Goal: Complete application form: Complete application form

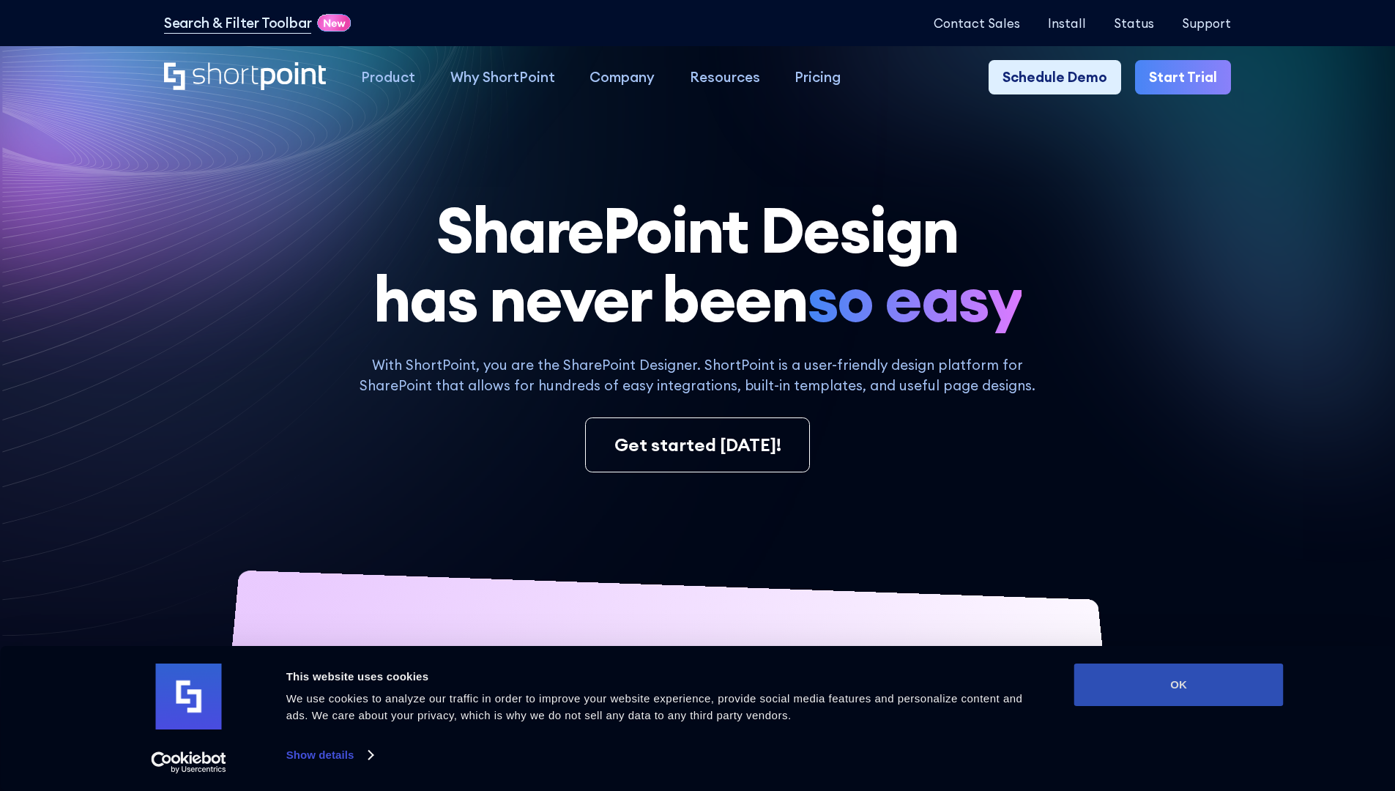
click at [1178, 685] on button "OK" at bounding box center [1178, 684] width 209 height 42
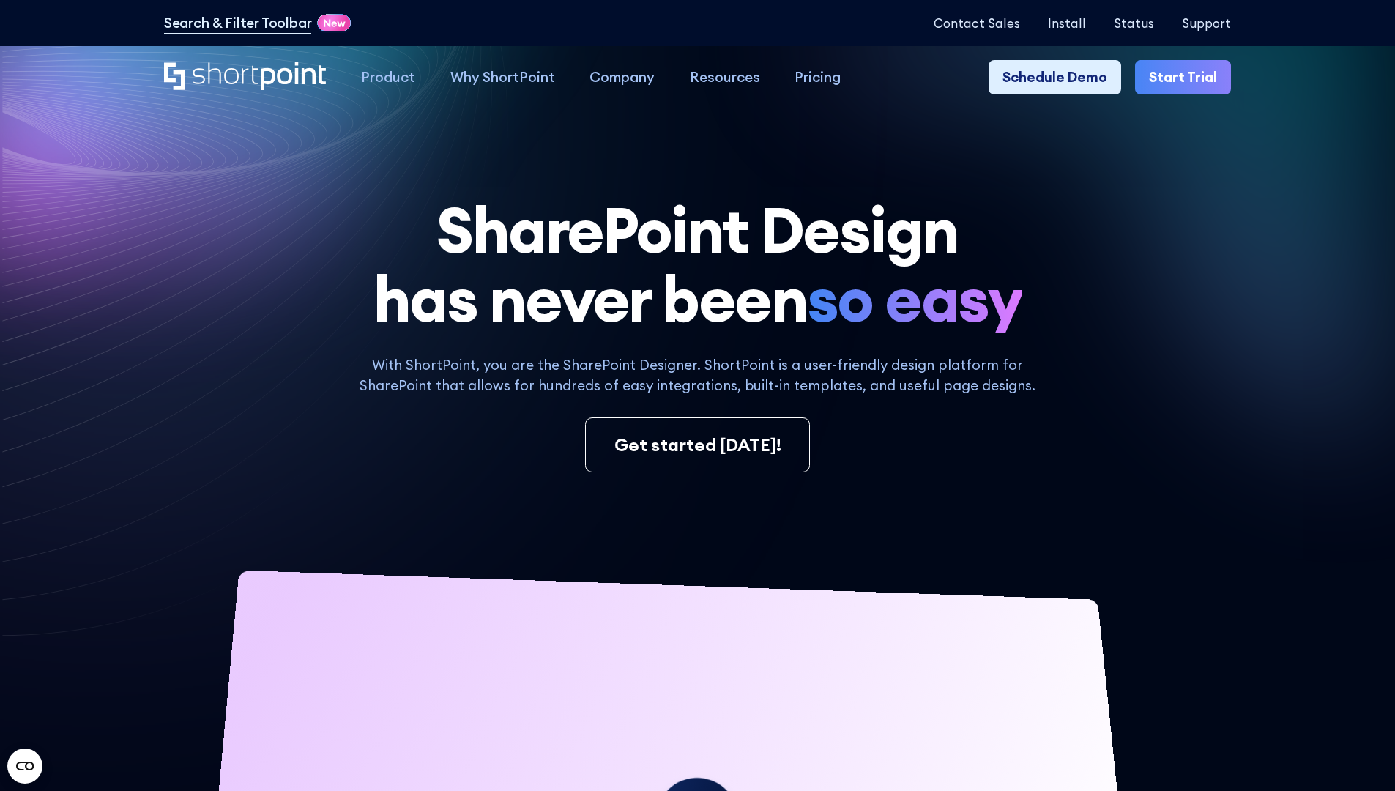
click at [1187, 78] on link "Start Trial" at bounding box center [1183, 77] width 96 height 35
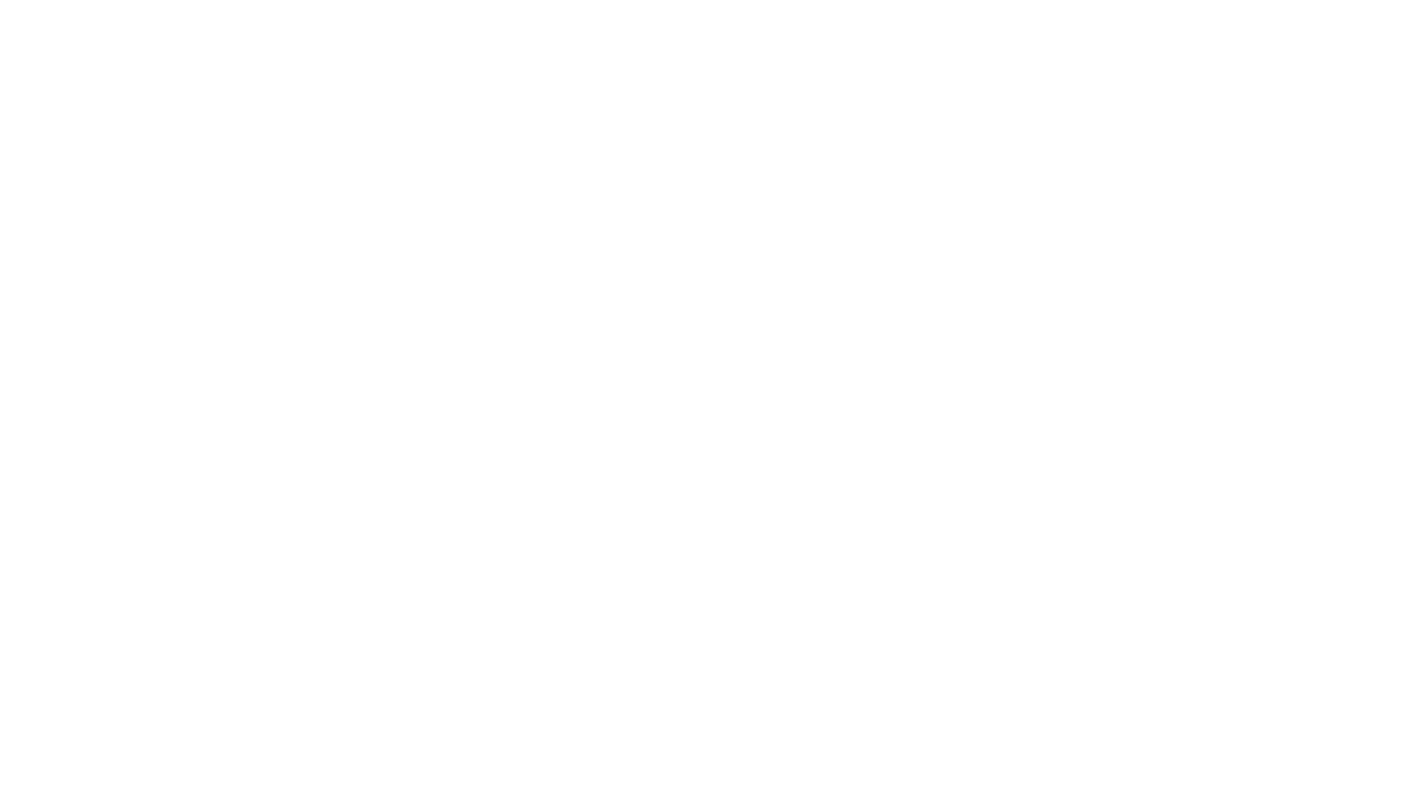
type input "Berkuskv"
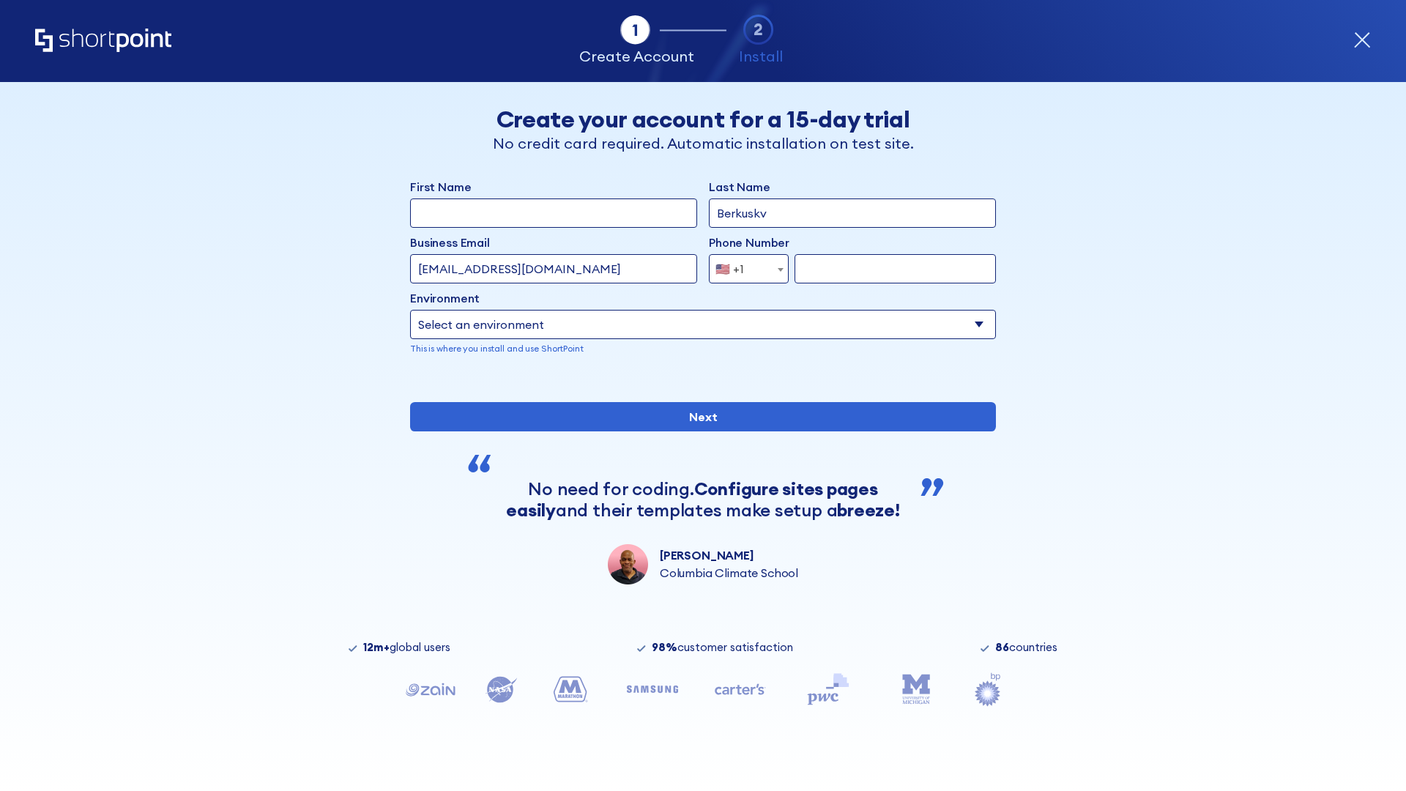
type input "test@shortpoint.com"
type input "2125556789"
select select "Microsoft 365"
type input "2125556789"
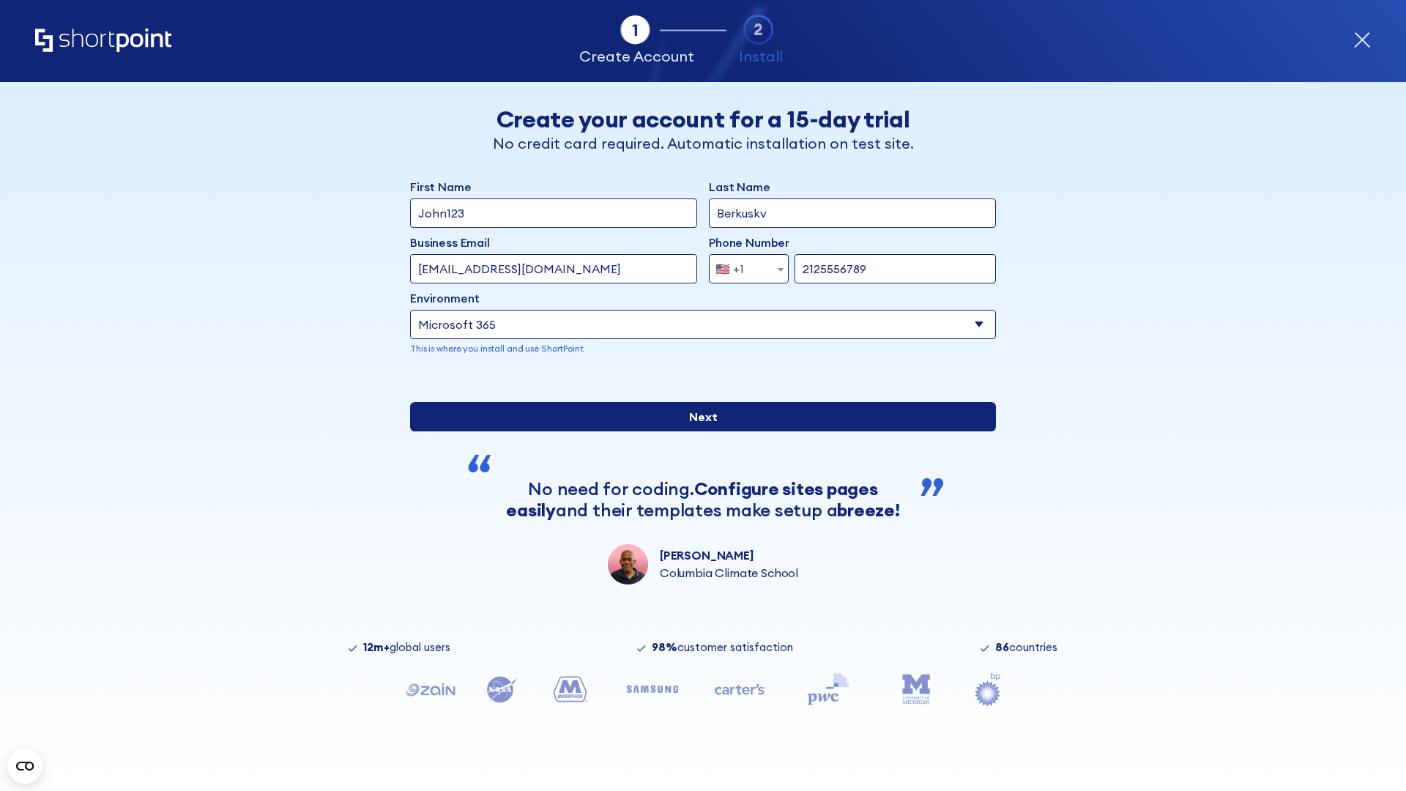
scroll to position [4, 0]
click at [697, 431] on input "Next" at bounding box center [703, 416] width 586 height 29
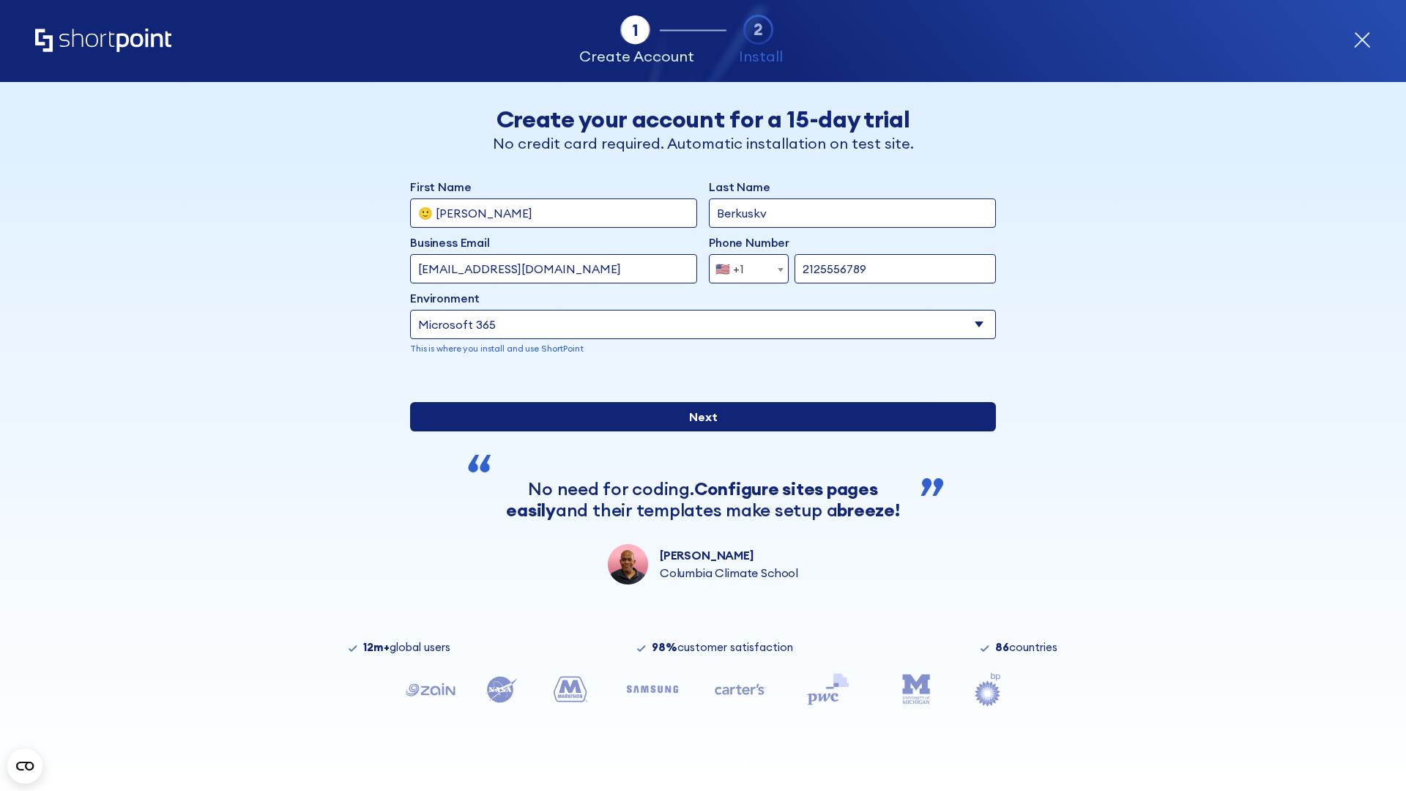
click at [697, 431] on input "Next" at bounding box center [703, 416] width 586 height 29
type input "Archebald"
click at [697, 431] on input "Next" at bounding box center [703, 416] width 586 height 29
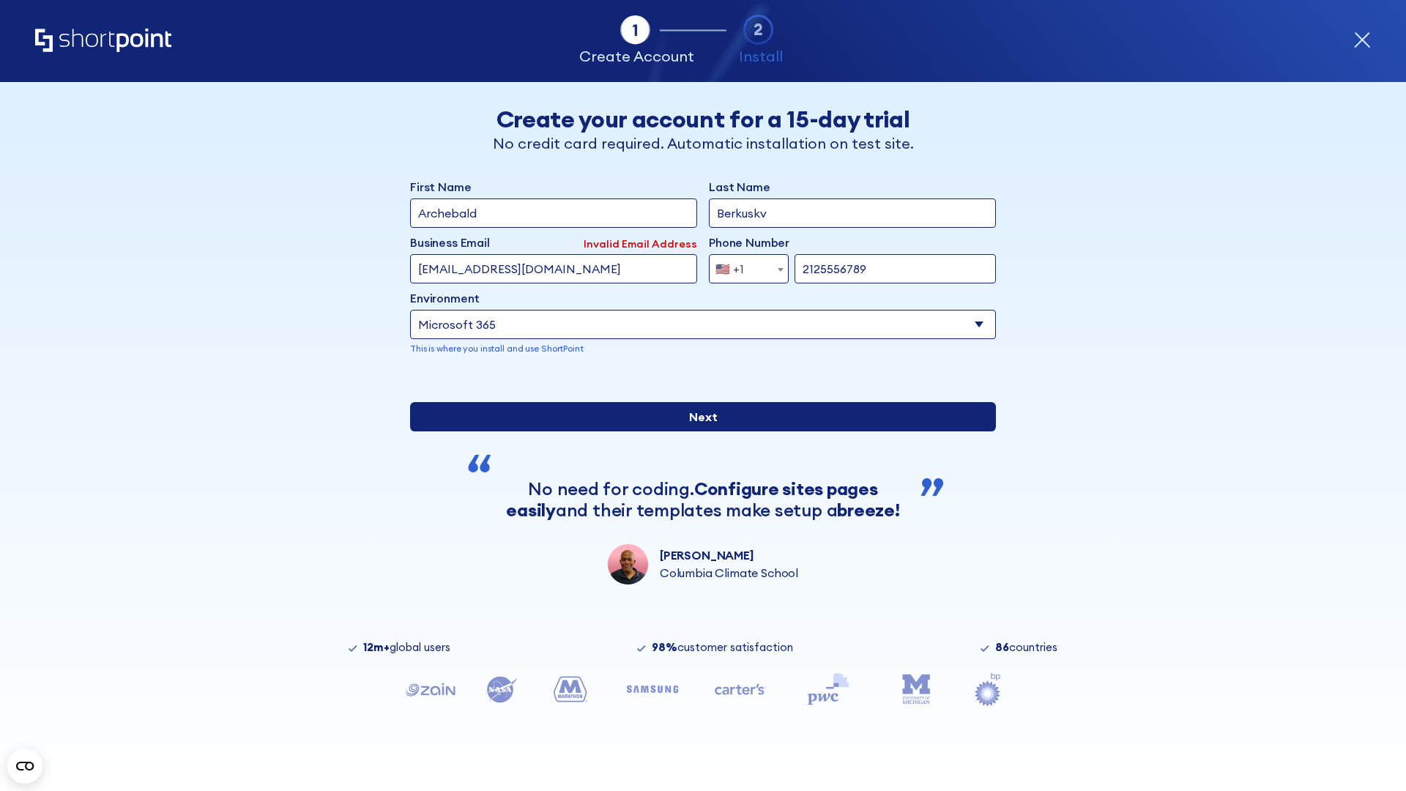
click at [697, 431] on input "Next" at bounding box center [703, 416] width 586 height 29
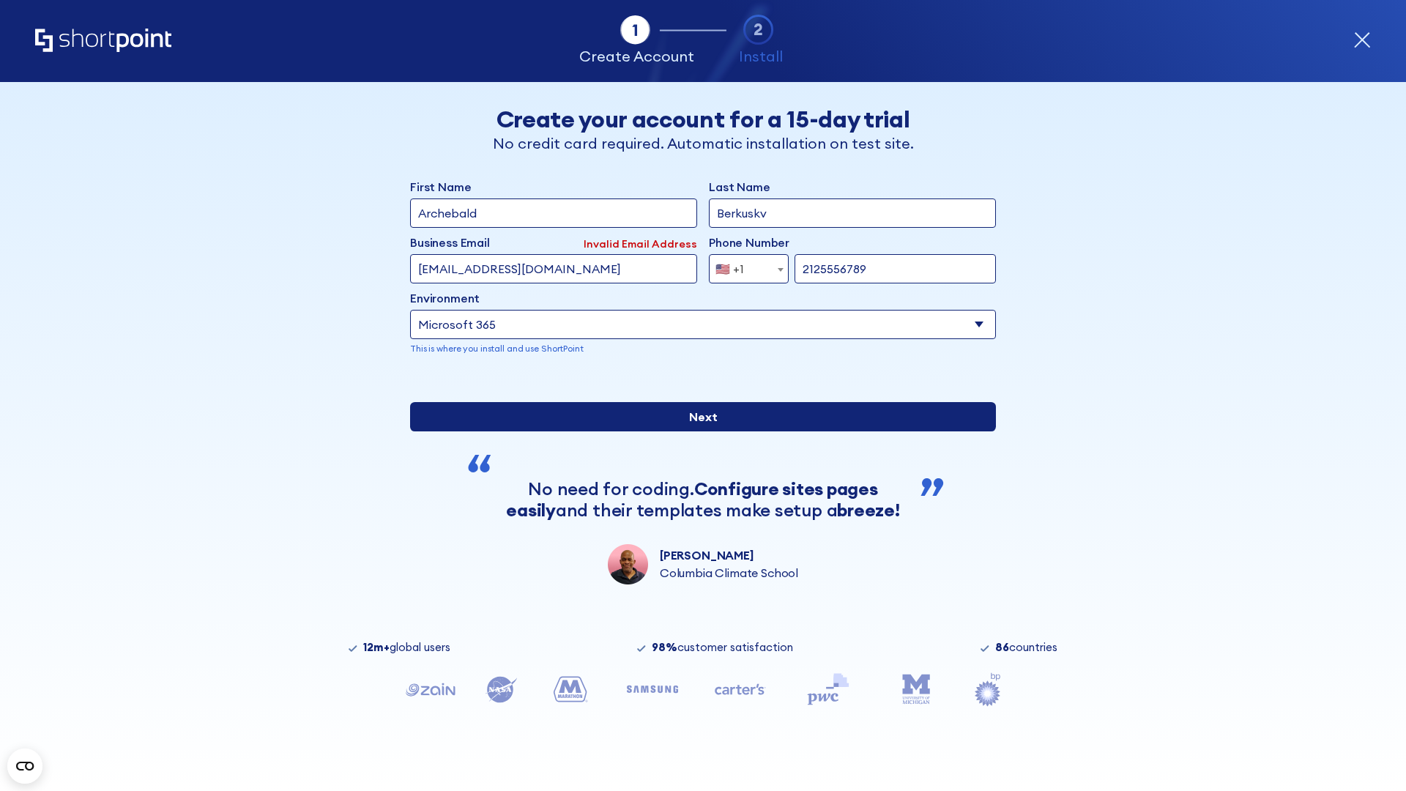
click at [697, 431] on input "Next" at bounding box center [703, 416] width 586 height 29
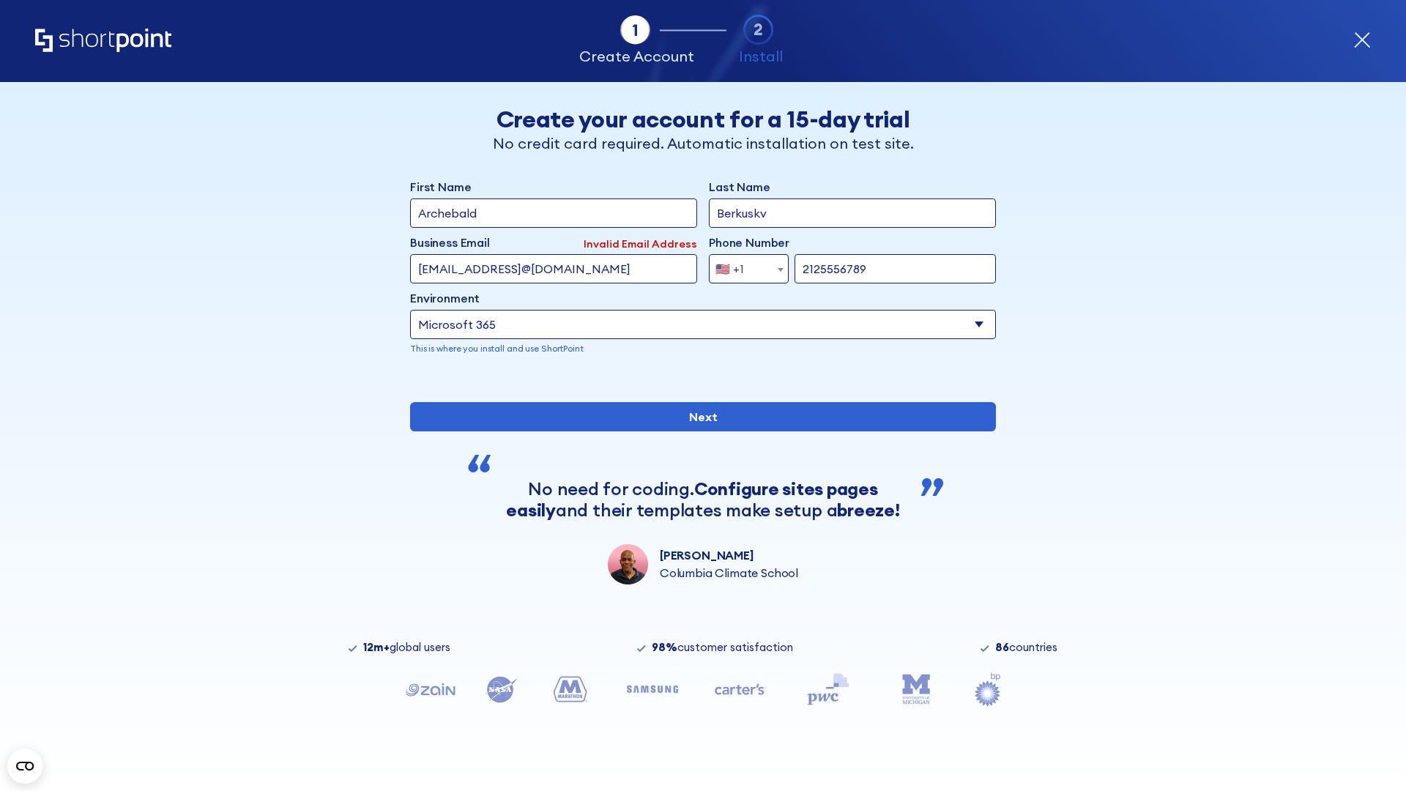
type input "testEmail@protonmail.comtest@shortpoint.com"
click at [743, 265] on span "🇺🇸 +1" at bounding box center [733, 268] width 49 height 29
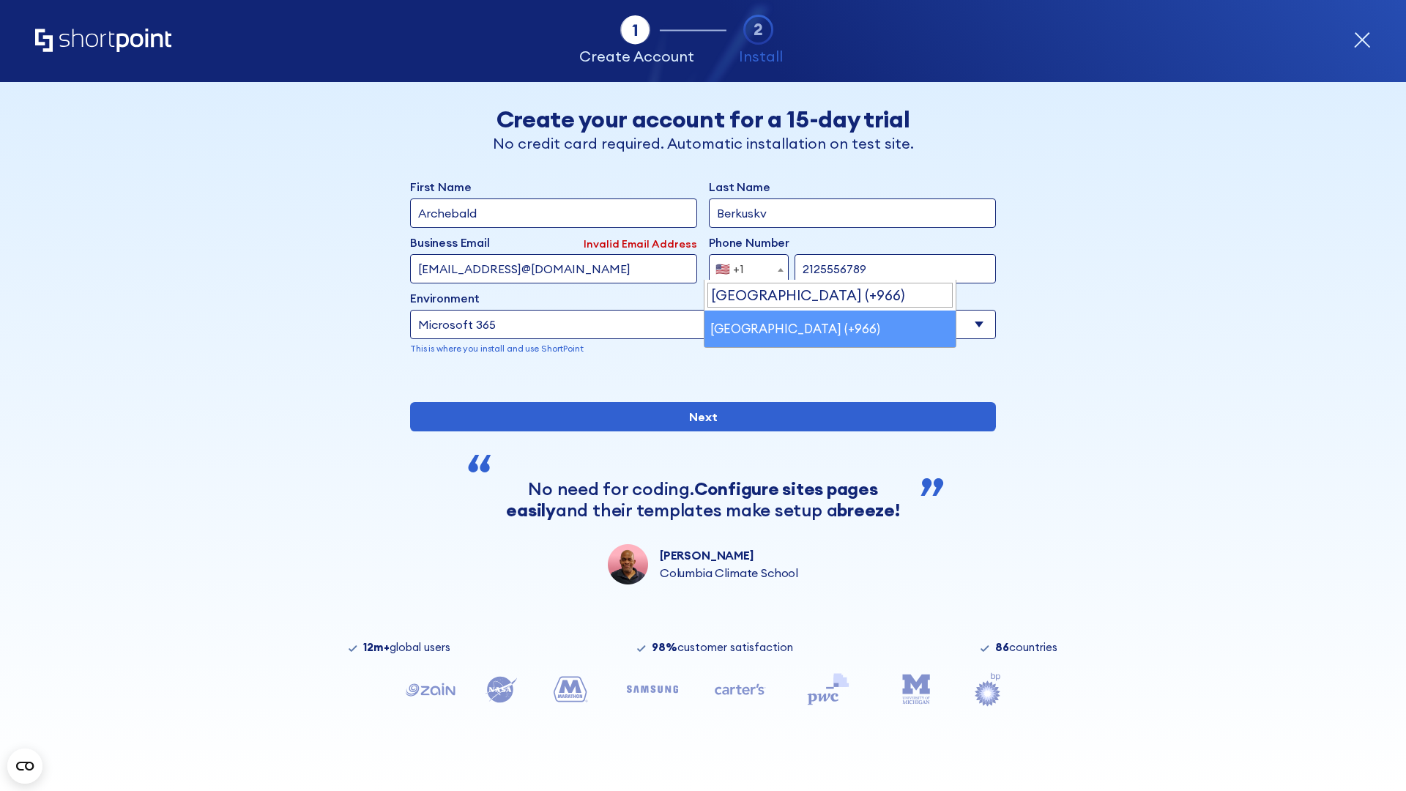
select select "+966"
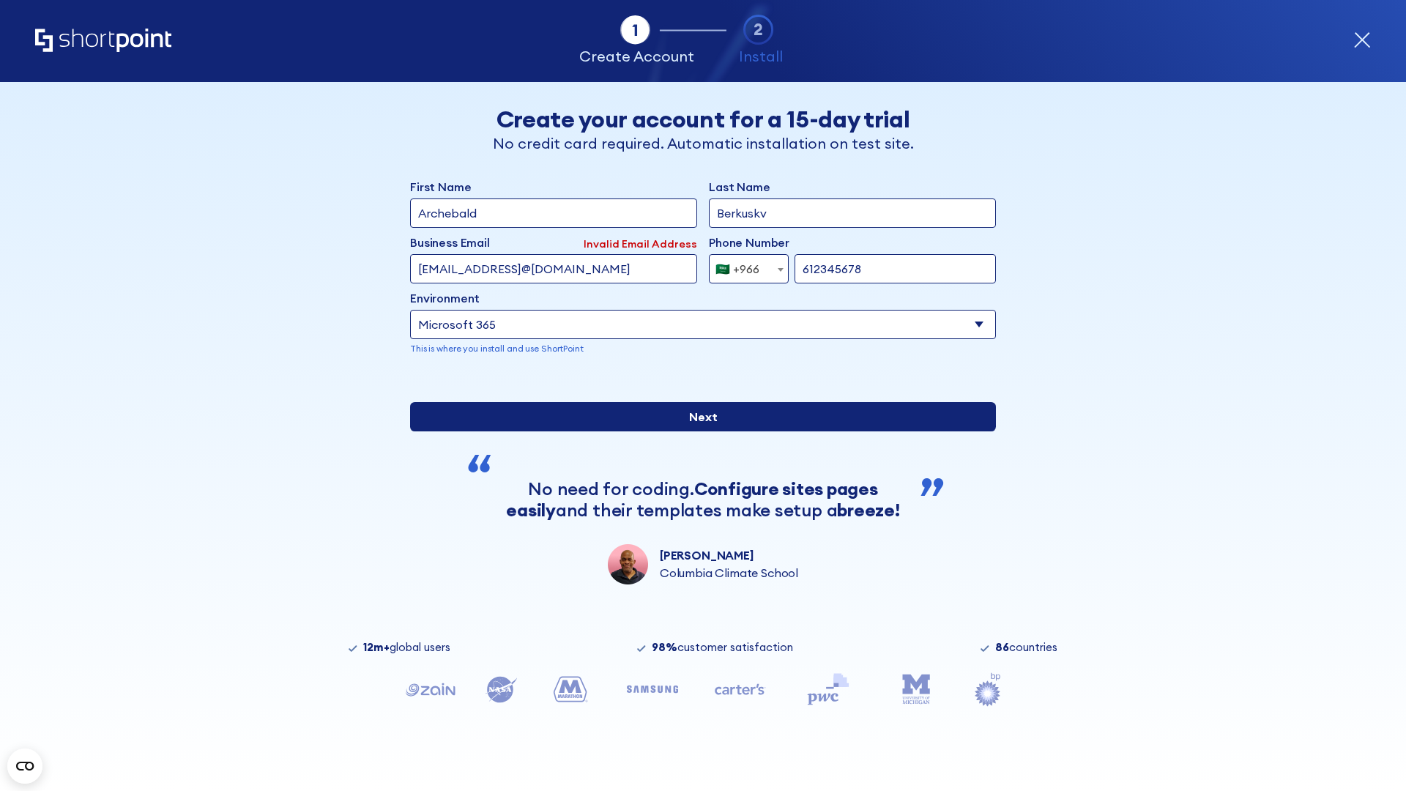
type input "612345678"
click at [697, 431] on input "Next" at bounding box center [703, 416] width 586 height 29
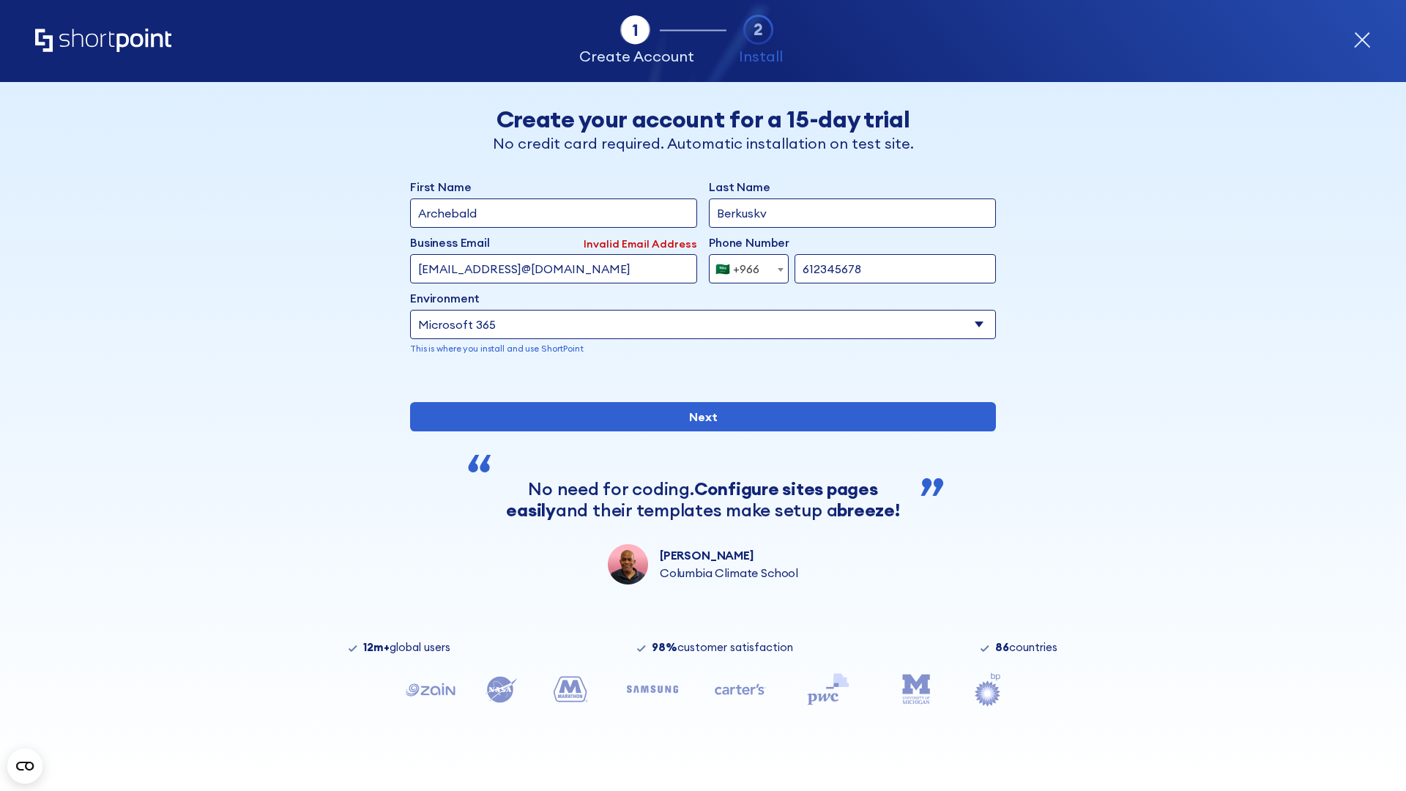
click at [743, 265] on div "🇸🇦 +966" at bounding box center [737, 268] width 44 height 29
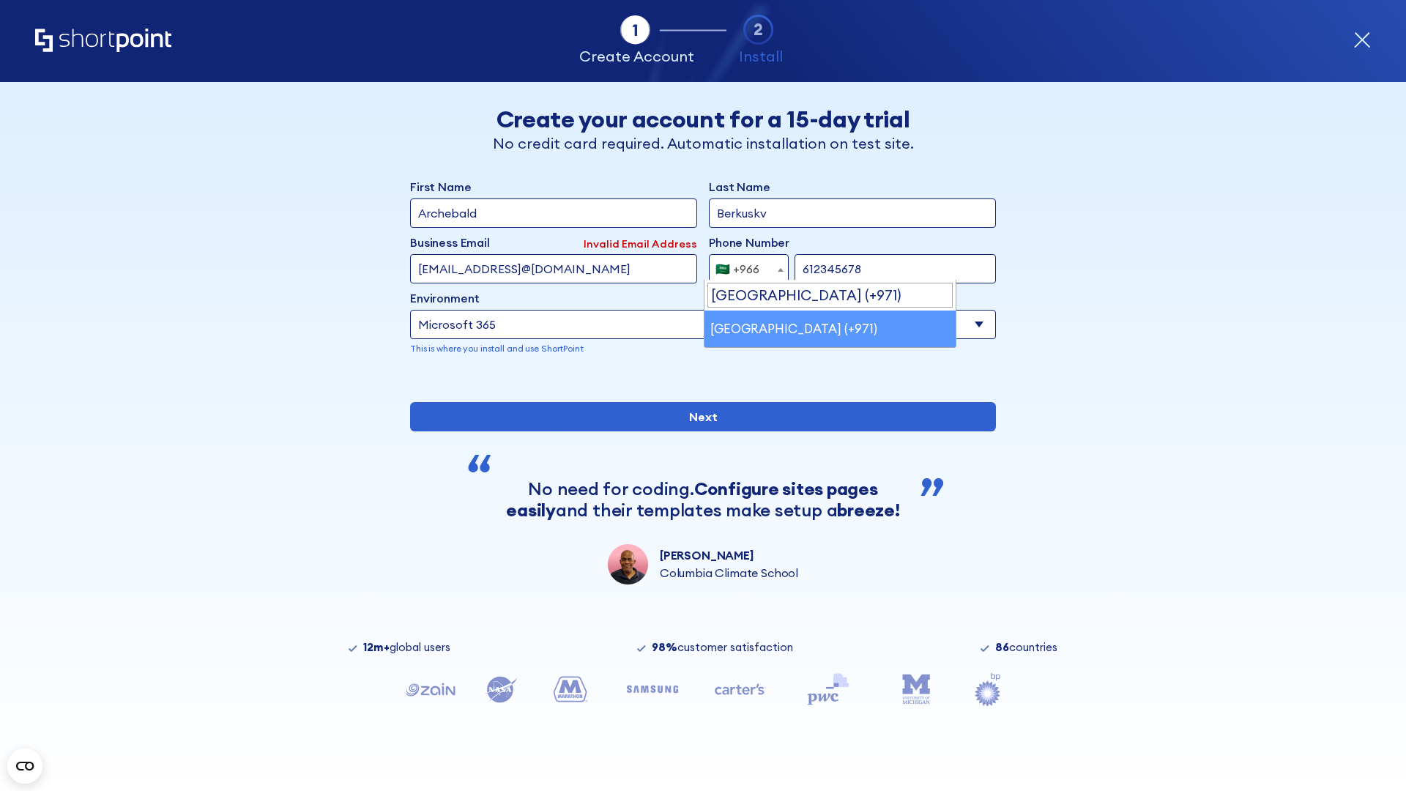
select select "+971"
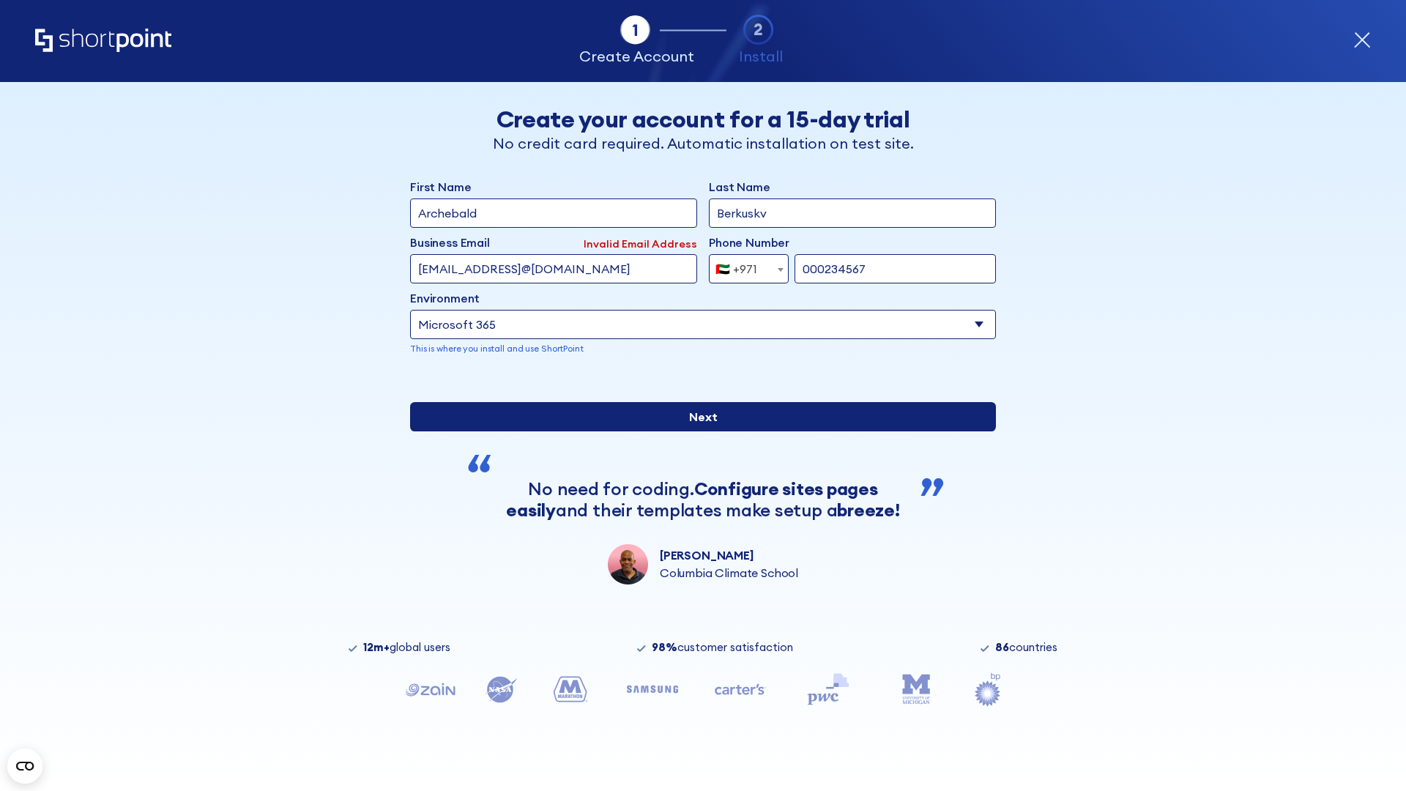
type input "000234567"
click at [697, 431] on input "Next" at bounding box center [703, 416] width 586 height 29
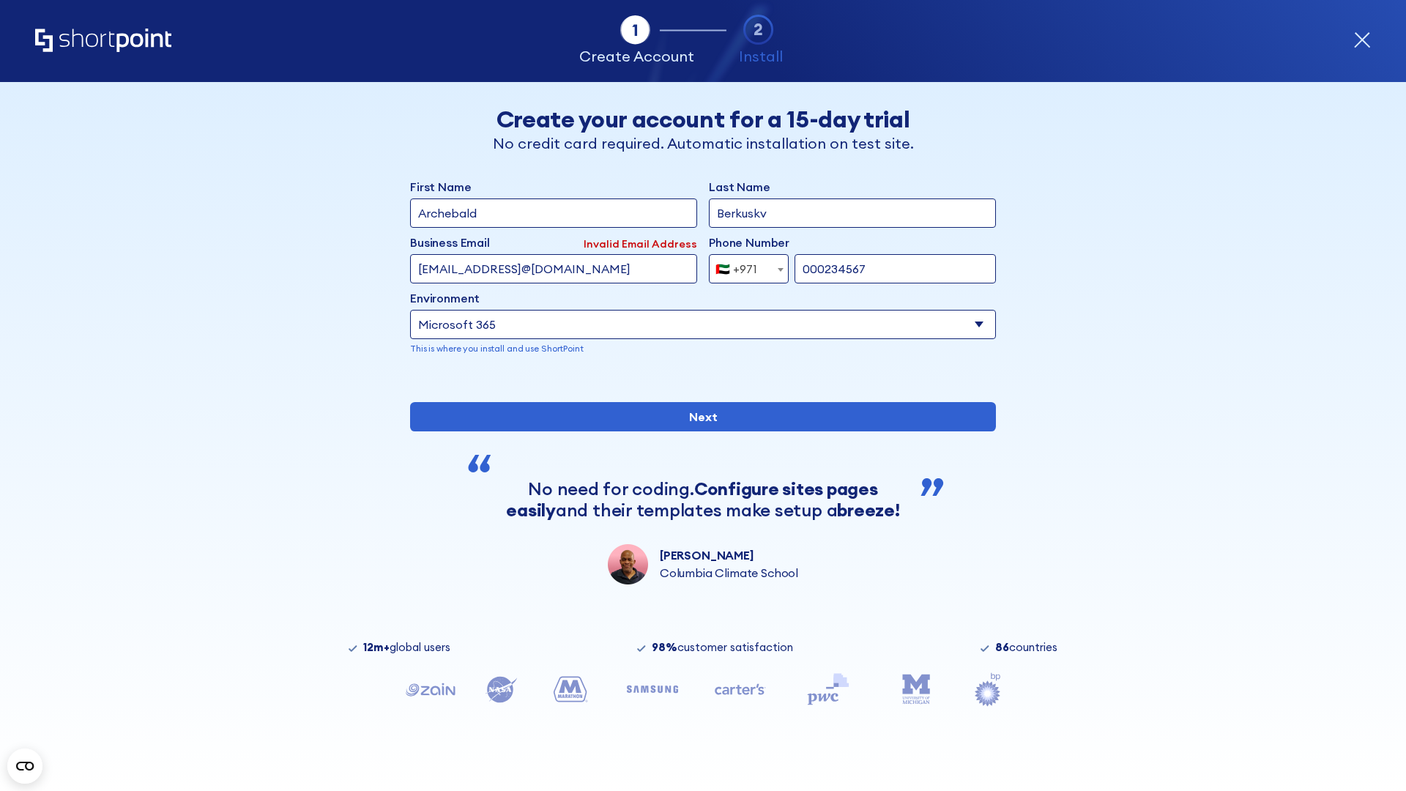
click at [743, 265] on div "🇦🇪 +971" at bounding box center [736, 268] width 42 height 29
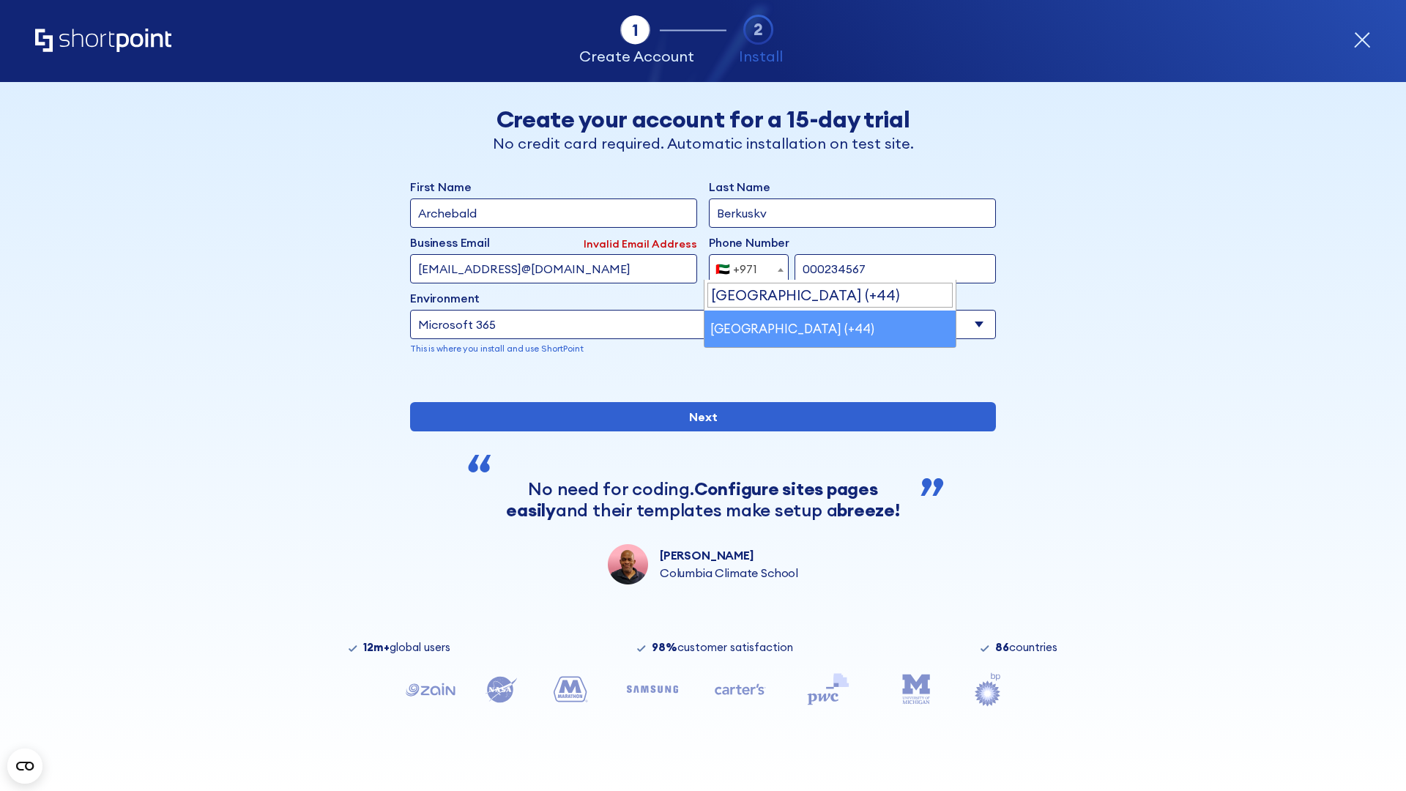
select select "+44"
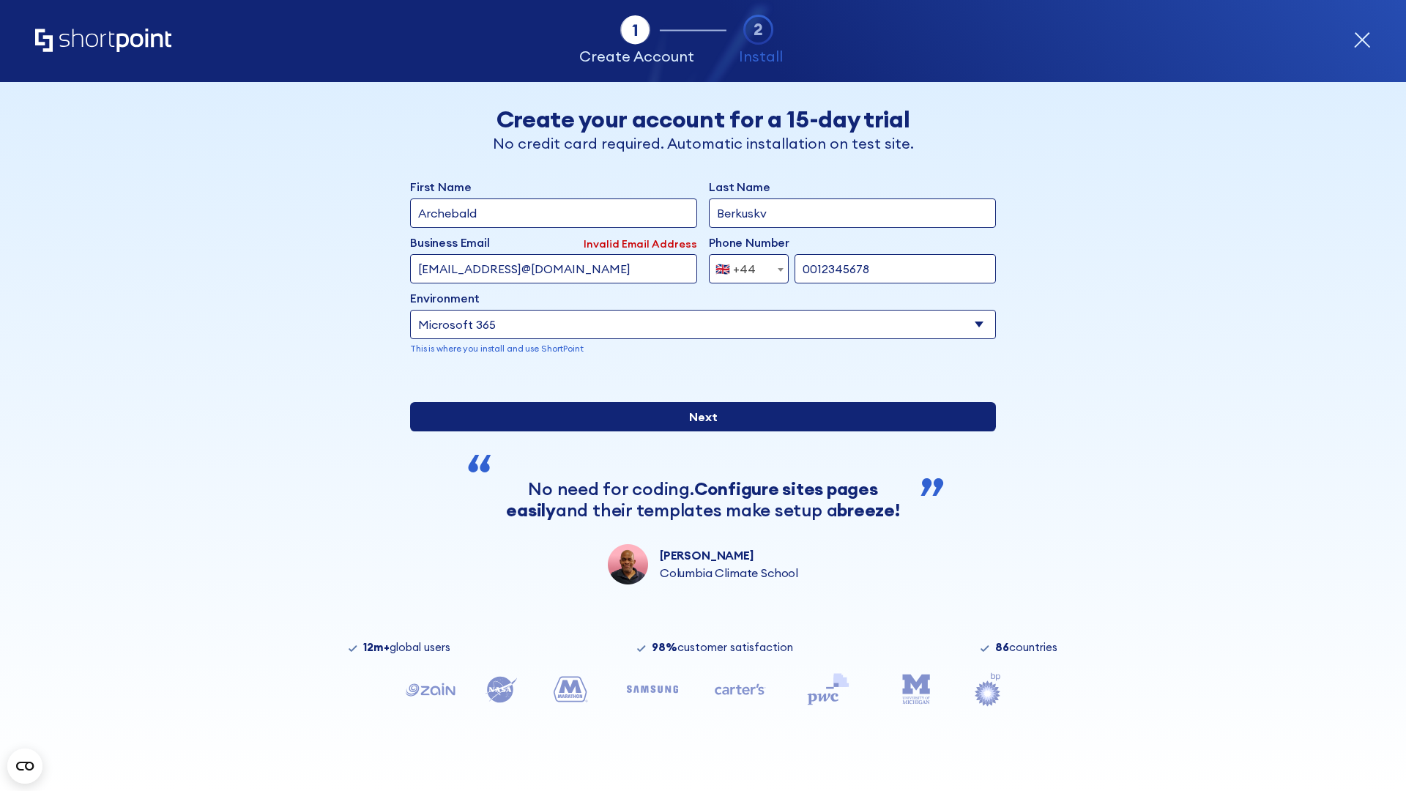
type input "0012345678"
click at [697, 431] on input "Next" at bounding box center [703, 416] width 586 height 29
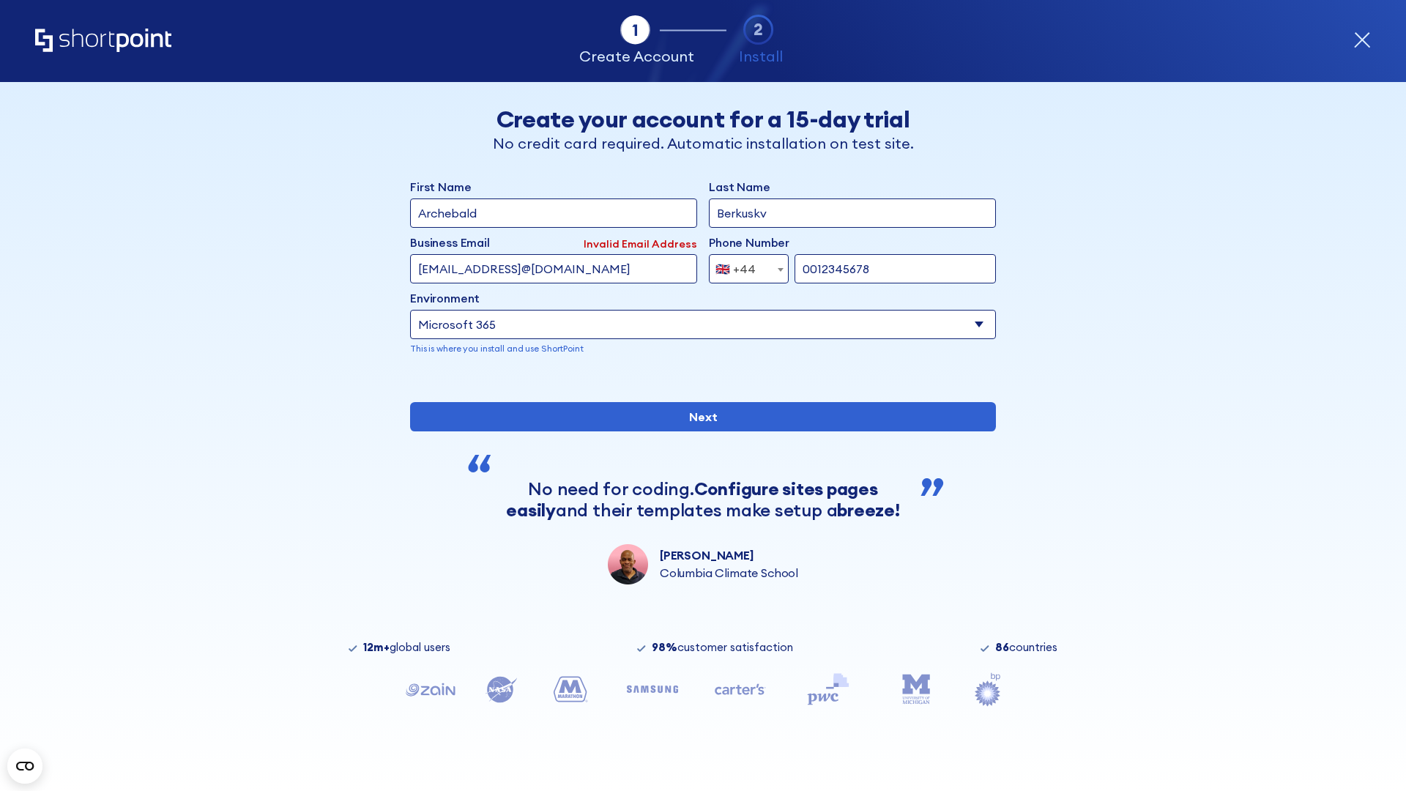
click at [743, 265] on div "🇬🇧 +44" at bounding box center [735, 268] width 40 height 29
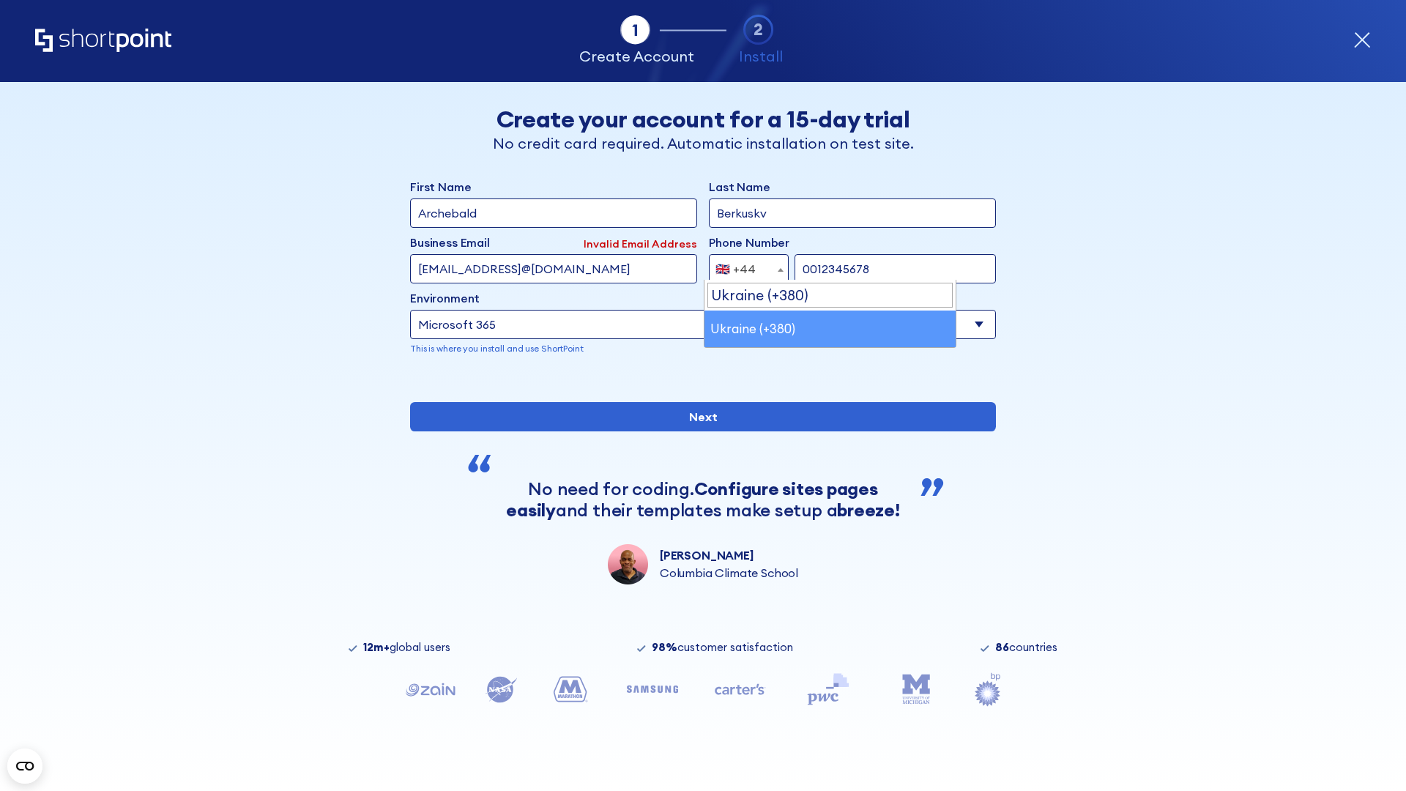
select select "+380"
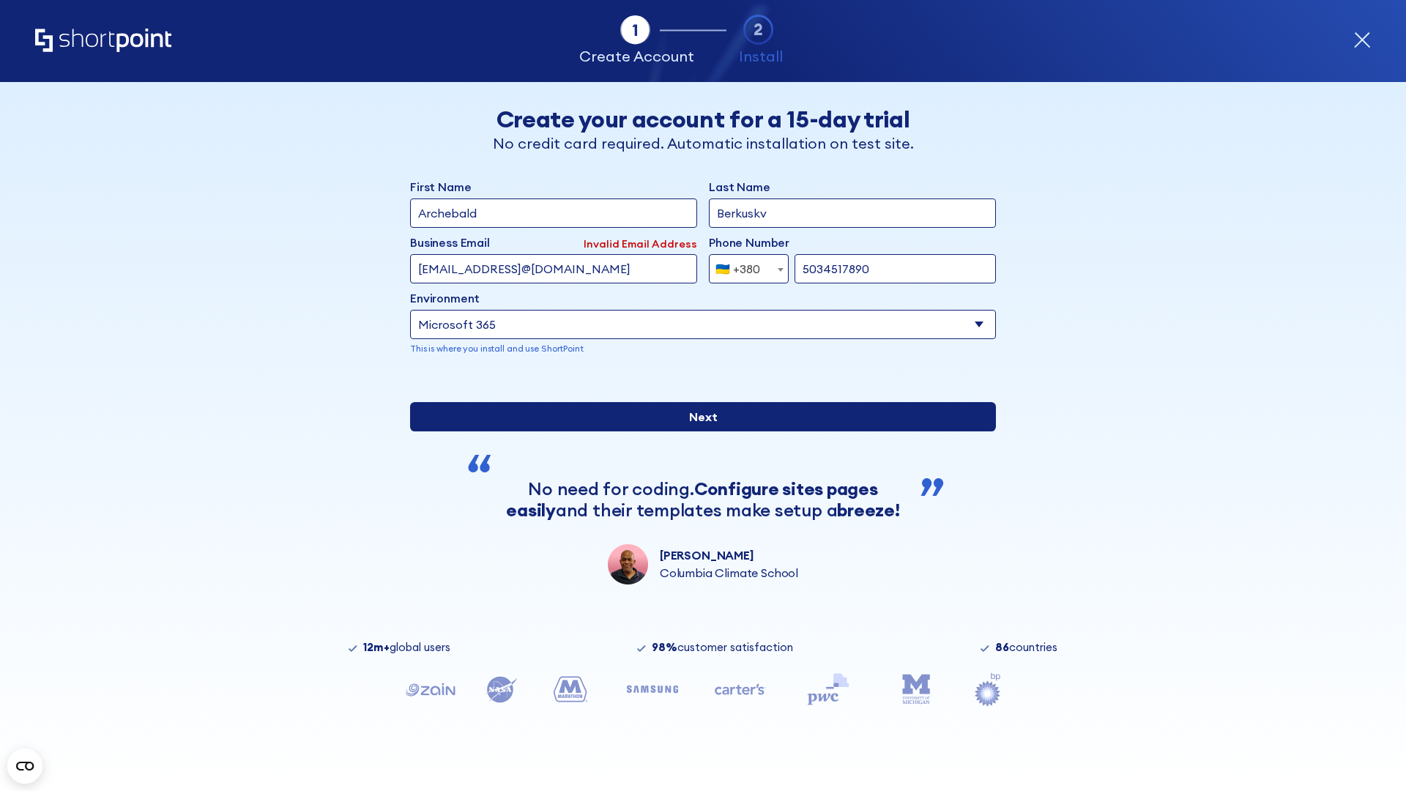
type input "5034517890"
click at [697, 431] on input "Next" at bounding box center [703, 416] width 586 height 29
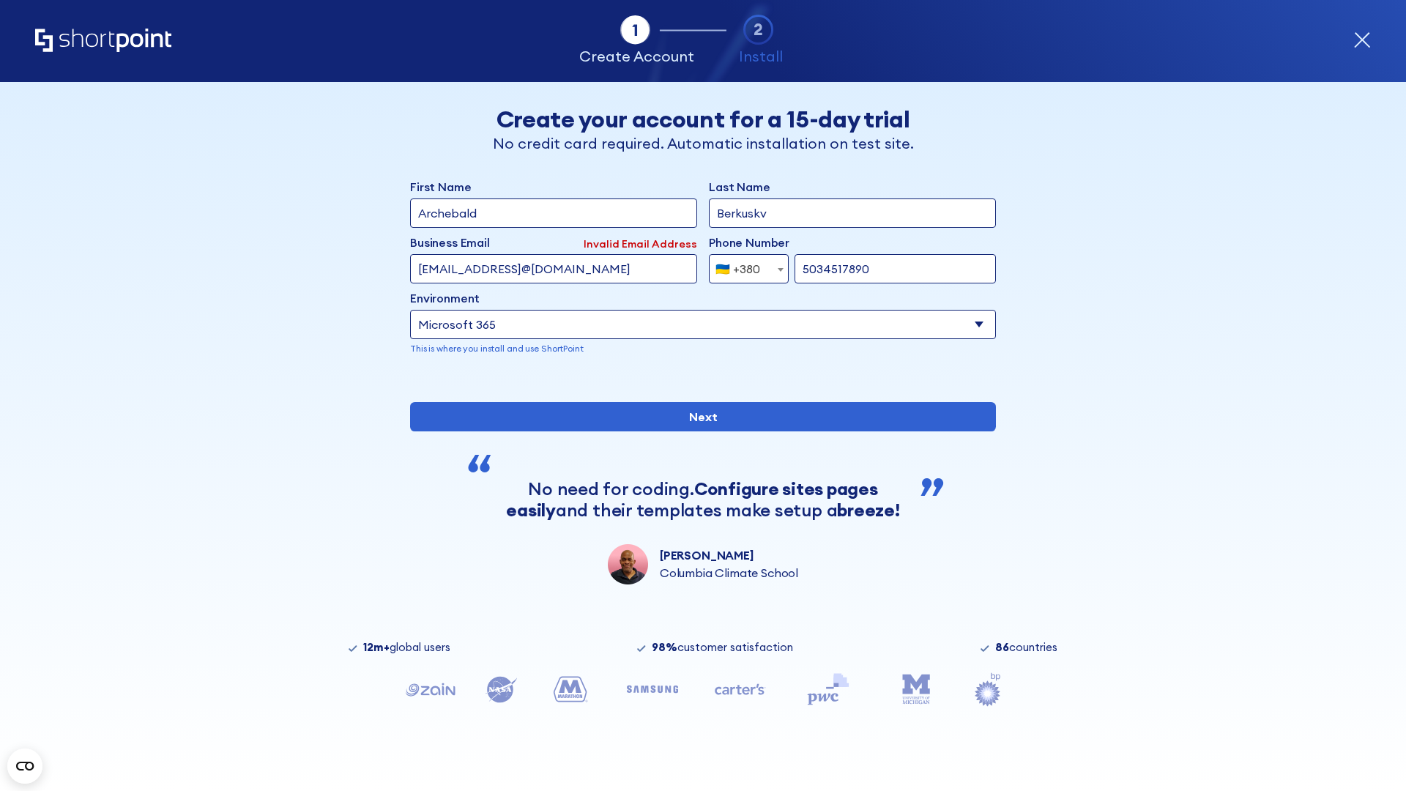
click at [743, 265] on div "🇺🇦 +380" at bounding box center [737, 268] width 45 height 29
select select "+1"
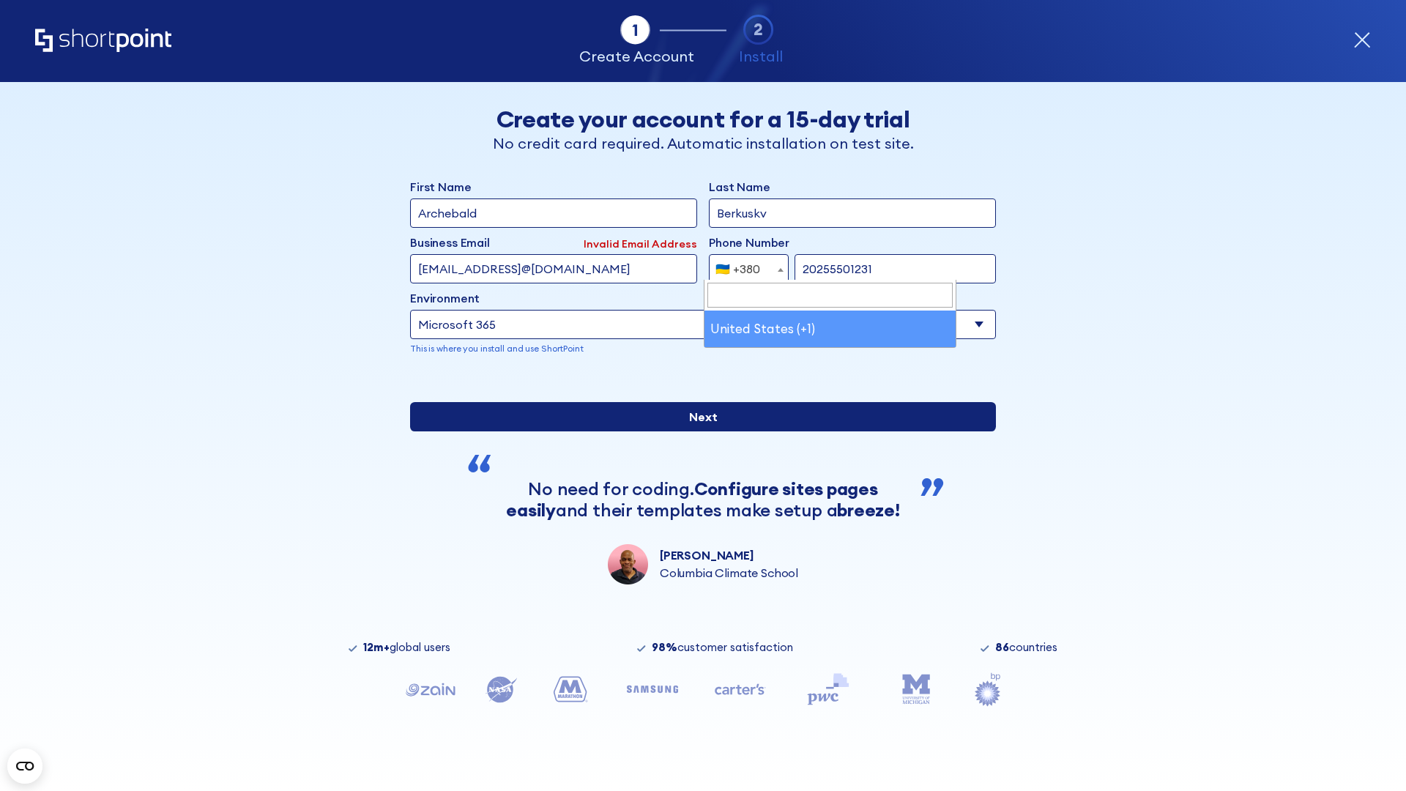
type input "20255501231"
click at [697, 431] on input "Next" at bounding box center [703, 416] width 586 height 29
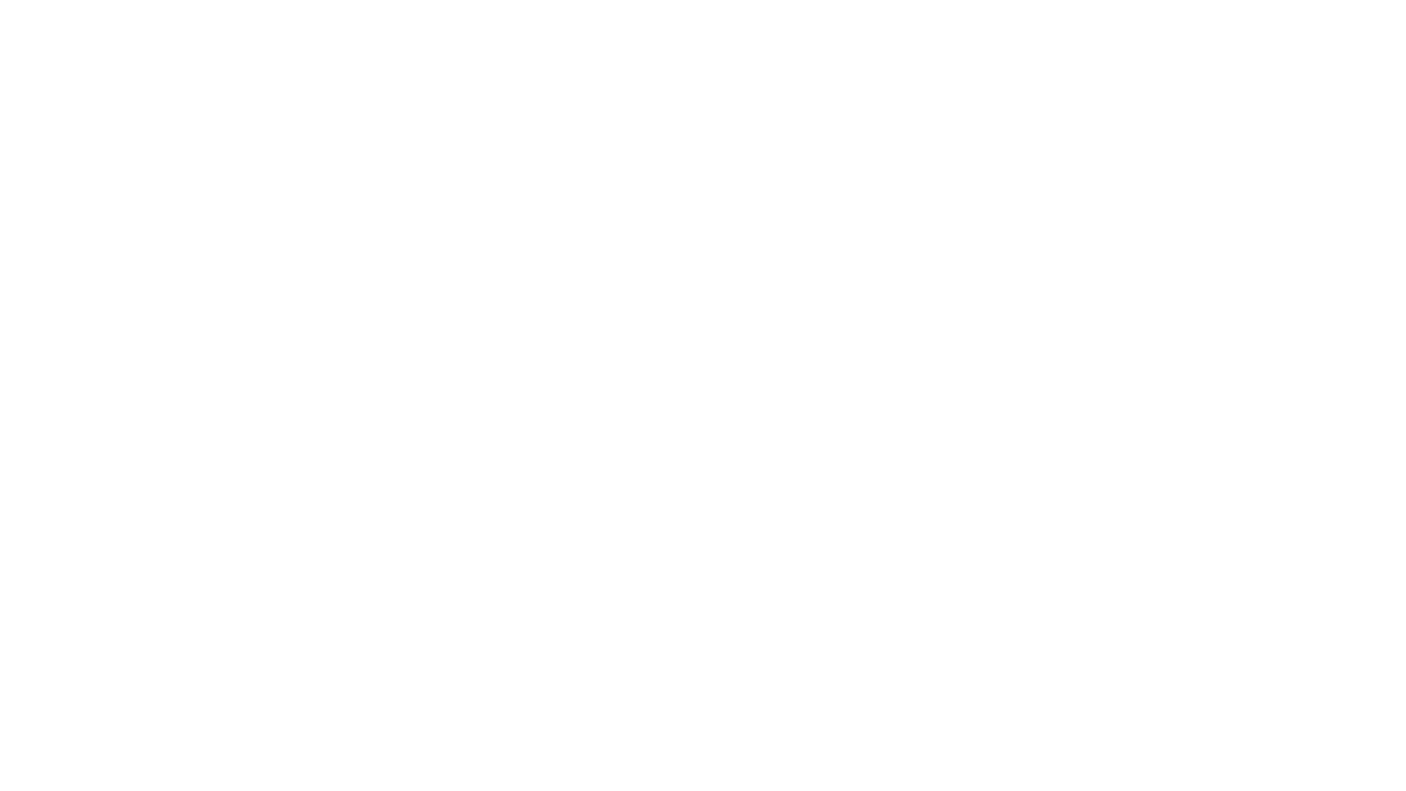
type input "[PERSON_NAME]"
type input "Berkuskv"
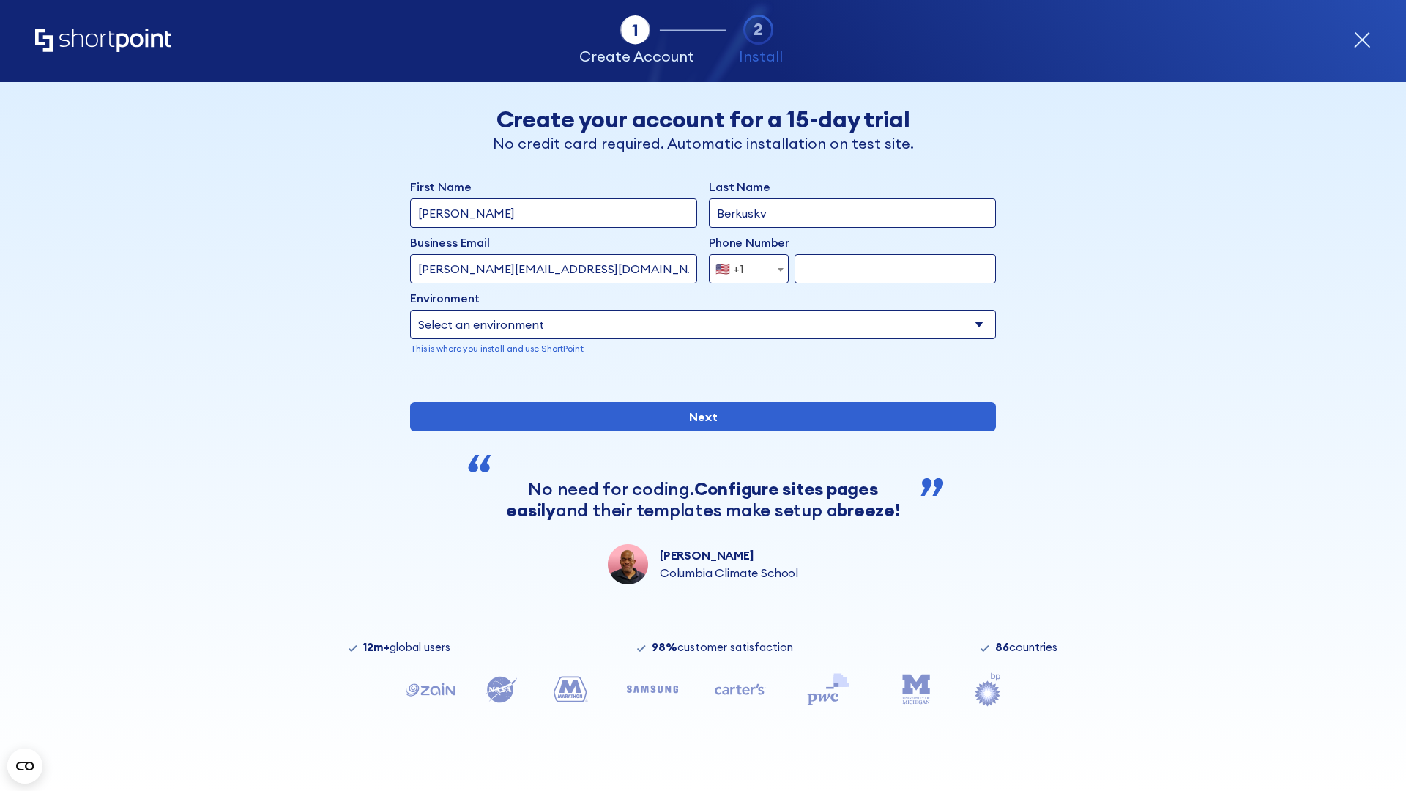
type input "john@company.com"
click at [743, 265] on span "🇺🇸 +1" at bounding box center [733, 268] width 49 height 29
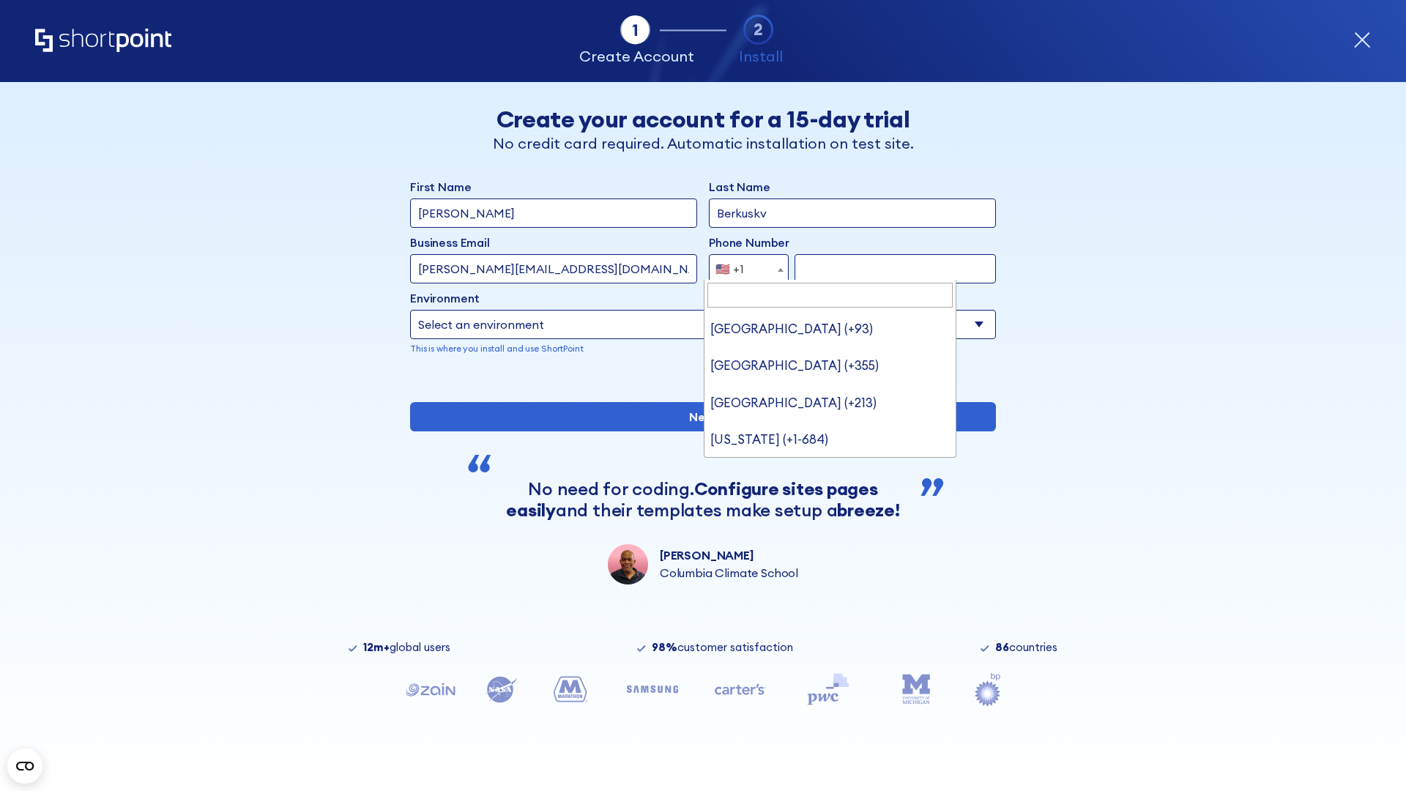
type input "Saudi Arabia (+966)"
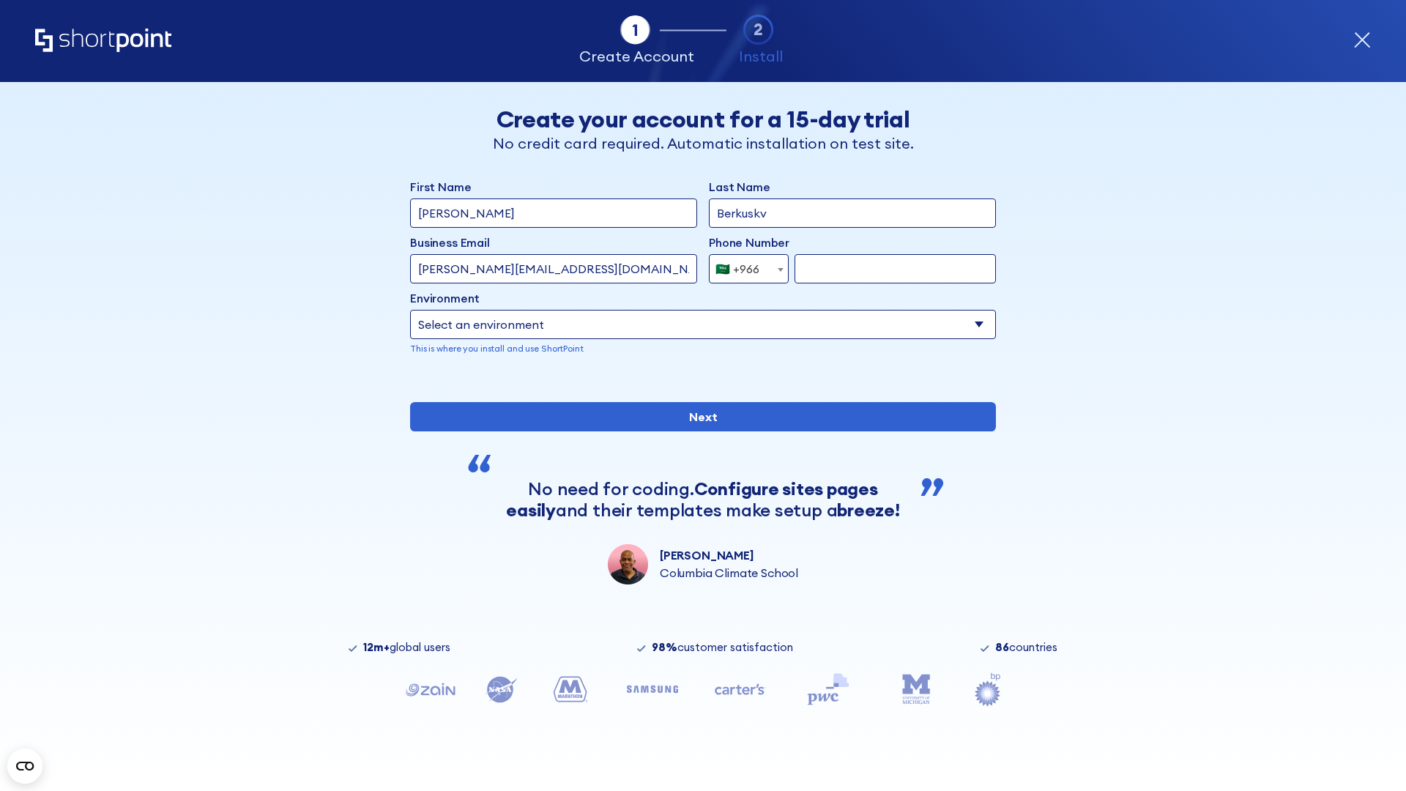
select select "+966"
type input "512345678"
select select "Microsoft 365"
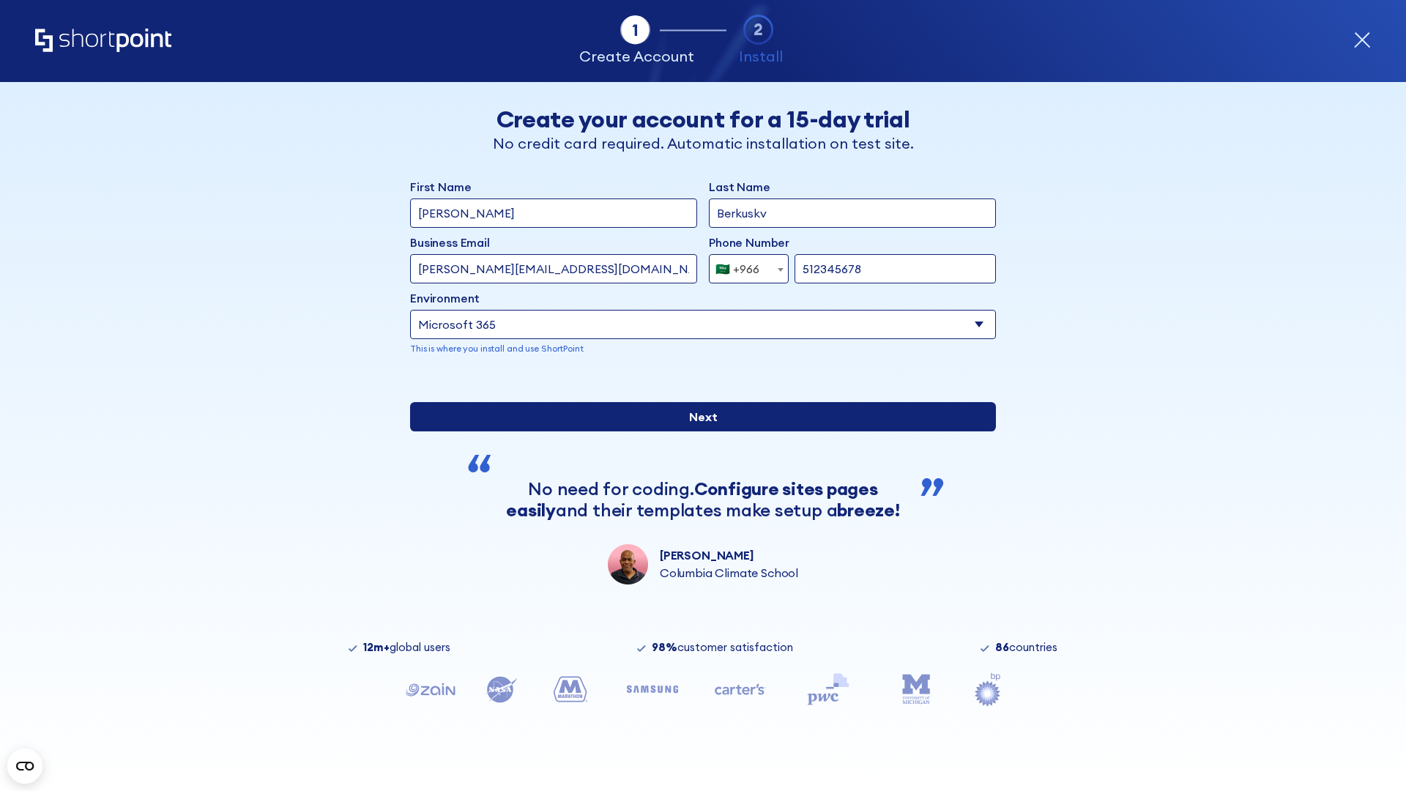
type input "512345678"
click at [697, 431] on input "Next" at bounding box center [703, 416] width 586 height 29
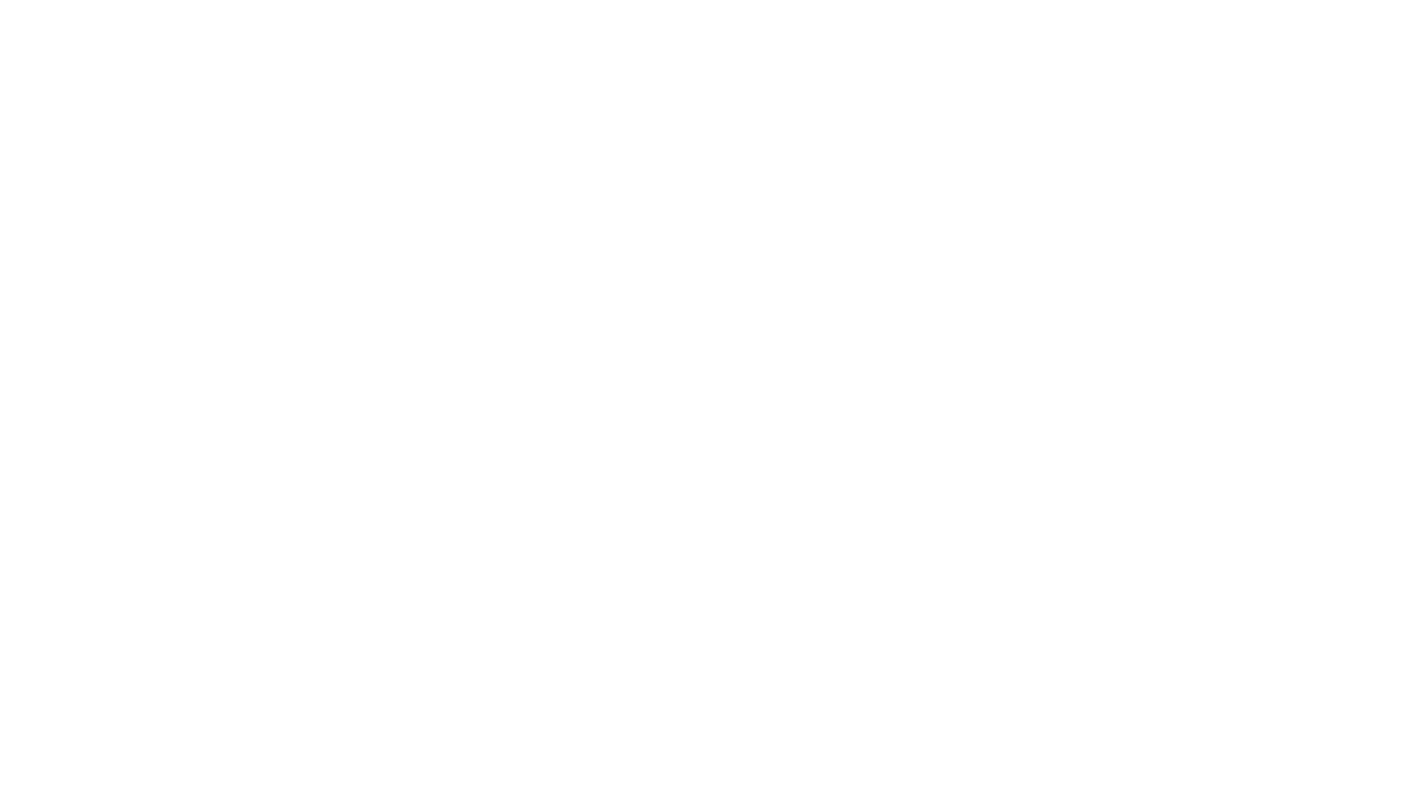
select select "+966"
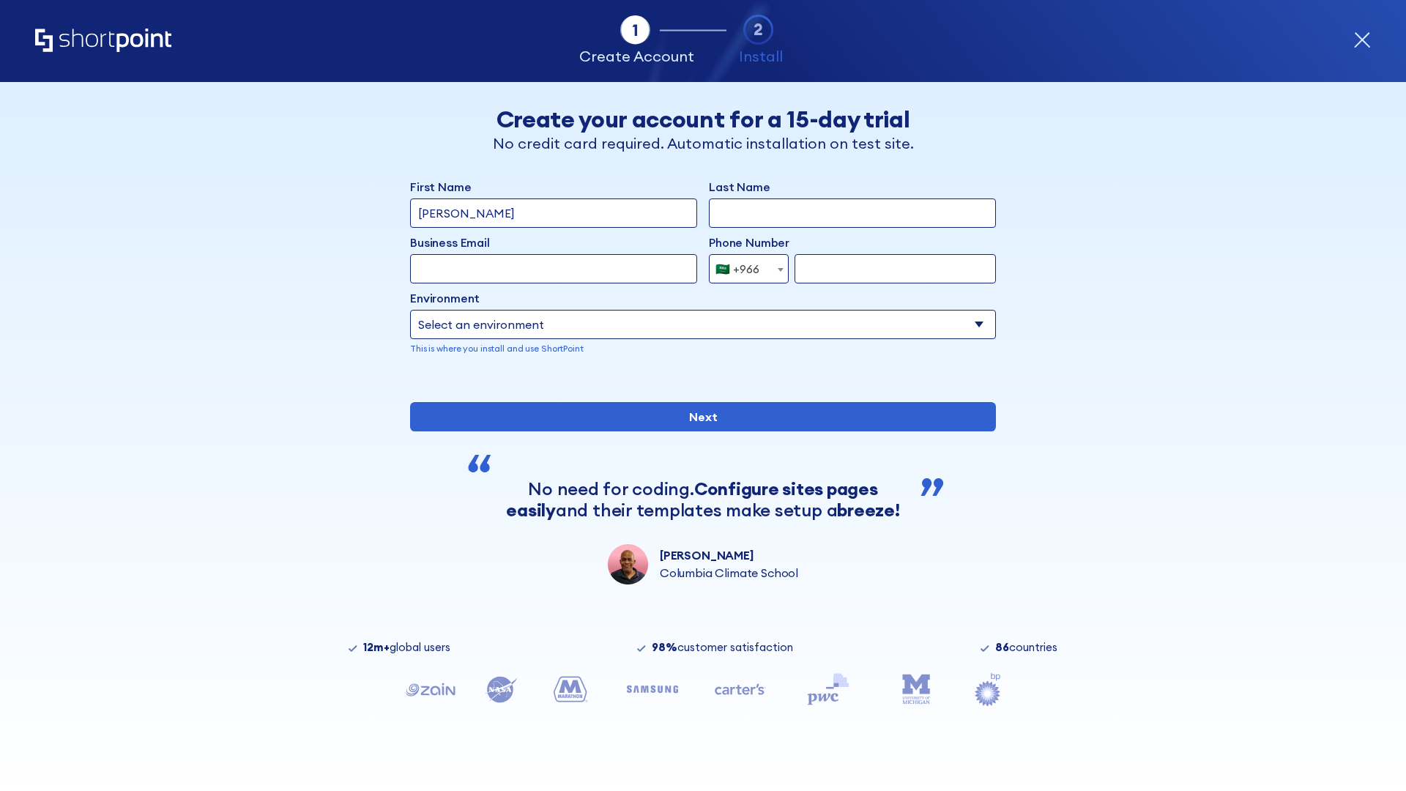
type input "D'Souza"
type input "Berkuskv"
type input "hr@mybusiness.org"
click at [743, 265] on div "🇸🇦 +966" at bounding box center [737, 268] width 44 height 29
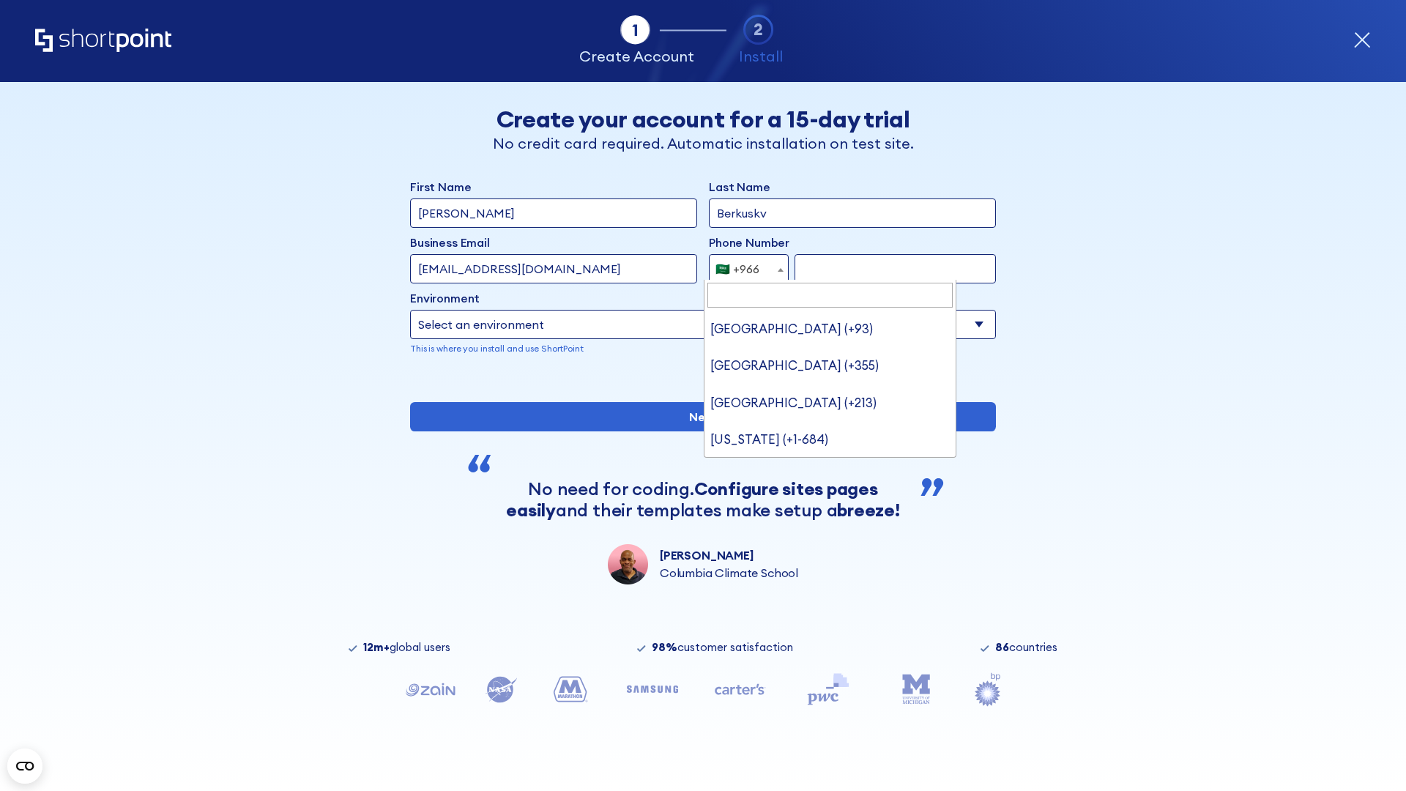
scroll to position [4, 0]
type input "[GEOGRAPHIC_DATA] (+971)"
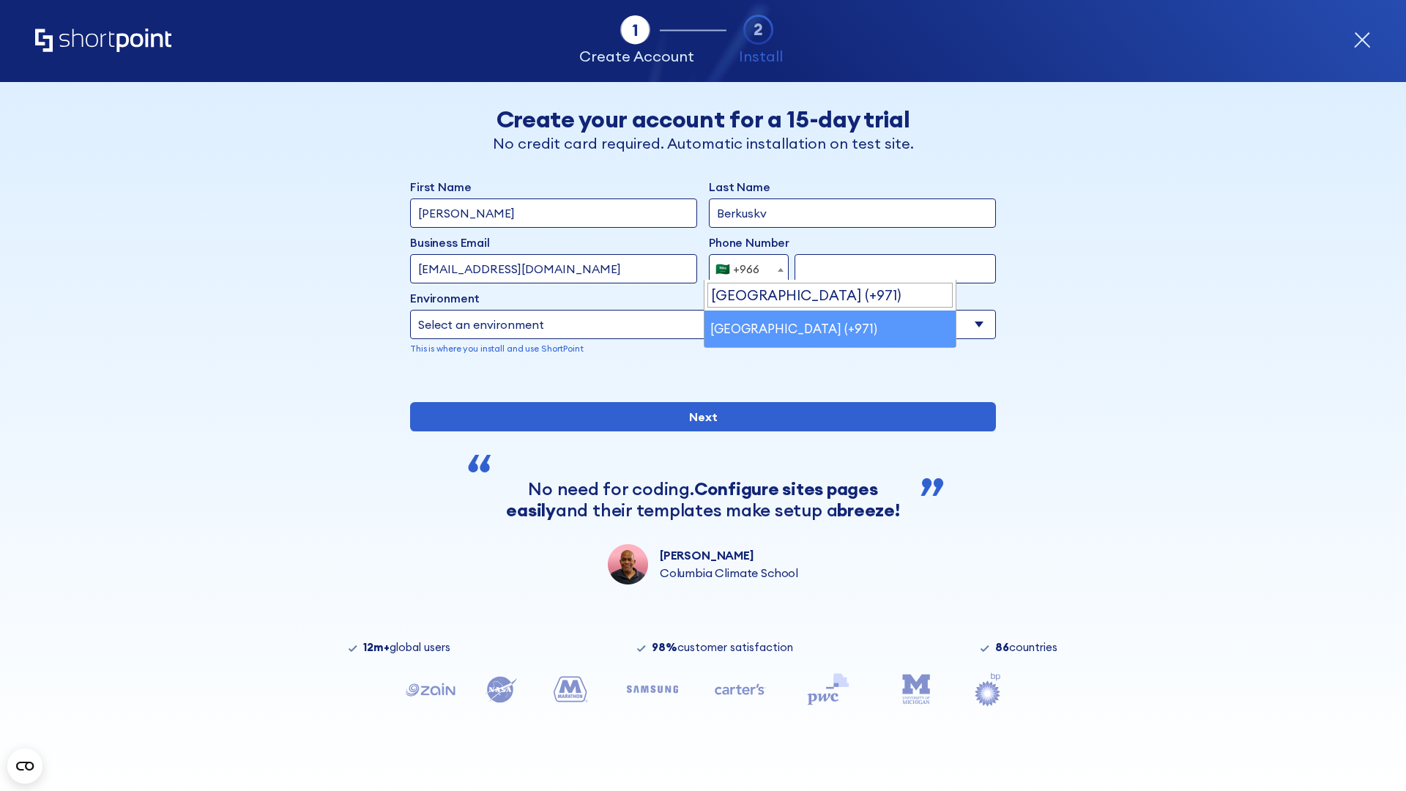
select select "+971"
type input "501234567"
select select "Microsoft 365"
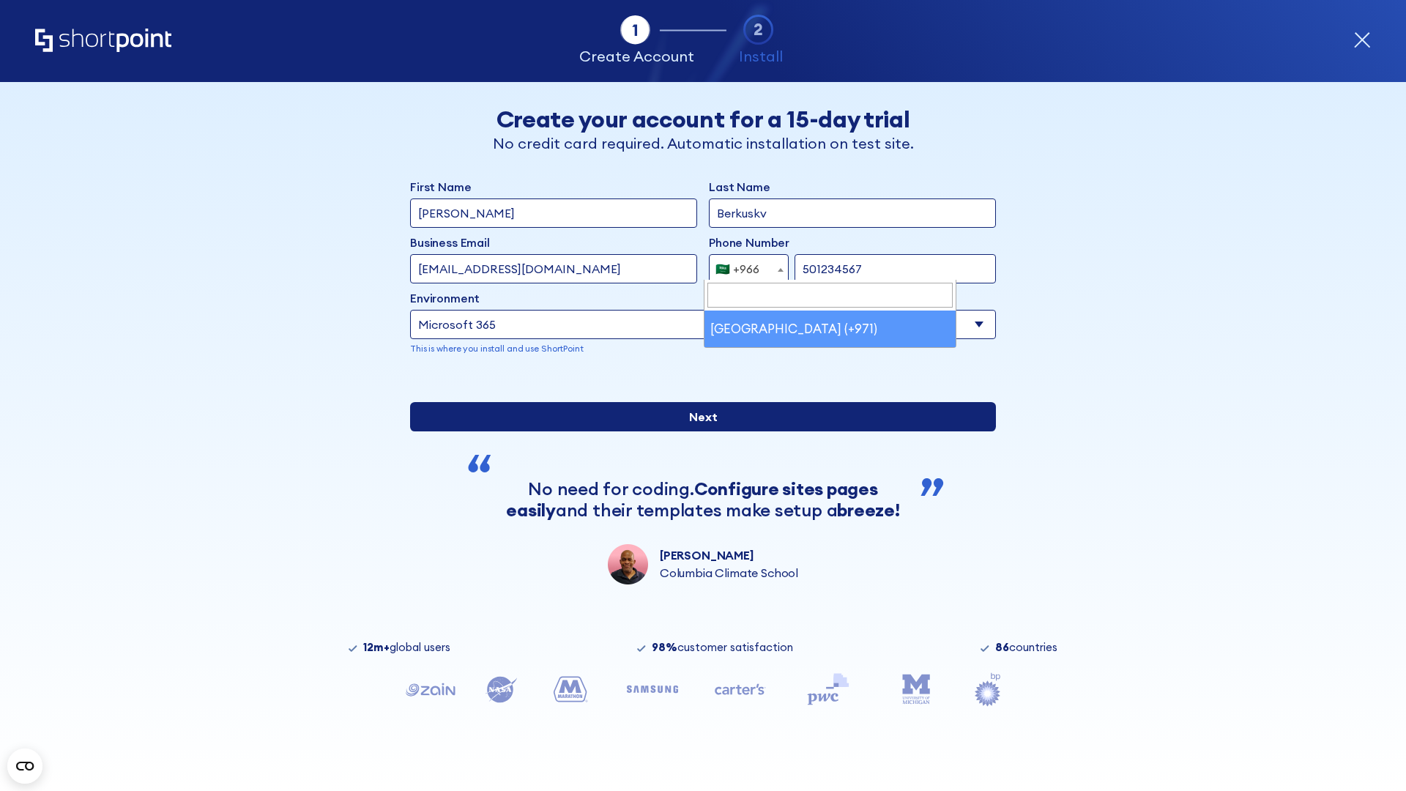
type input "501234567"
click at [697, 431] on input "Next" at bounding box center [703, 416] width 586 height 29
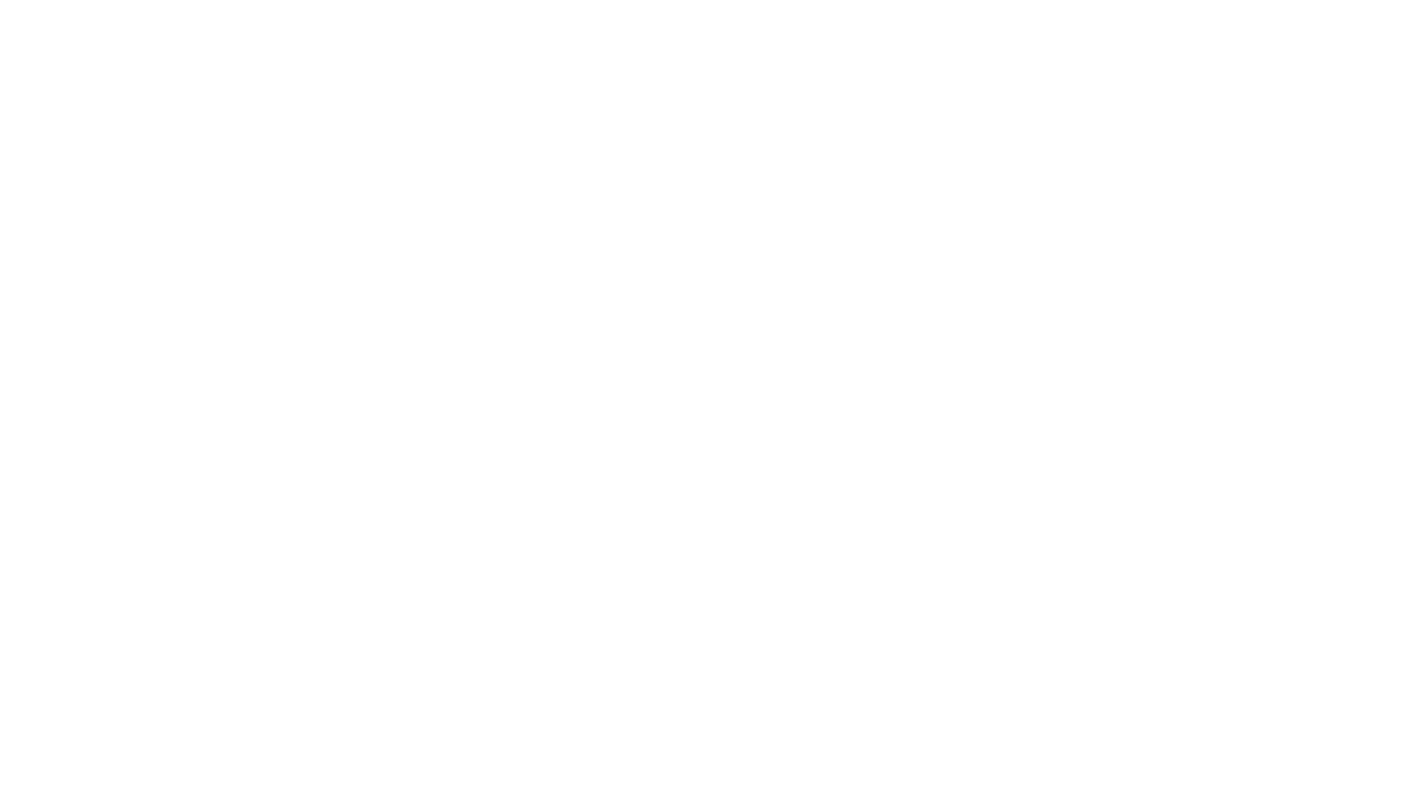
select select "+971"
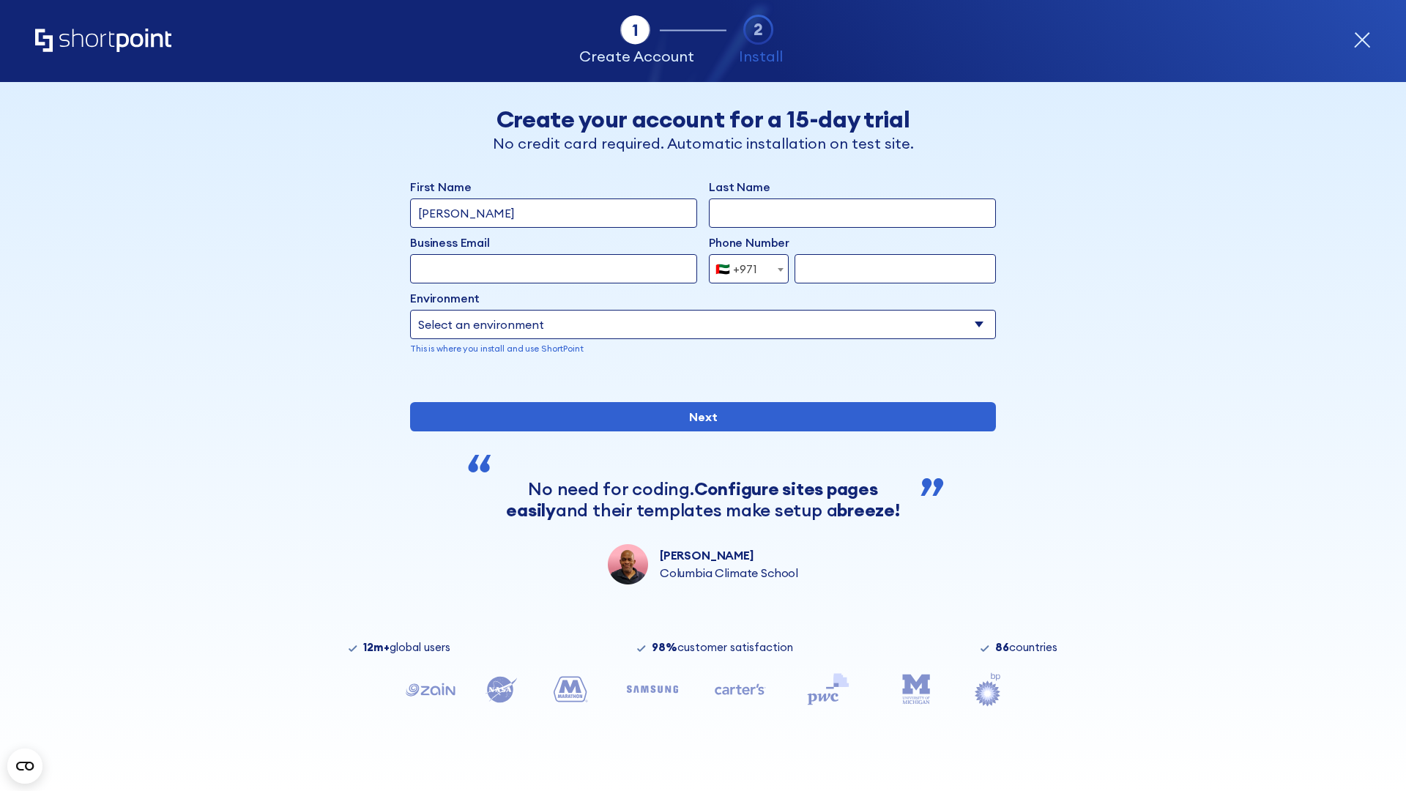
type input "[PERSON_NAME]"
type input "Berkuskv"
type input "[EMAIL_ADDRESS][DOMAIN_NAME]"
click at [743, 269] on div "🇦🇪 +971" at bounding box center [736, 268] width 42 height 29
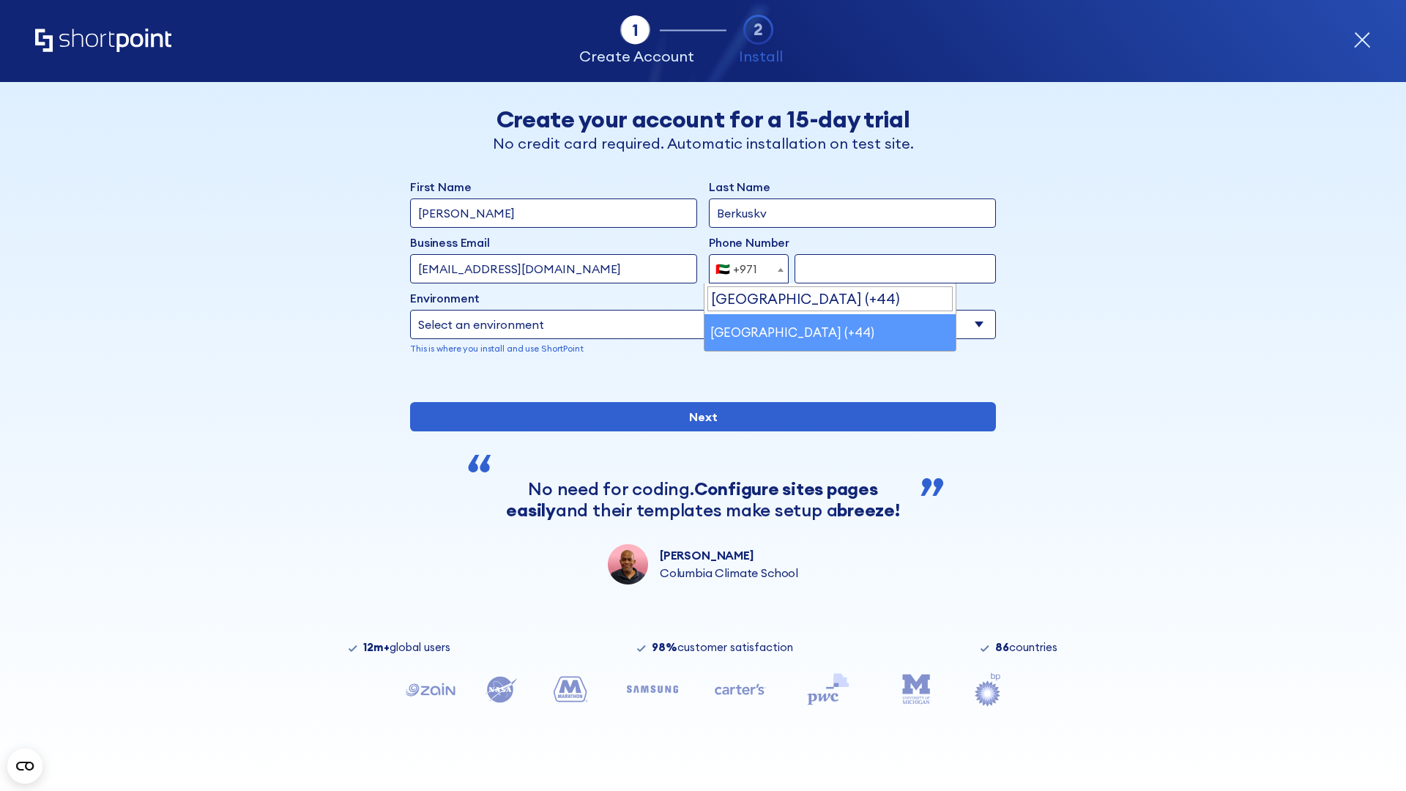
select select "+44"
type input "7912345678"
select select "Microsoft 365"
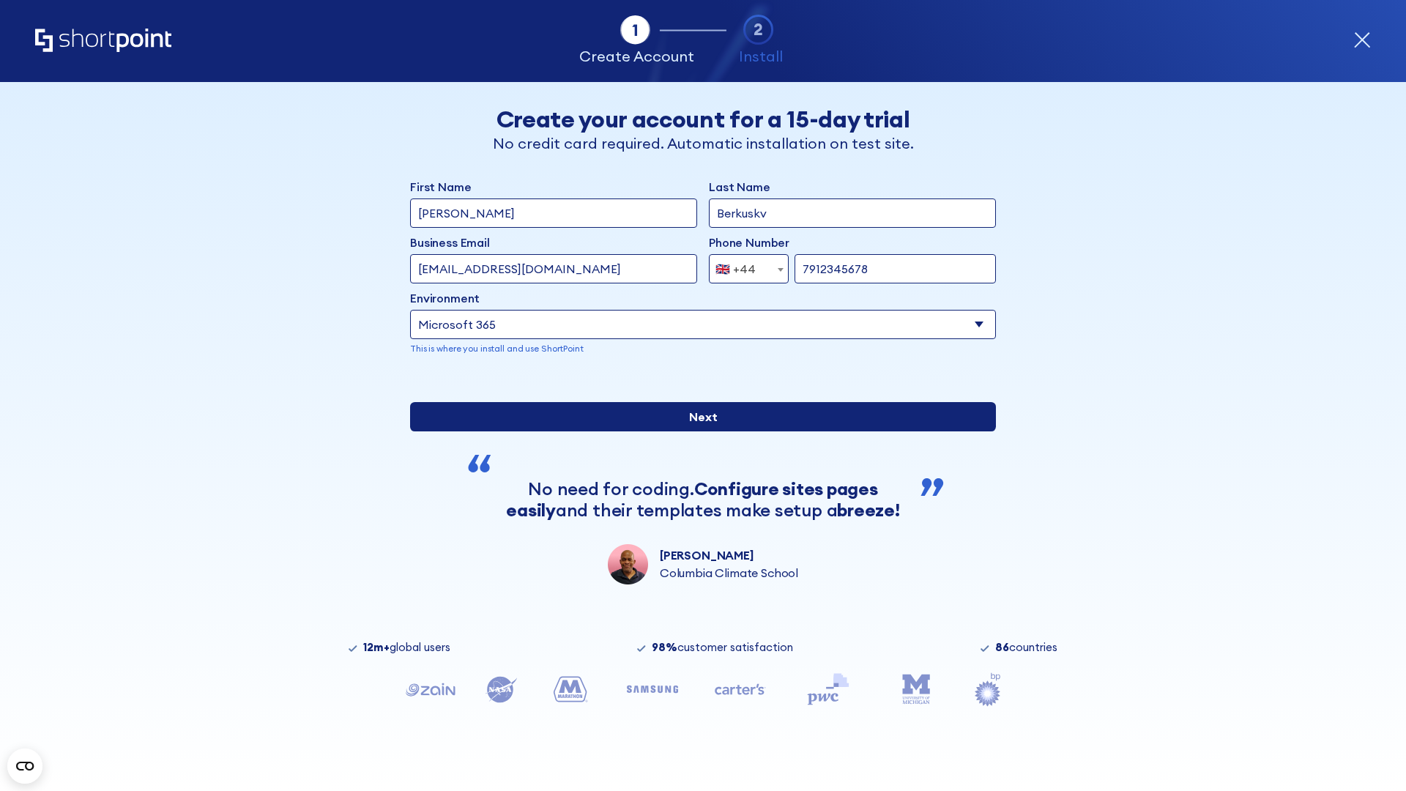
type input "7912345678"
click at [697, 431] on input "Next" at bounding box center [703, 416] width 586 height 29
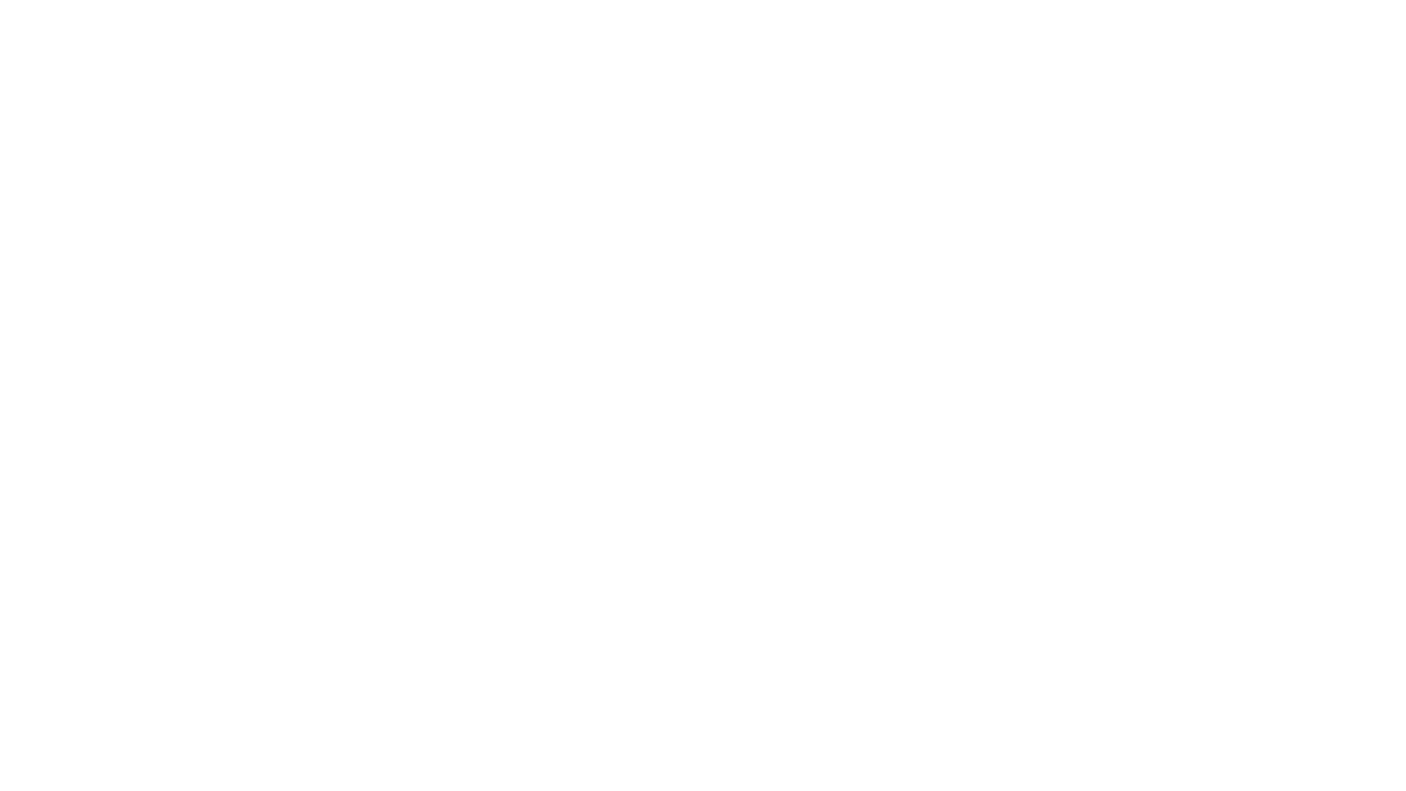
select select "+44"
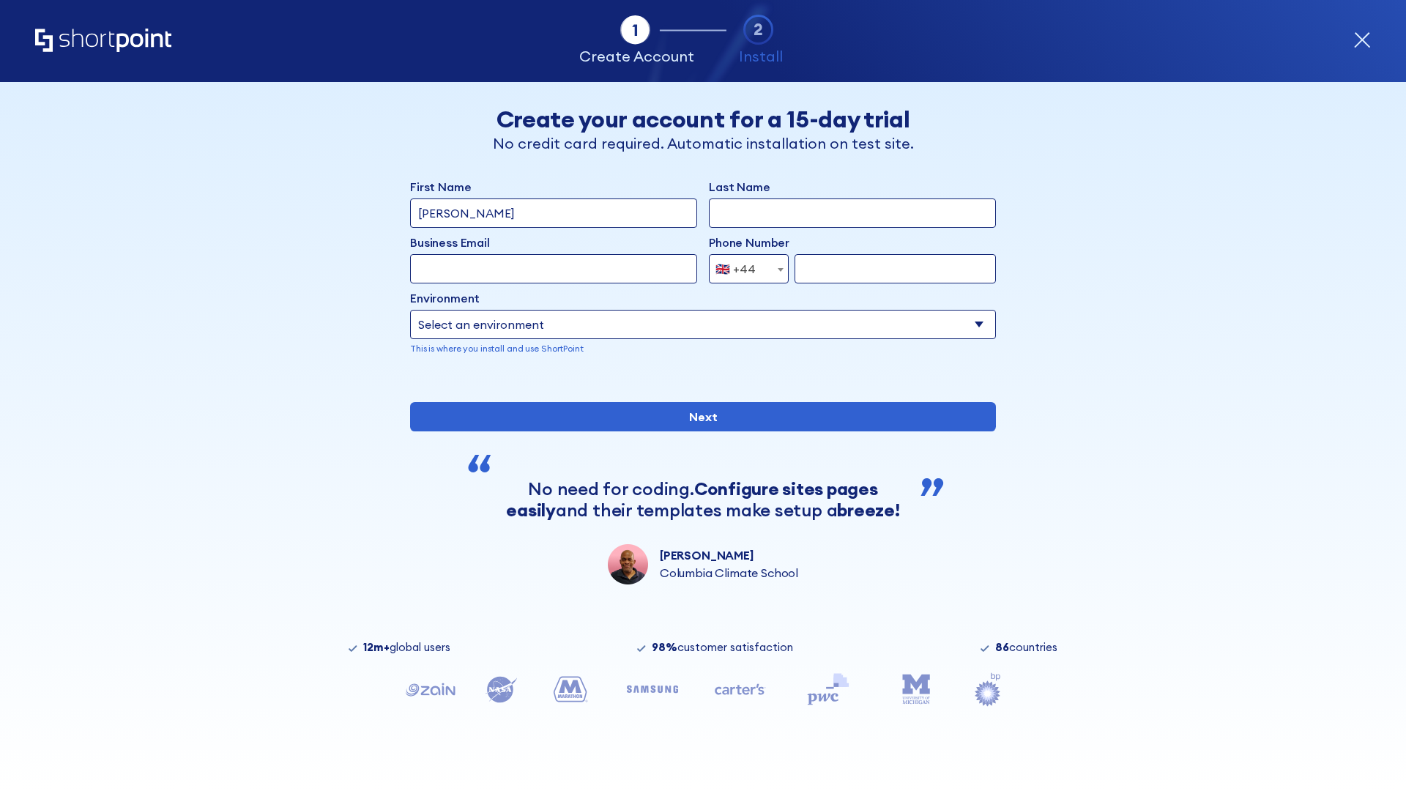
type input "[PERSON_NAME]"
type input "Berkuskv"
type input "info@startup.tech"
click at [743, 269] on div "🇬🇧 +44" at bounding box center [735, 268] width 40 height 29
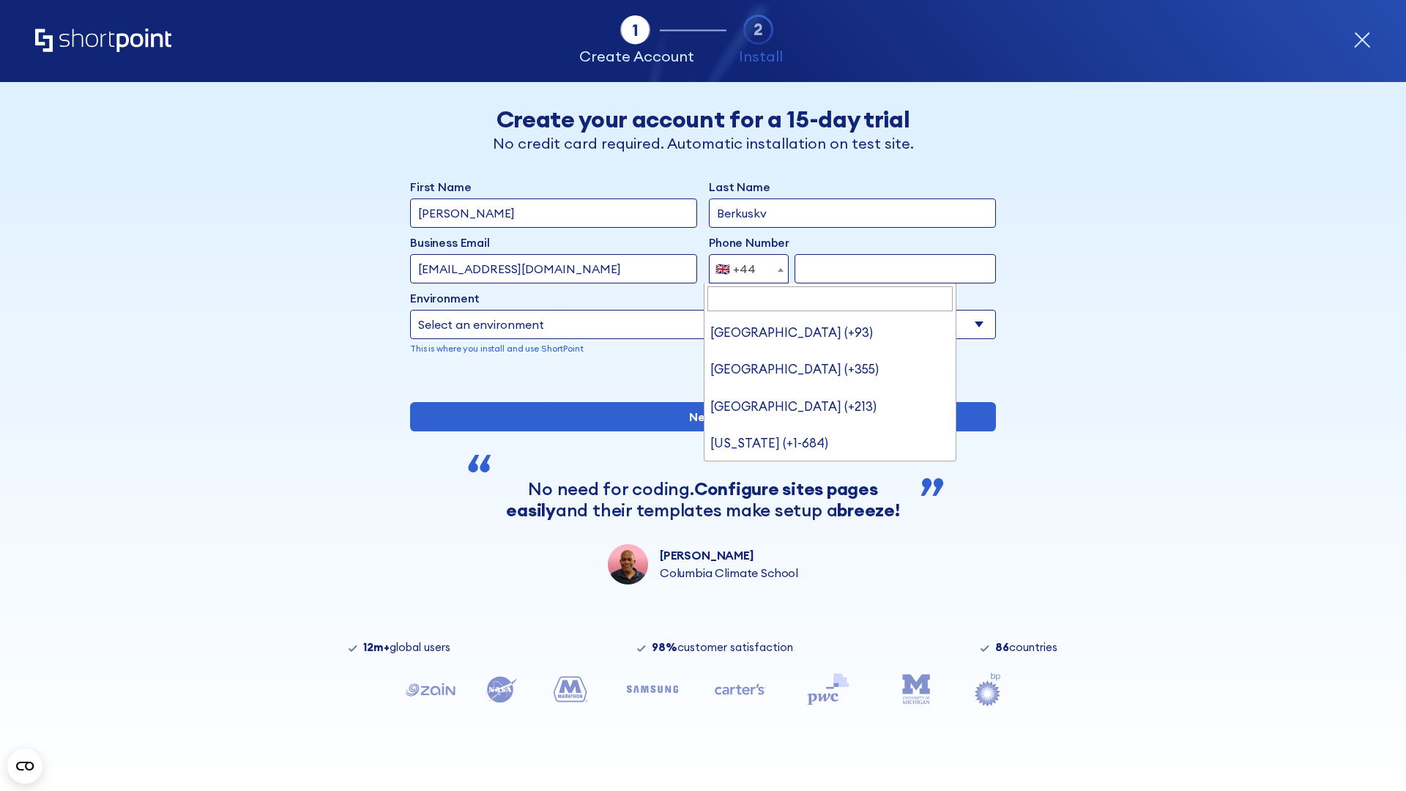
type input "Ukraine (+380)"
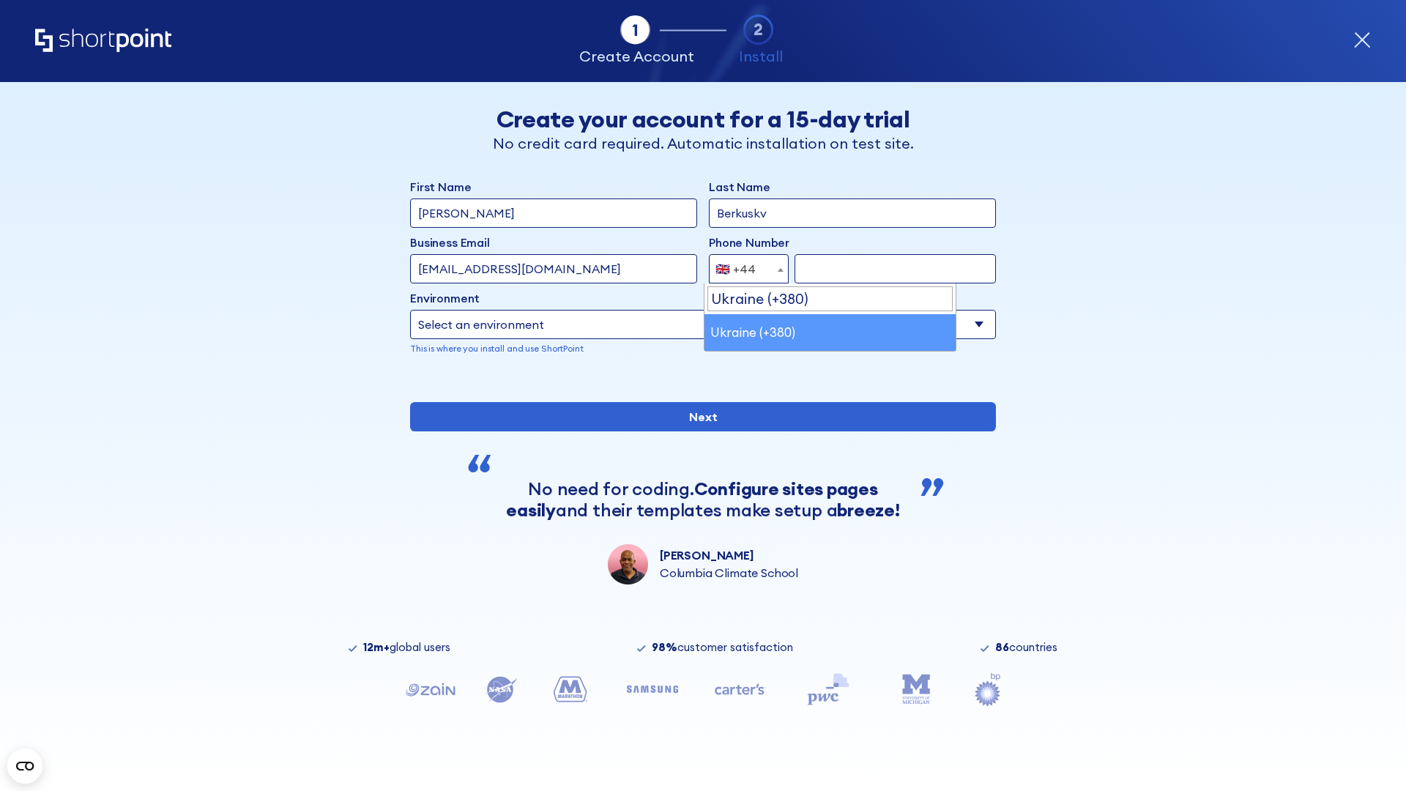
select select "+380"
type input "663451789"
select select "Microsoft 365"
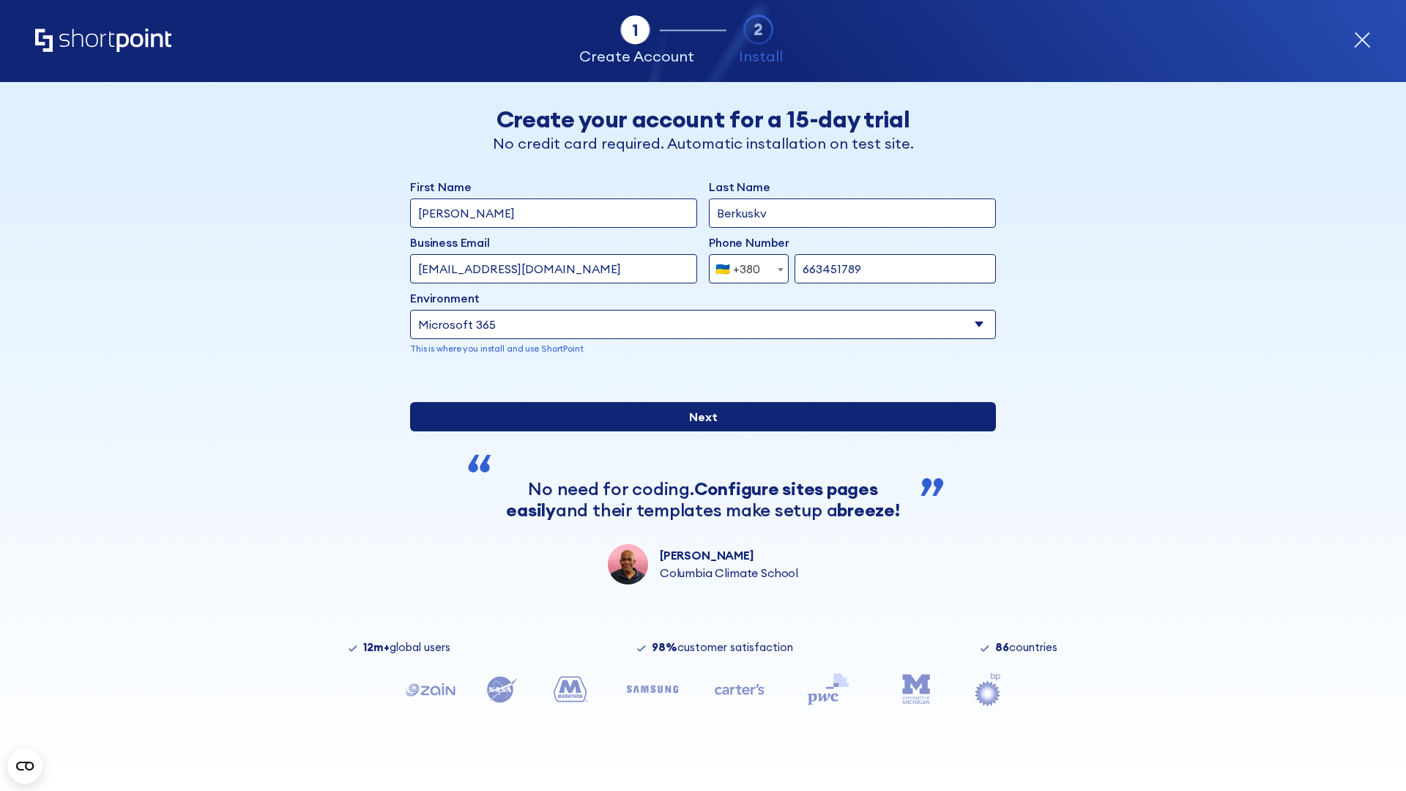
type input "663451789"
click at [697, 431] on input "Next" at bounding box center [703, 416] width 586 height 29
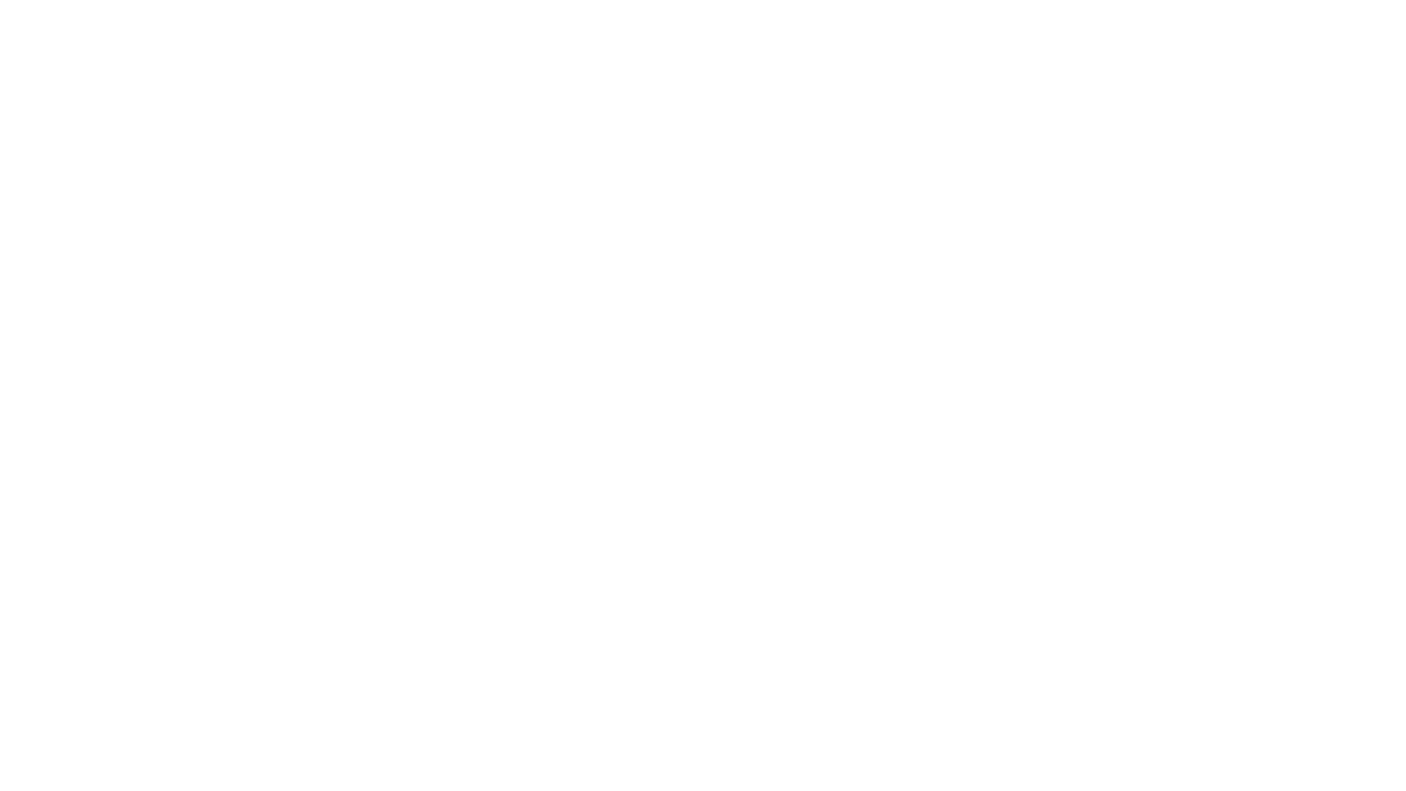
select select "+380"
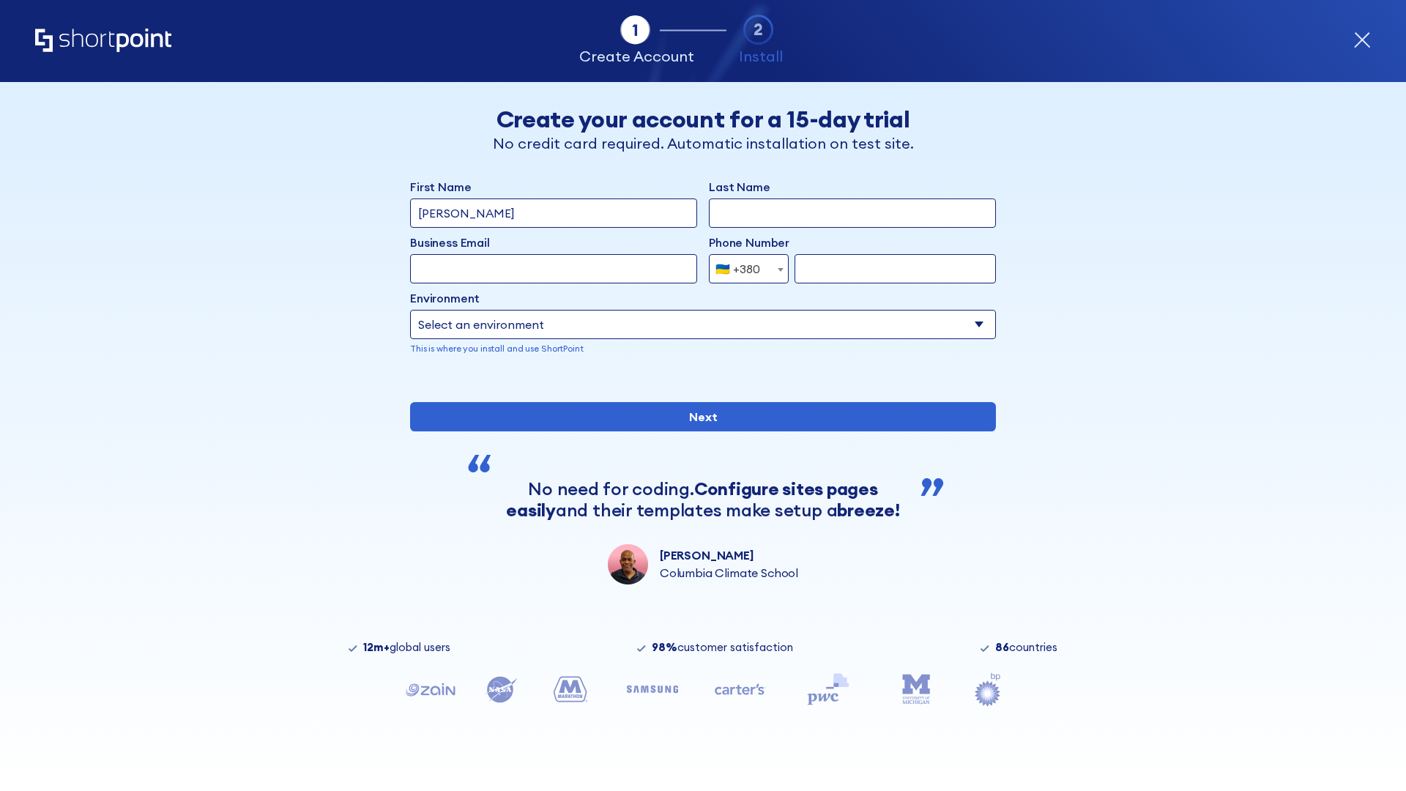
type input "[PERSON_NAME]"
type input "Berkuskv"
type input "[EMAIL_ADDRESS][DOMAIN_NAME]"
click at [743, 269] on div "🇺🇦 +380" at bounding box center [737, 268] width 45 height 29
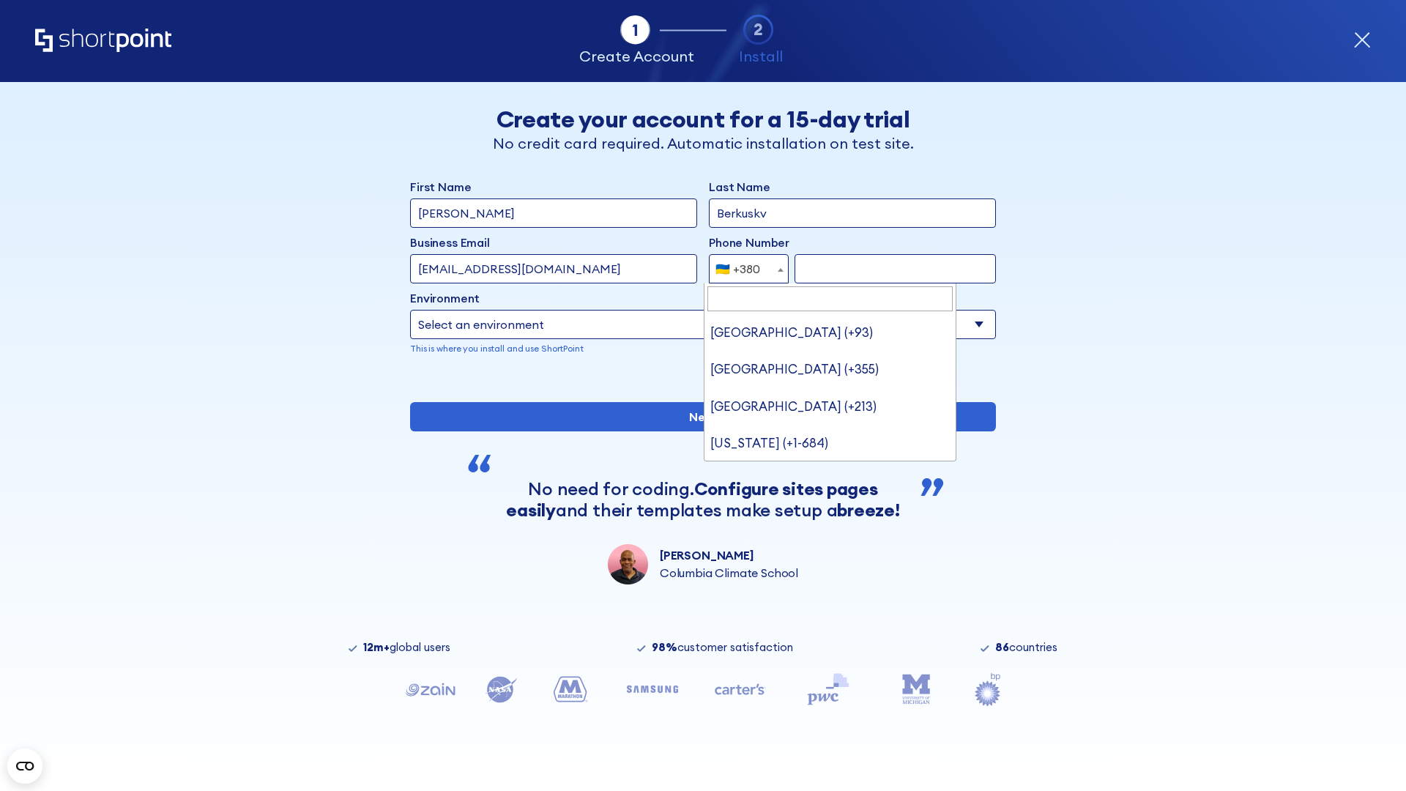
type input "United States (+1)"
select select "+1"
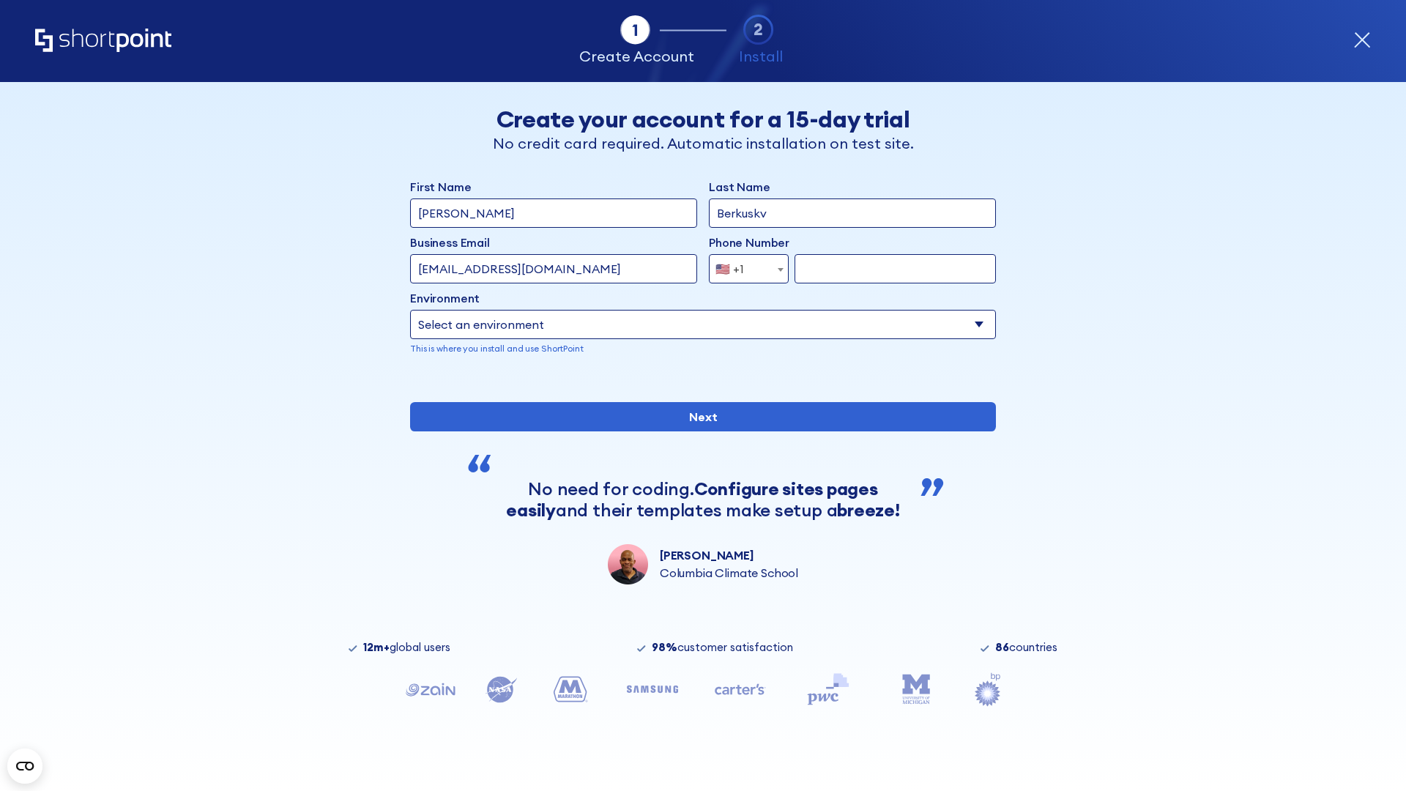
type input "2025550123"
select select "Microsoft 365"
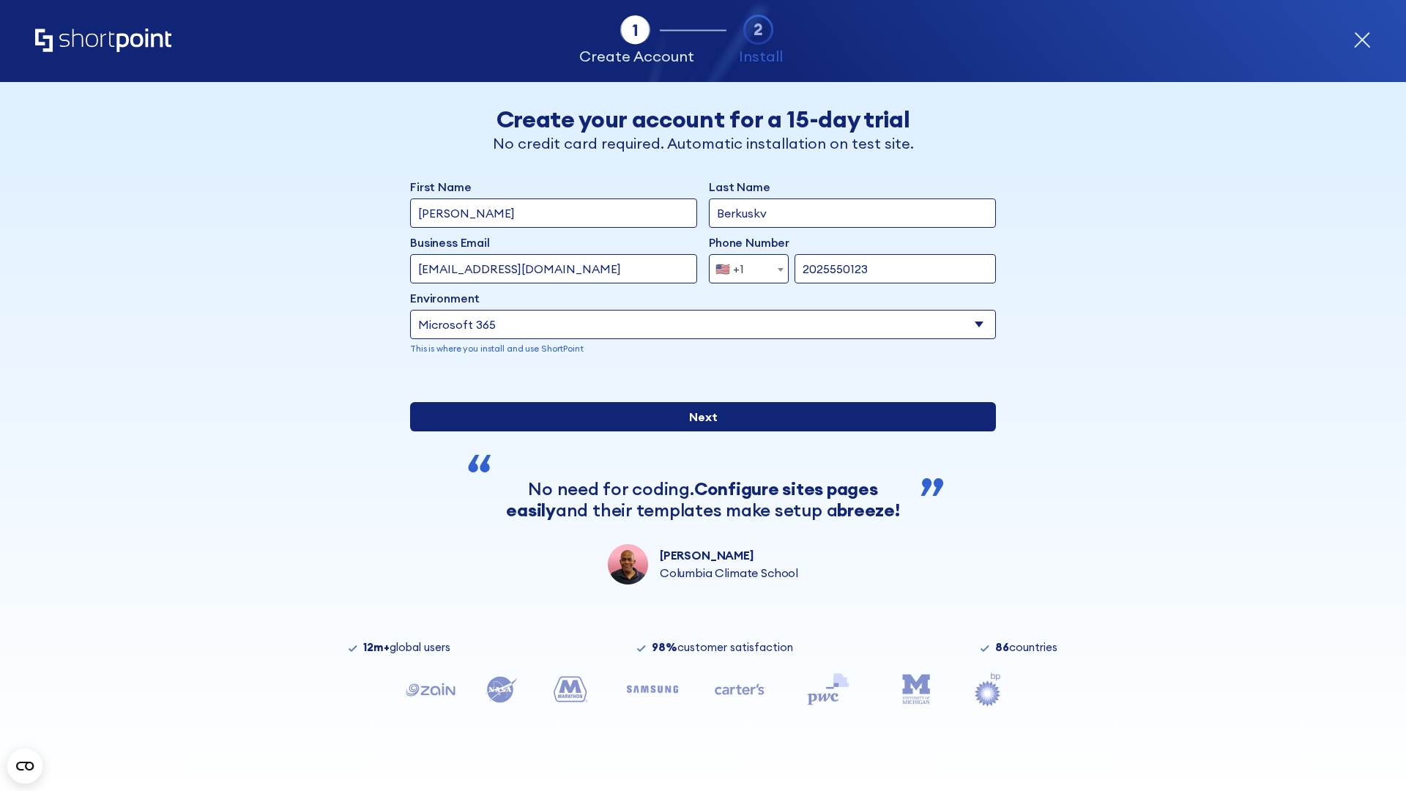
type input "2025550123"
click at [697, 431] on input "Next" at bounding box center [703, 416] width 586 height 29
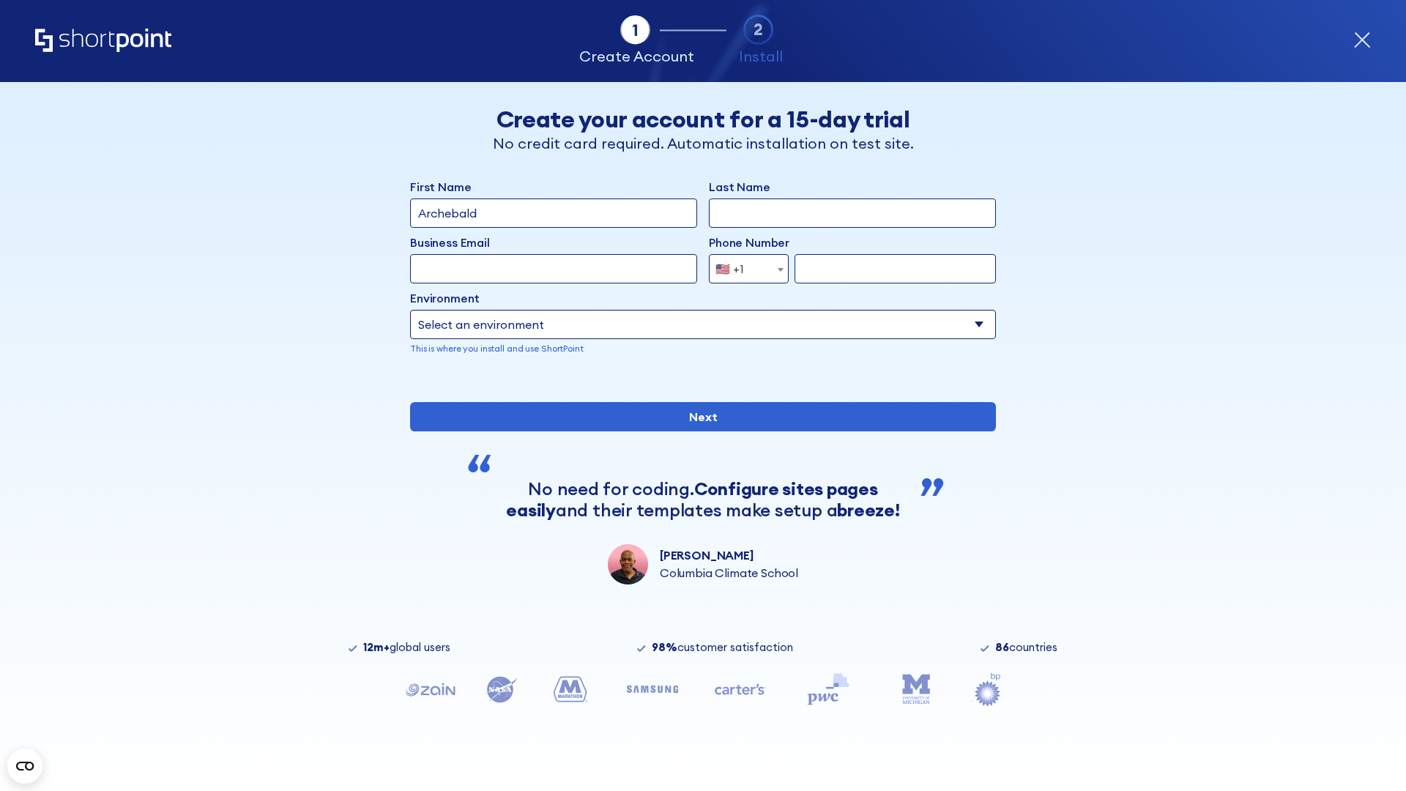
type input "Archebald"
type input "Berkuskv"
type input "[EMAIL_ADDRESS][DOMAIN_NAME]"
type input "2125556789"
select select "SharePoint 2019 (On-Premise)"
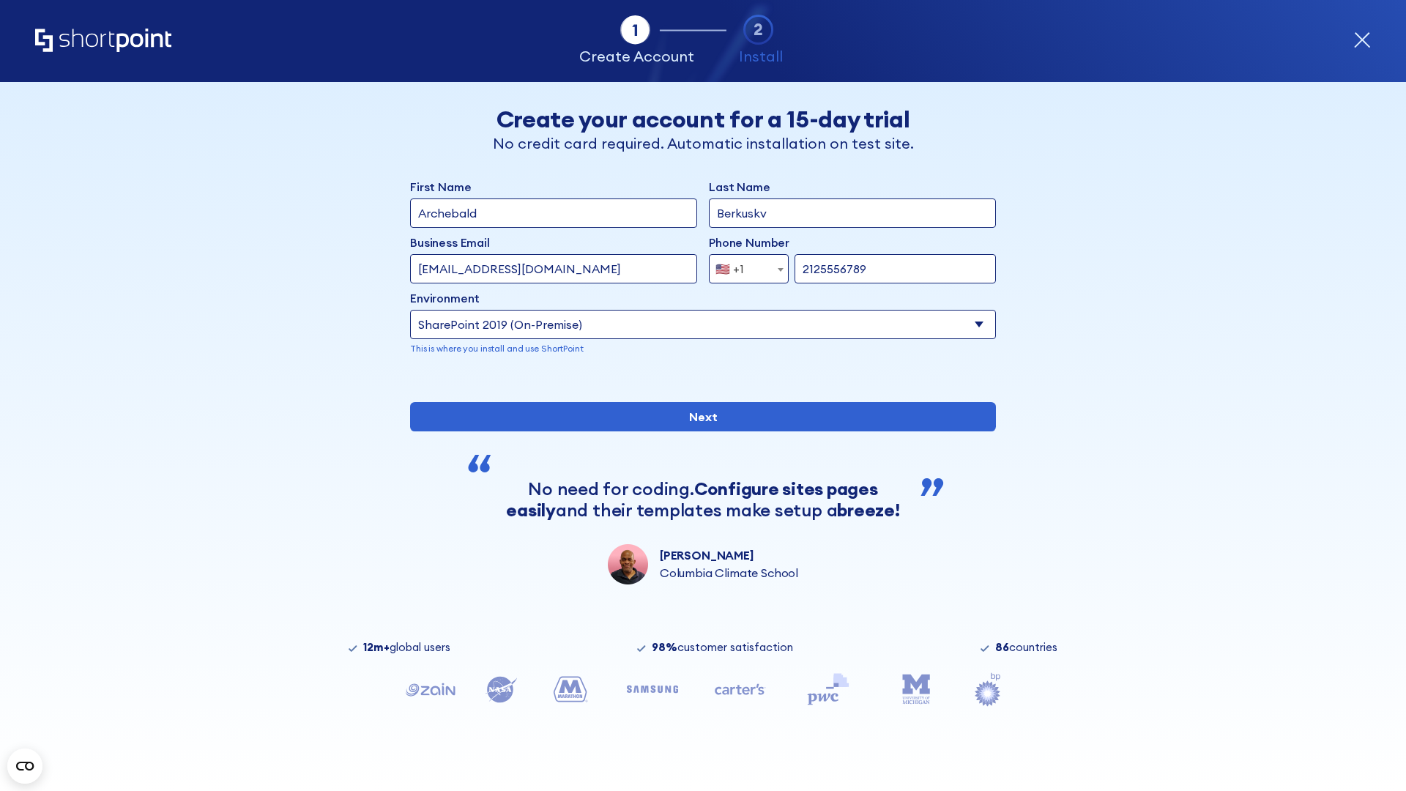
type input "2125556789"
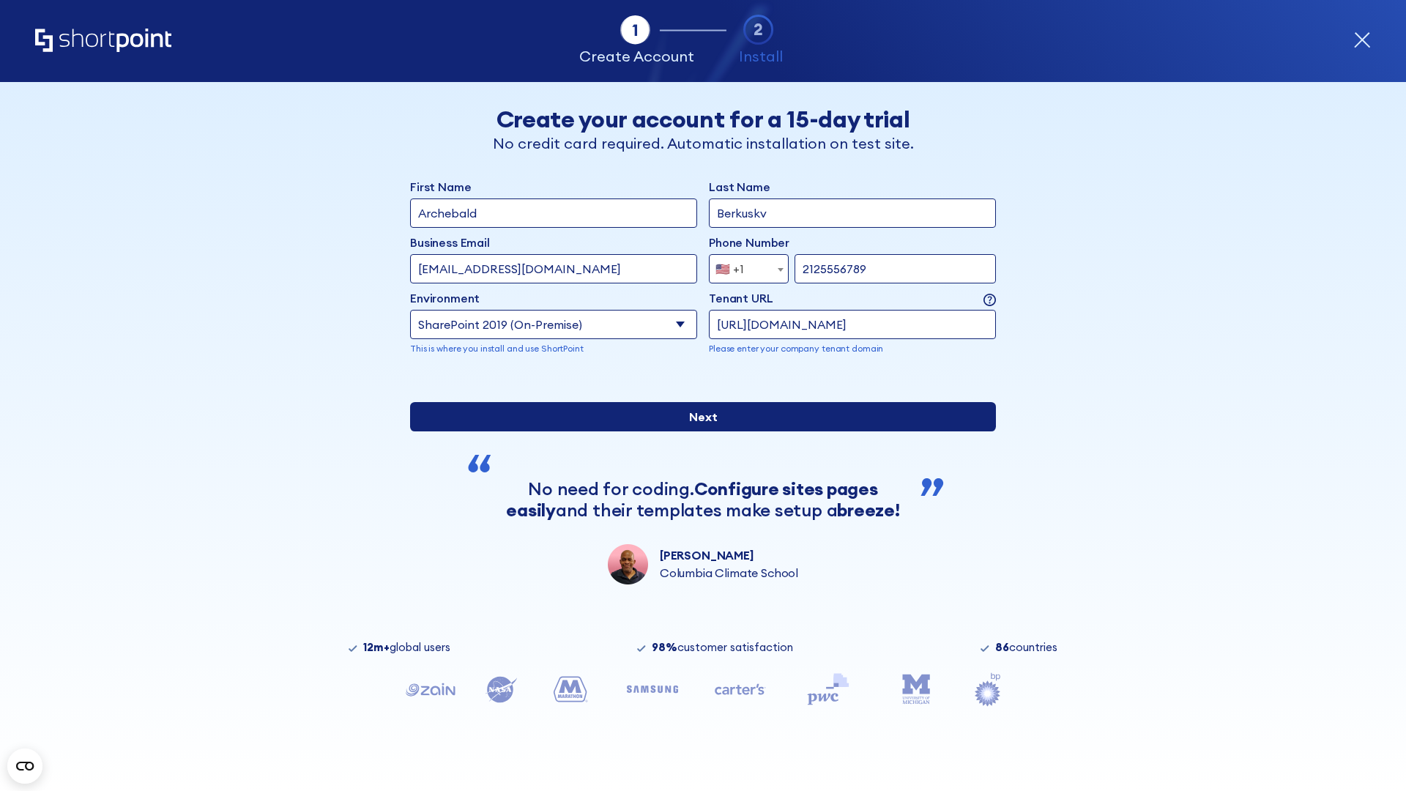
type input "[URL][DOMAIN_NAME]"
click at [697, 431] on input "Next" at bounding box center [703, 416] width 586 height 29
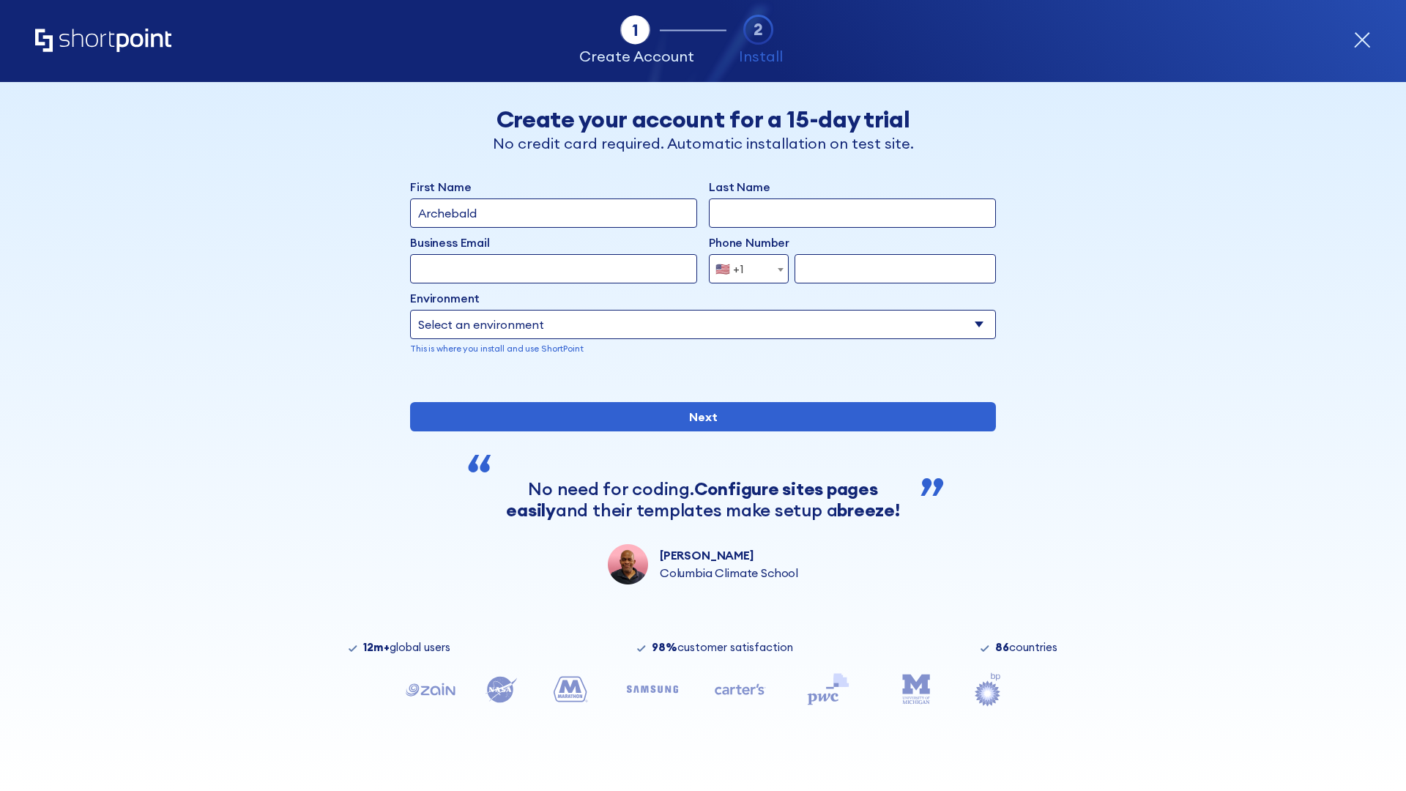
type input "Archebald"
type input "Berkuskv"
type input "[EMAIL_ADDRESS][DOMAIN_NAME]"
type input "2125556789"
select select "SharePoint 2019 (On-Premise)"
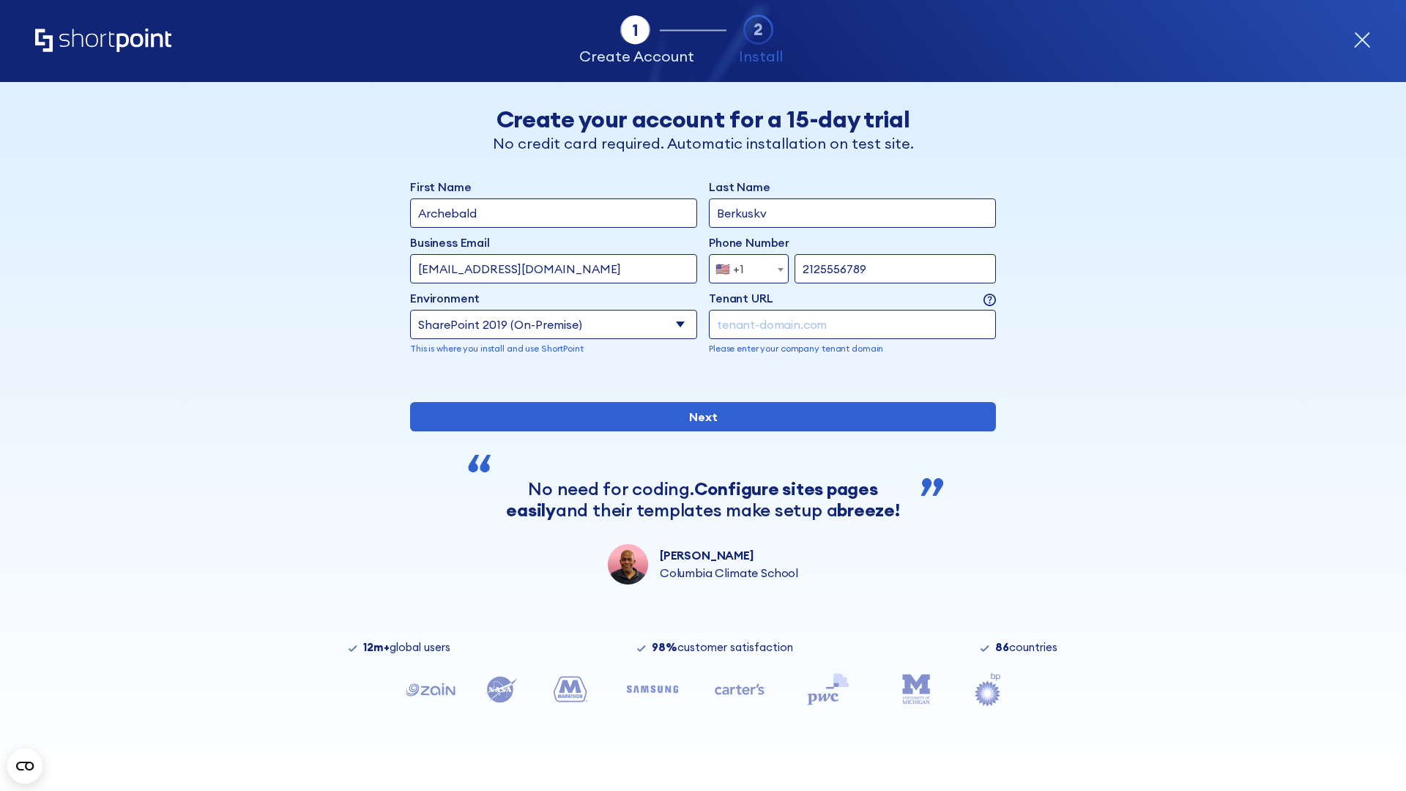
type input "2125556789"
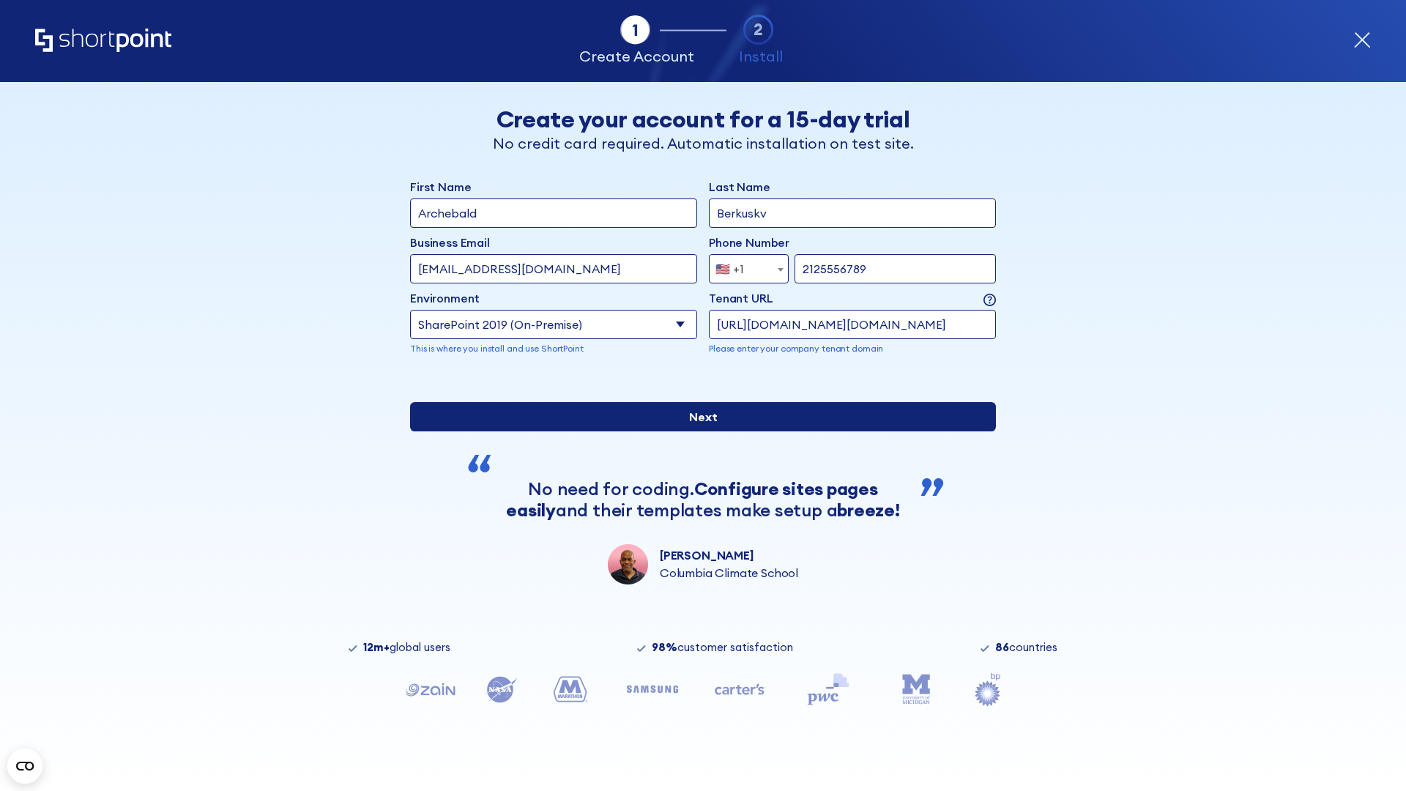
type input "http://malicious.com/sharepoint.com"
click at [697, 482] on div "First Name Archebald Last Name Berkuskv Business Email Invalid Email Address te…" at bounding box center [703, 381] width 586 height 406
click at [697, 431] on input "Next" at bounding box center [703, 416] width 586 height 29
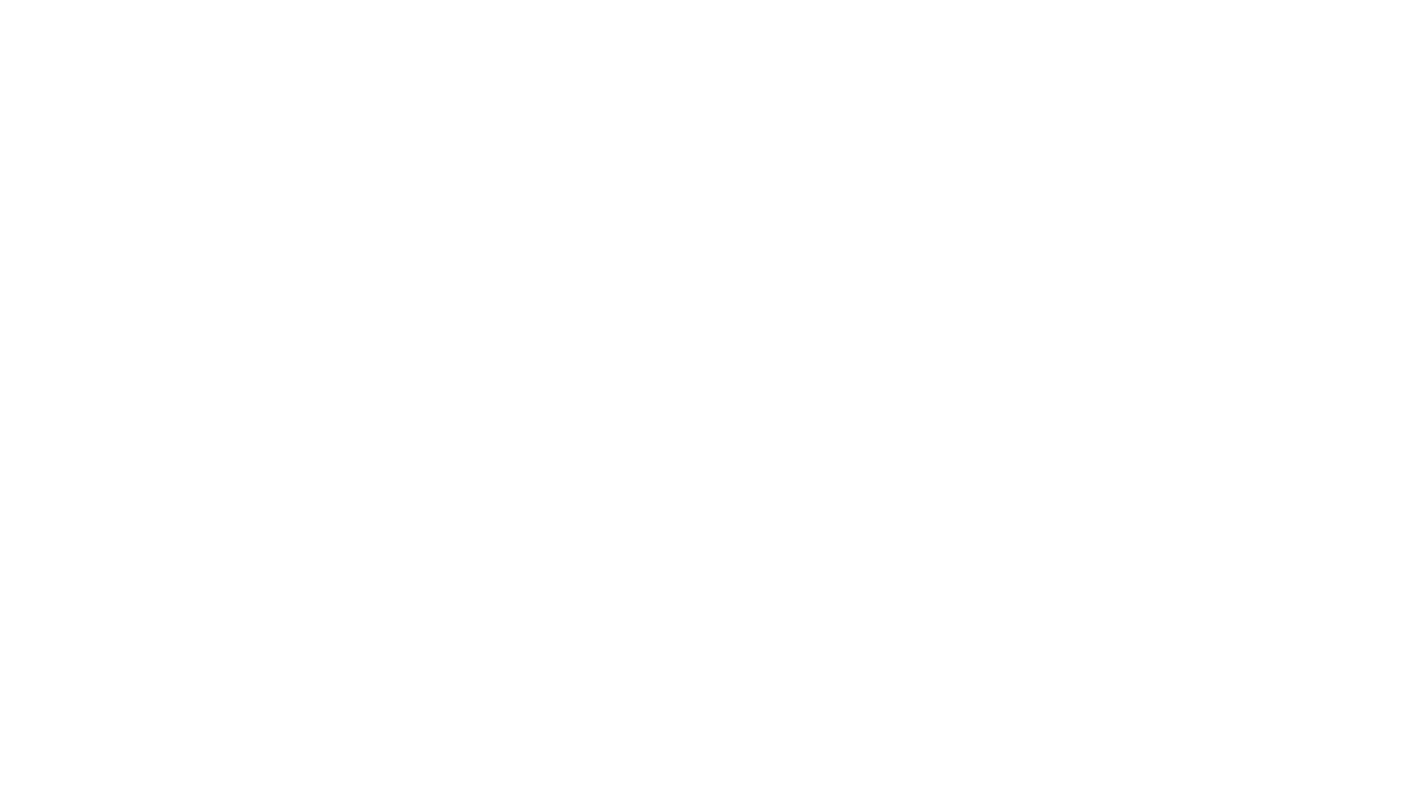
type input "Archebald"
type input "Berkuskv"
type input "[EMAIL_ADDRESS][DOMAIN_NAME]"
type input "2125556789"
select select "SharePoint 2019 (On-Premise)"
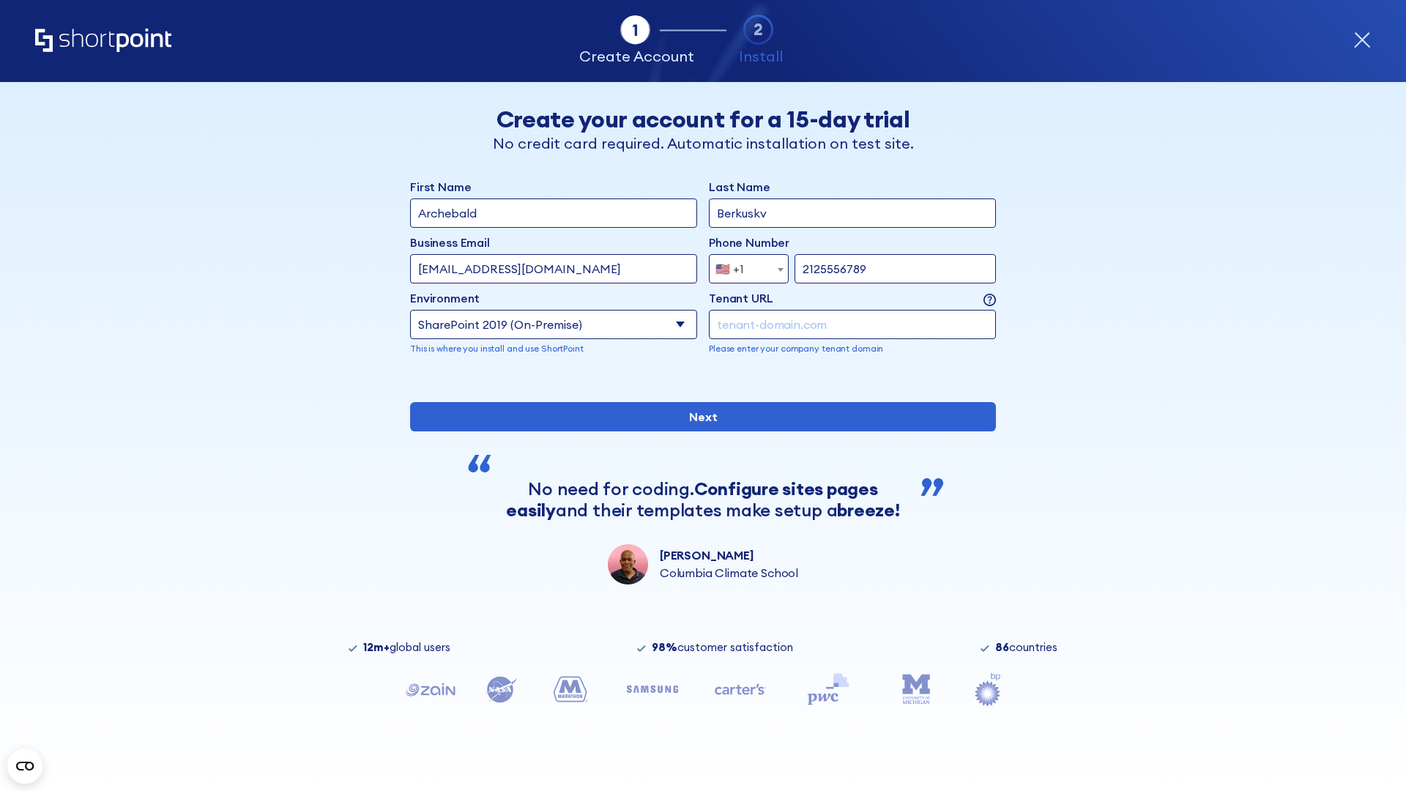
type input "2125556789"
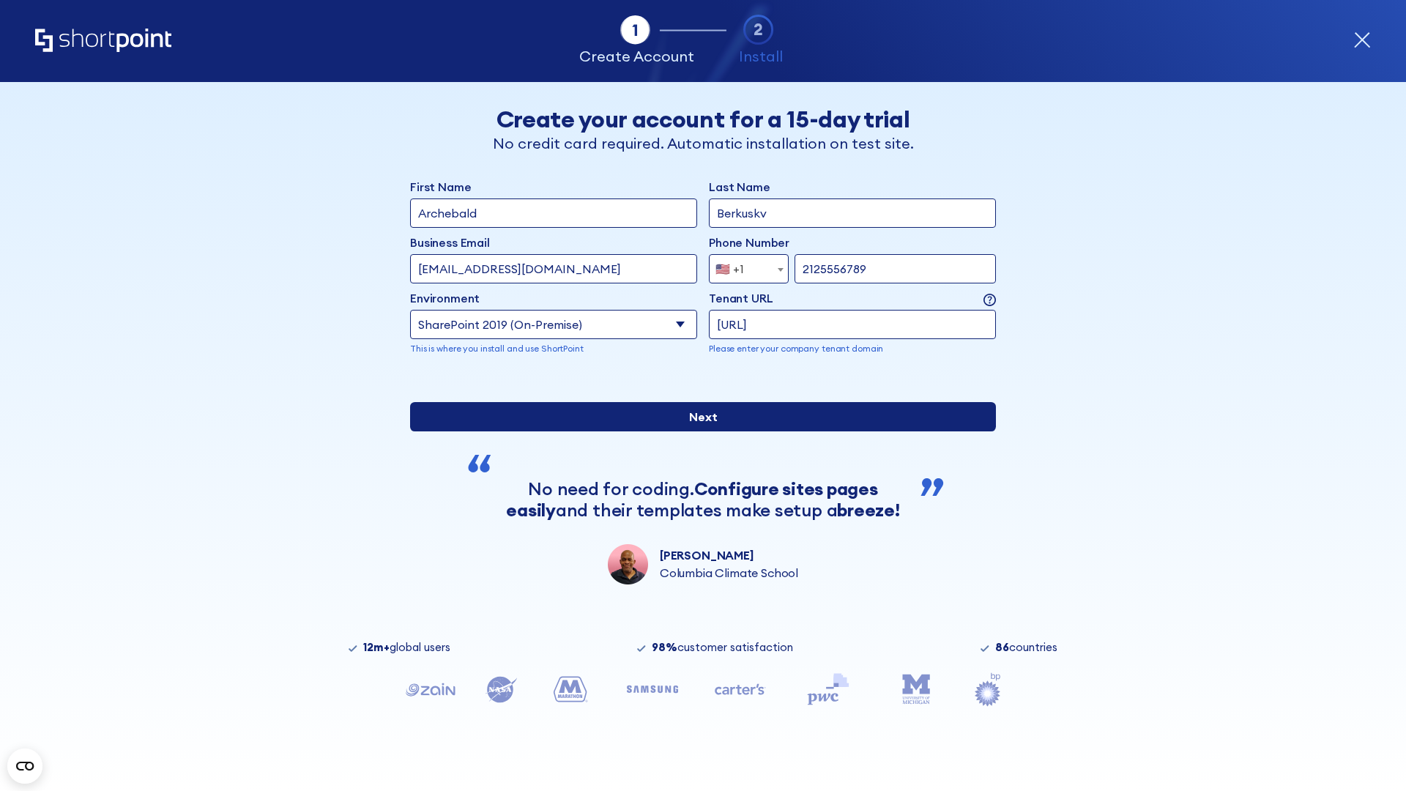
type input "ftp://site.sharepoint.dem"
click at [697, 496] on div "First Name Archebald Last Name Berkuskv Business Email Invalid Email Address [E…" at bounding box center [703, 381] width 586 height 406
click at [697, 431] on input "Next" at bounding box center [703, 416] width 586 height 29
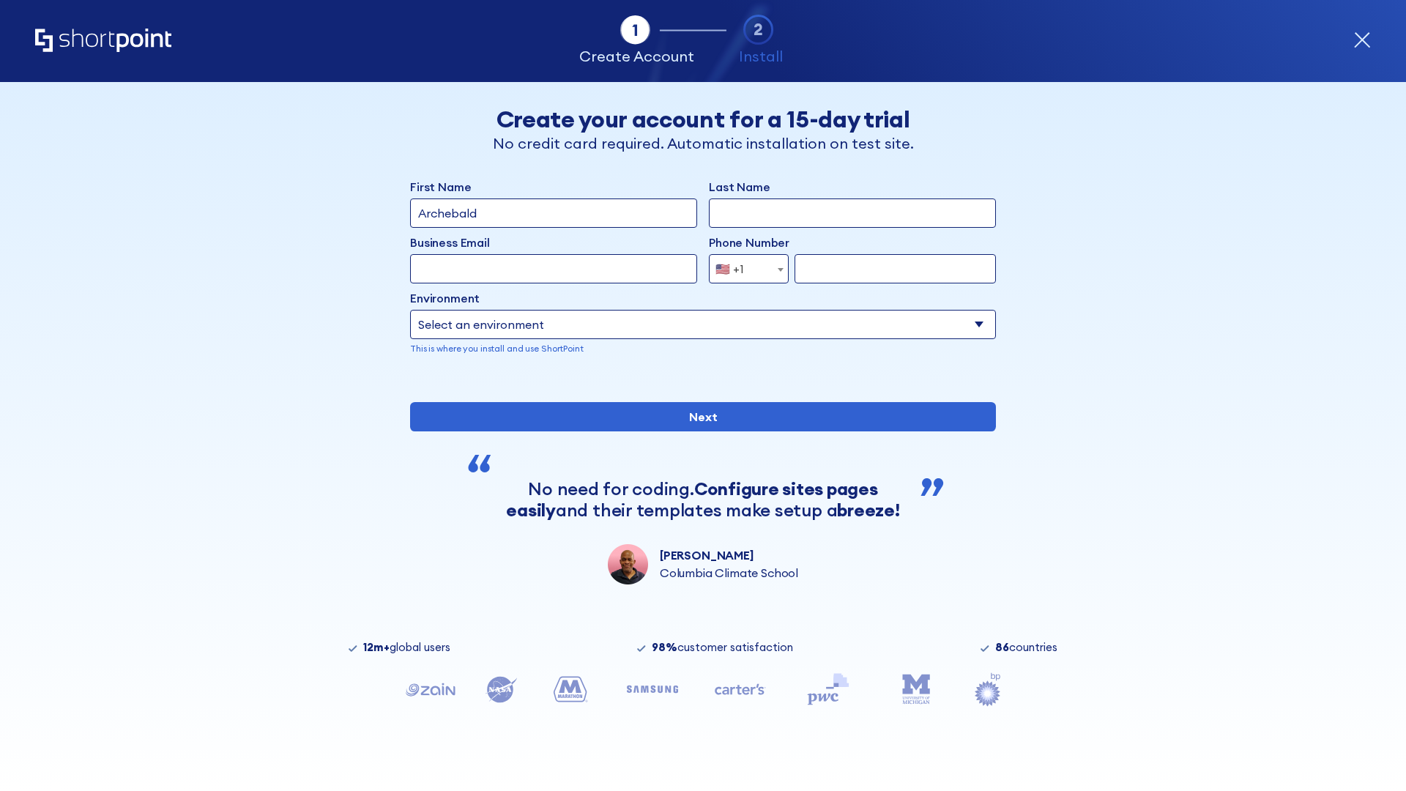
type input "Archebald"
type input "Berkuskv"
type input "[EMAIL_ADDRESS][DOMAIN_NAME]"
type input "2125556789"
select select "SharePoint 2019 (On-Premise)"
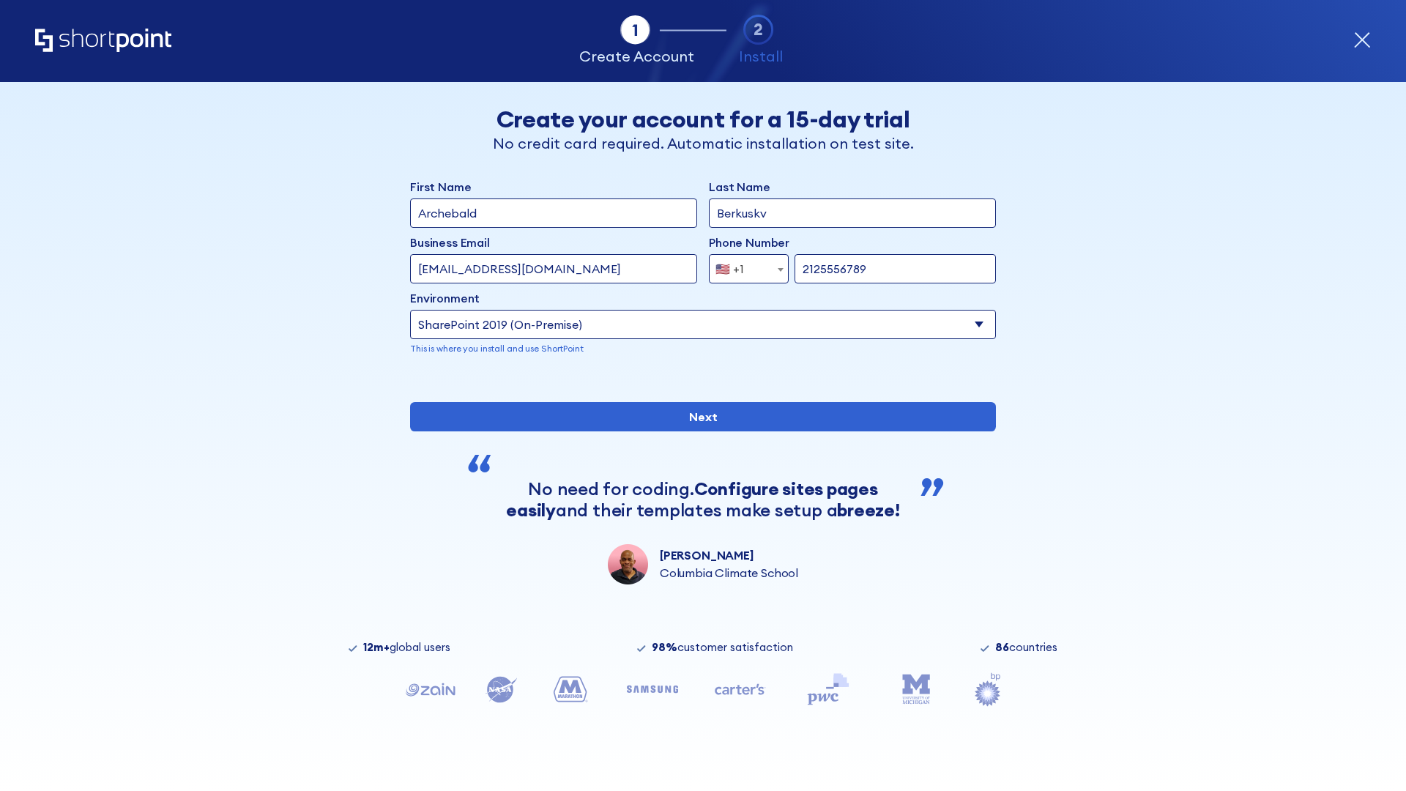
type input "2125556789"
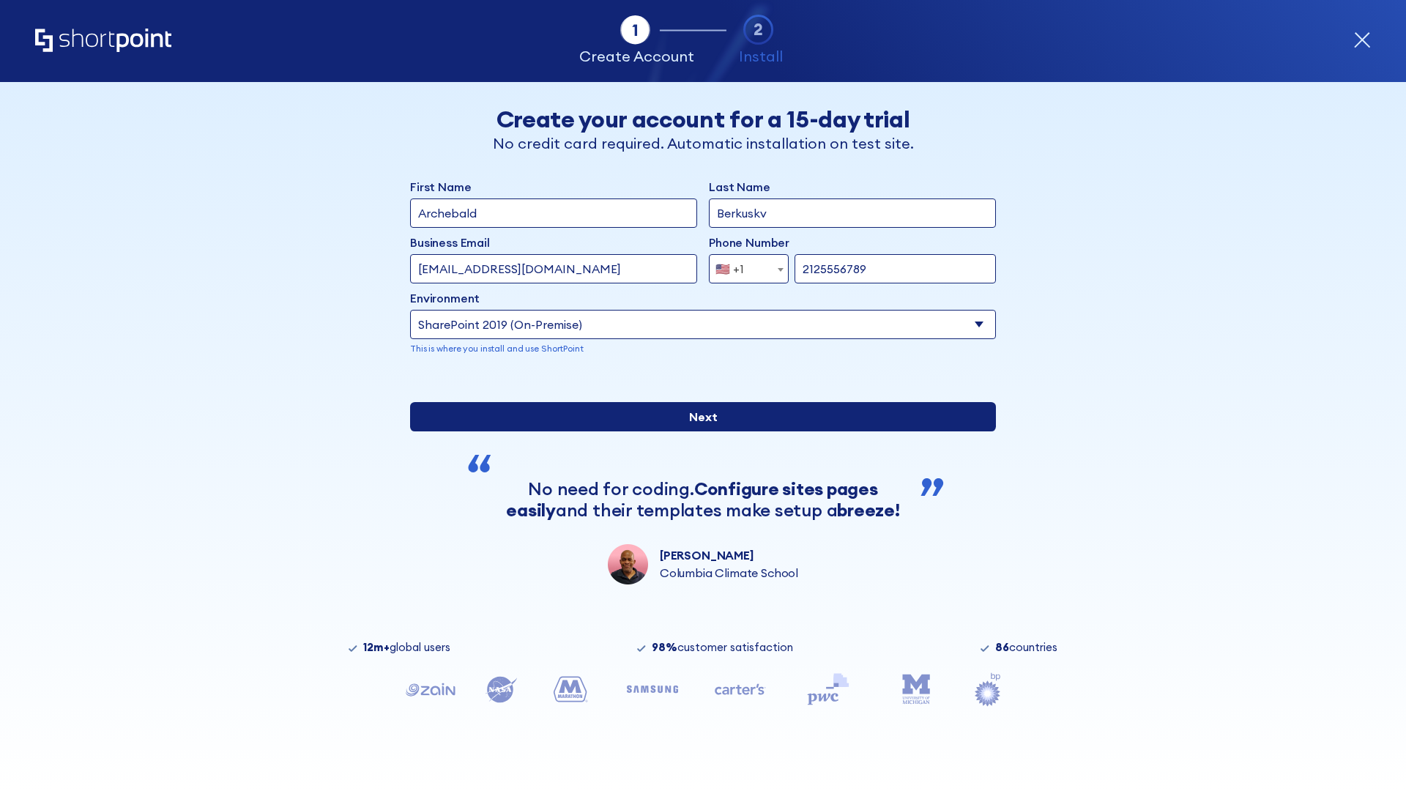
type input "[URL][DOMAIN_NAME]"
click at [697, 488] on div "First Name Archebald Last Name Berkuskv Business Email Invalid Email Address [E…" at bounding box center [703, 381] width 586 height 406
click at [697, 431] on input "Next" at bounding box center [703, 416] width 586 height 29
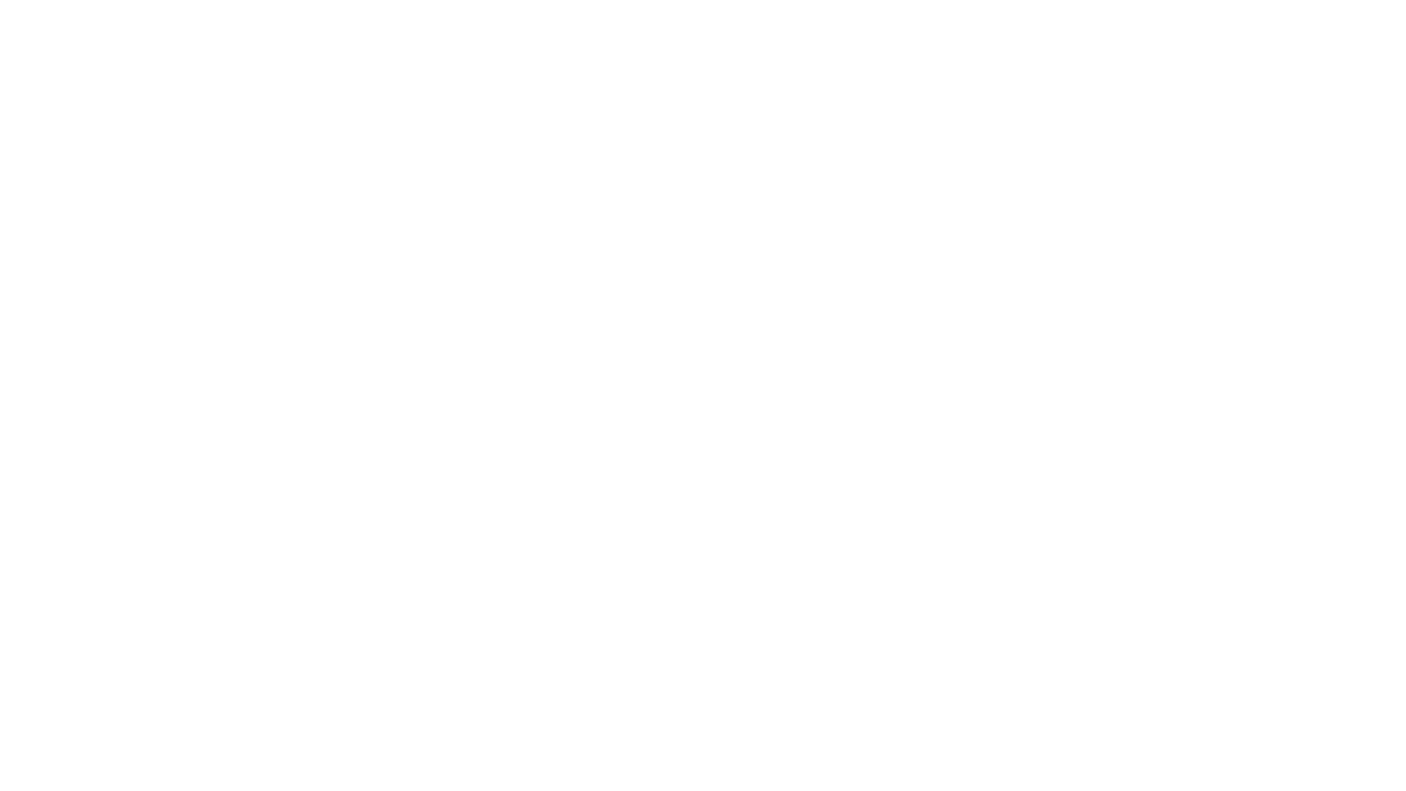
type input "Archebald"
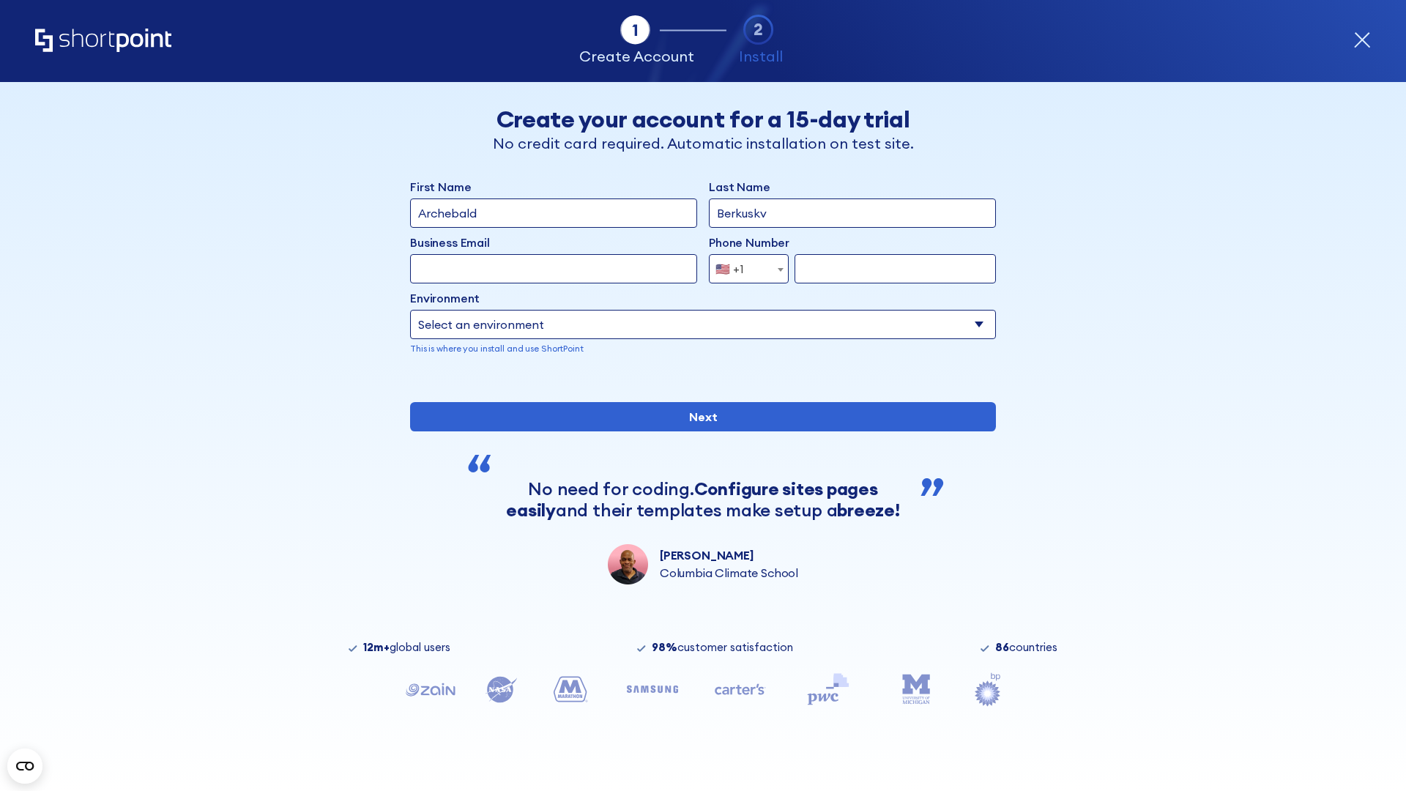
type input "Berkuskv"
type input "[EMAIL_ADDRESS][DOMAIN_NAME]"
type input "2125556789"
select select "SharePoint 2019 (On-Premise)"
type input "2125556789"
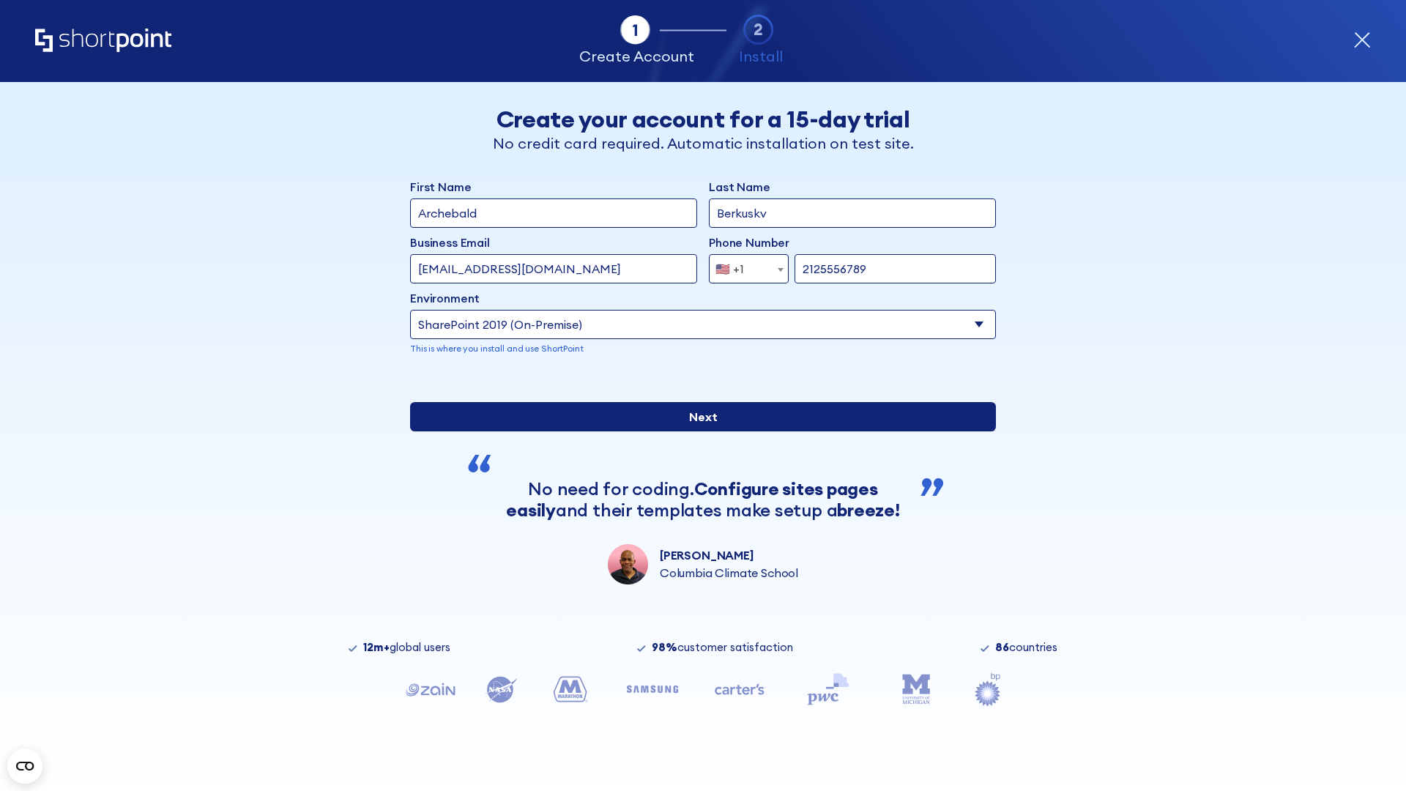
type input "[URL][DOMAIN_NAME]"
click at [697, 483] on div "First Name Archebald Last Name Berkuskv Business Email Invalid Email Address te…" at bounding box center [703, 381] width 586 height 406
click at [697, 431] on input "Next" at bounding box center [703, 416] width 586 height 29
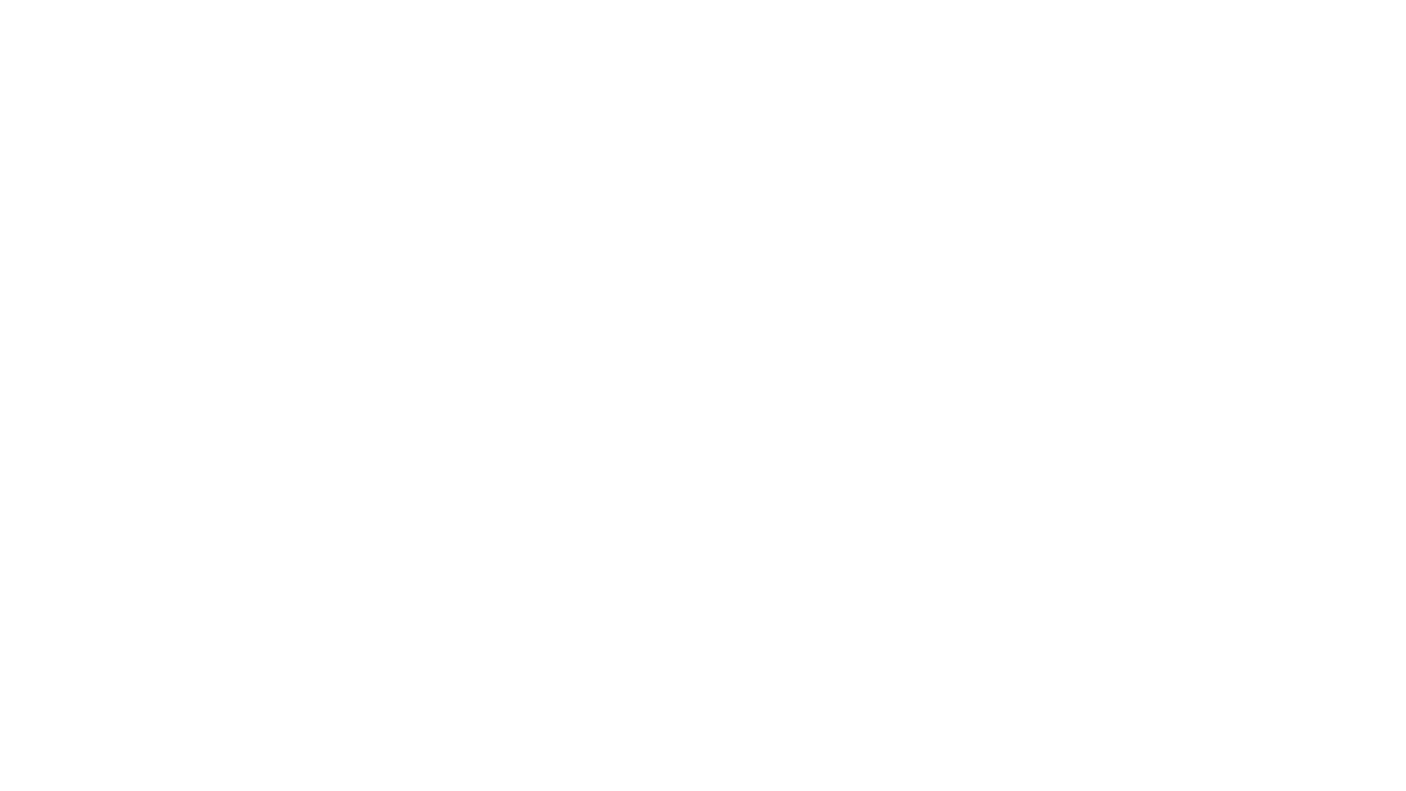
type input "Archebald"
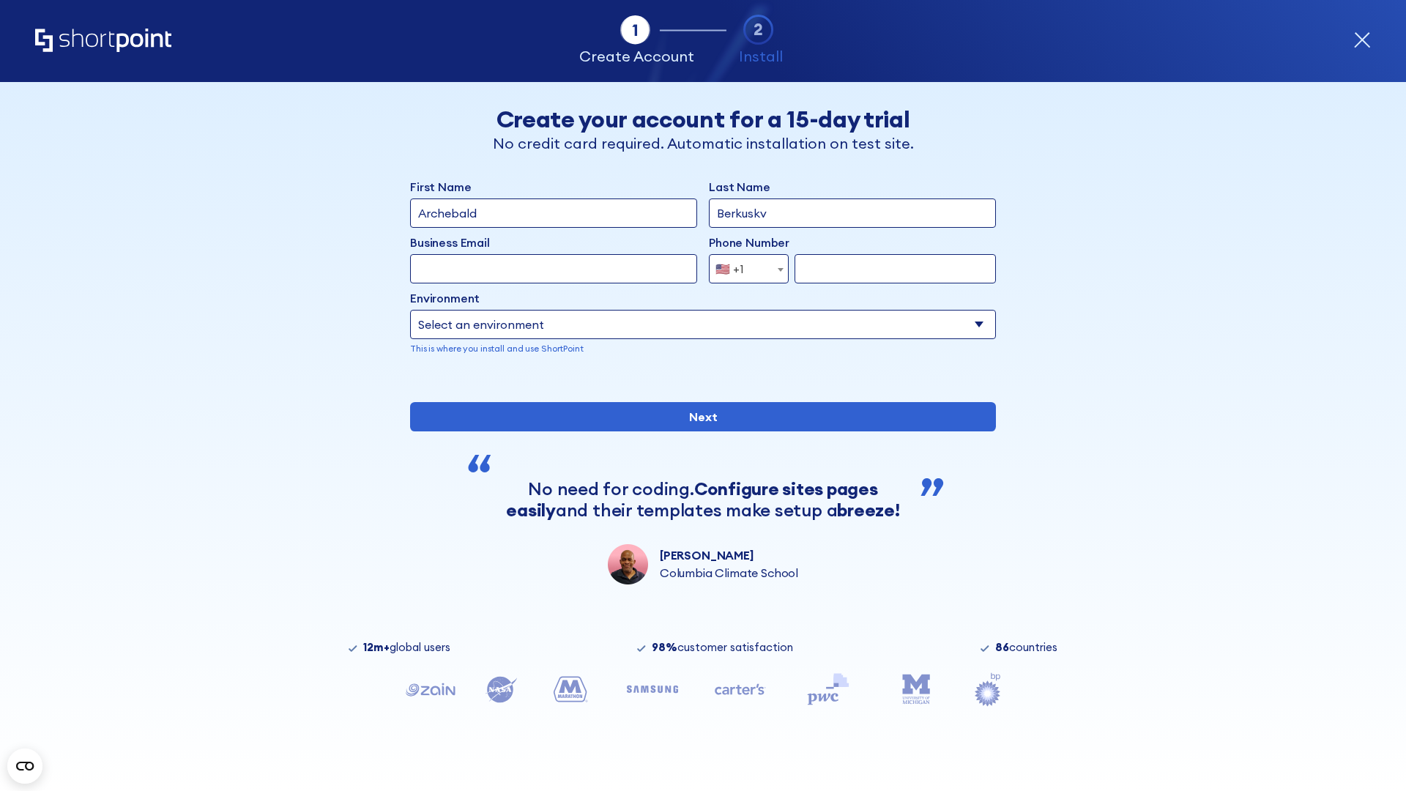
type input "Berkuskv"
type input "[EMAIL_ADDRESS][DOMAIN_NAME]"
type input "2125556789"
select select "SharePoint 2019 (On-Premise)"
type input "2125556789"
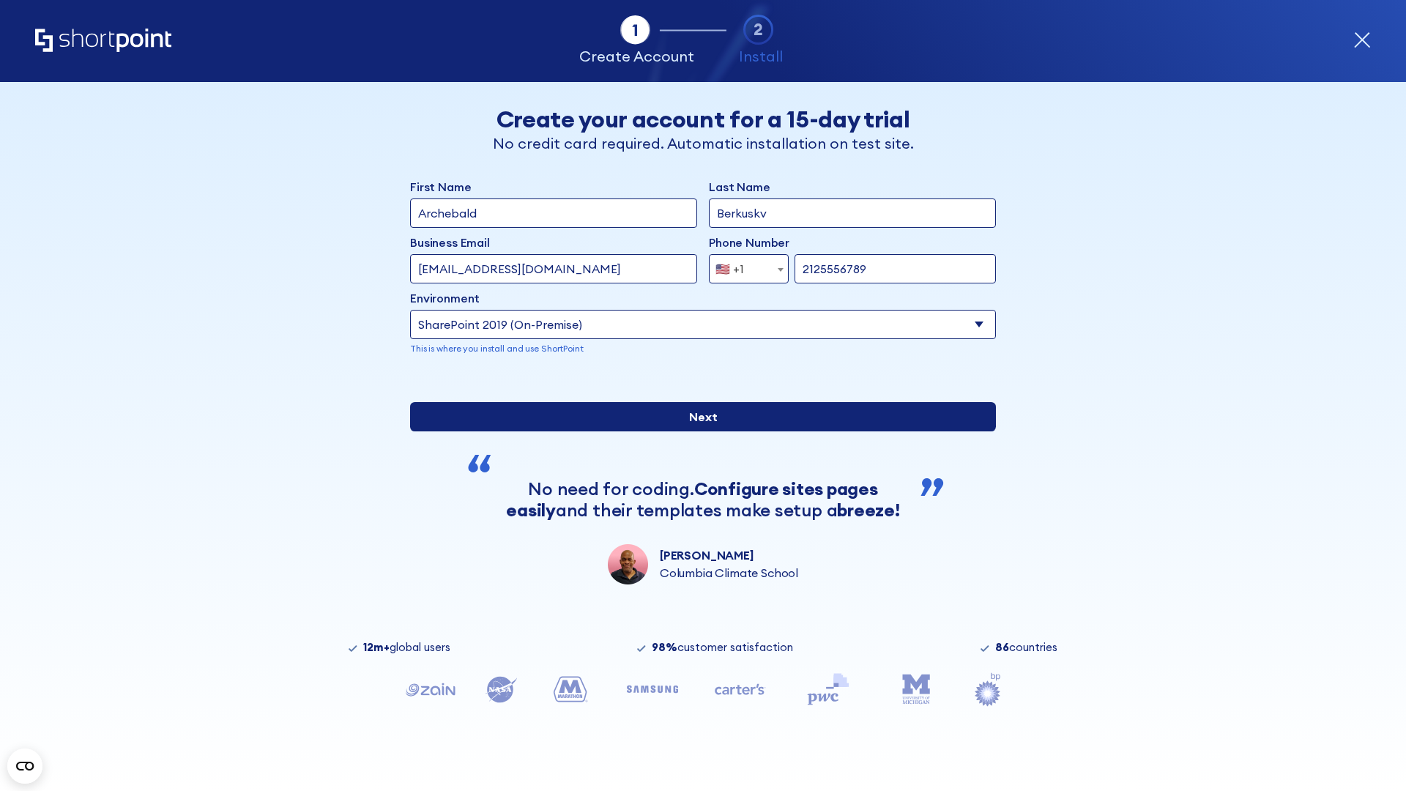
type input "https://project.sharepoint.cn"
click at [697, 488] on div "First Name Archebald Last Name Berkuskv Business Email Invalid Email Address te…" at bounding box center [703, 381] width 586 height 406
click at [697, 431] on input "Next" at bounding box center [703, 416] width 586 height 29
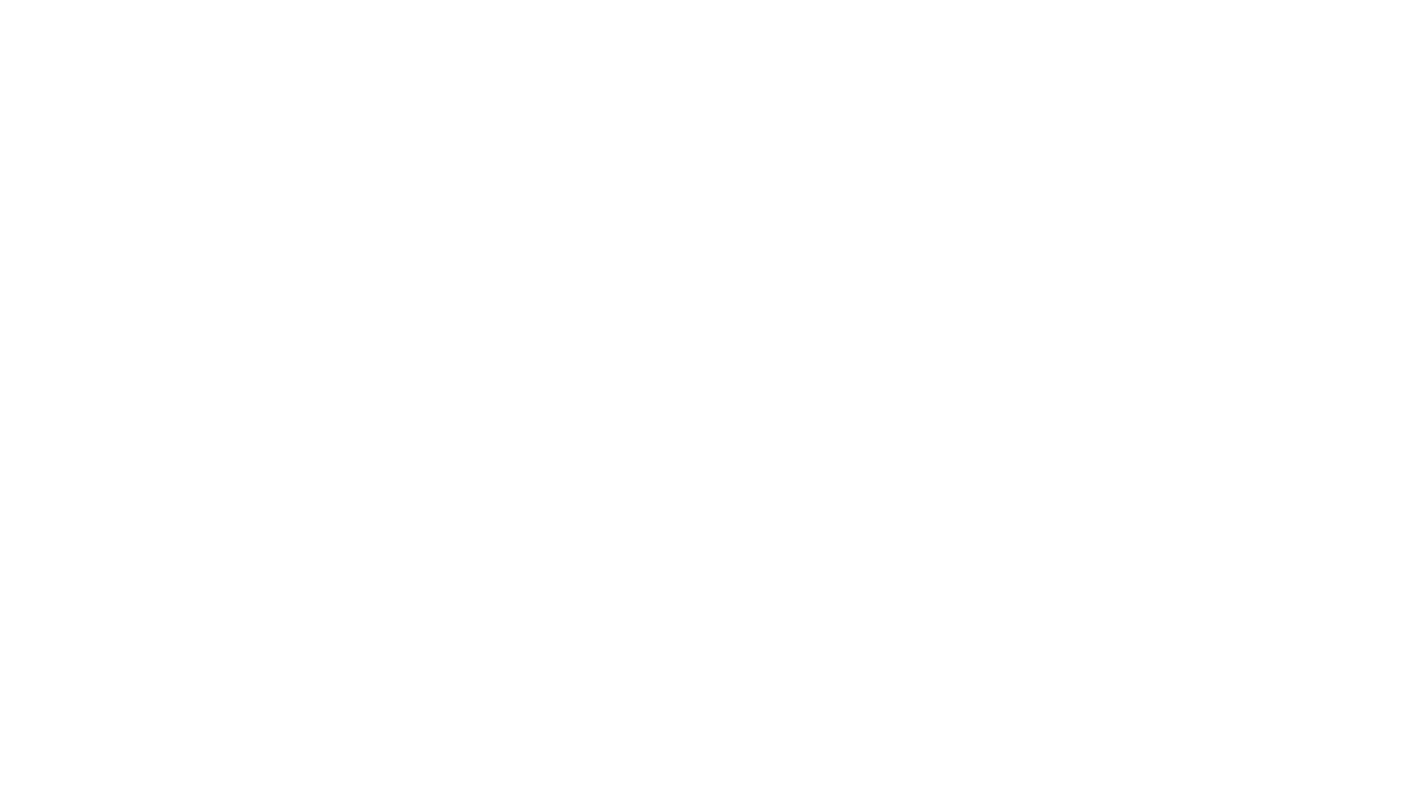
type input "Archebald"
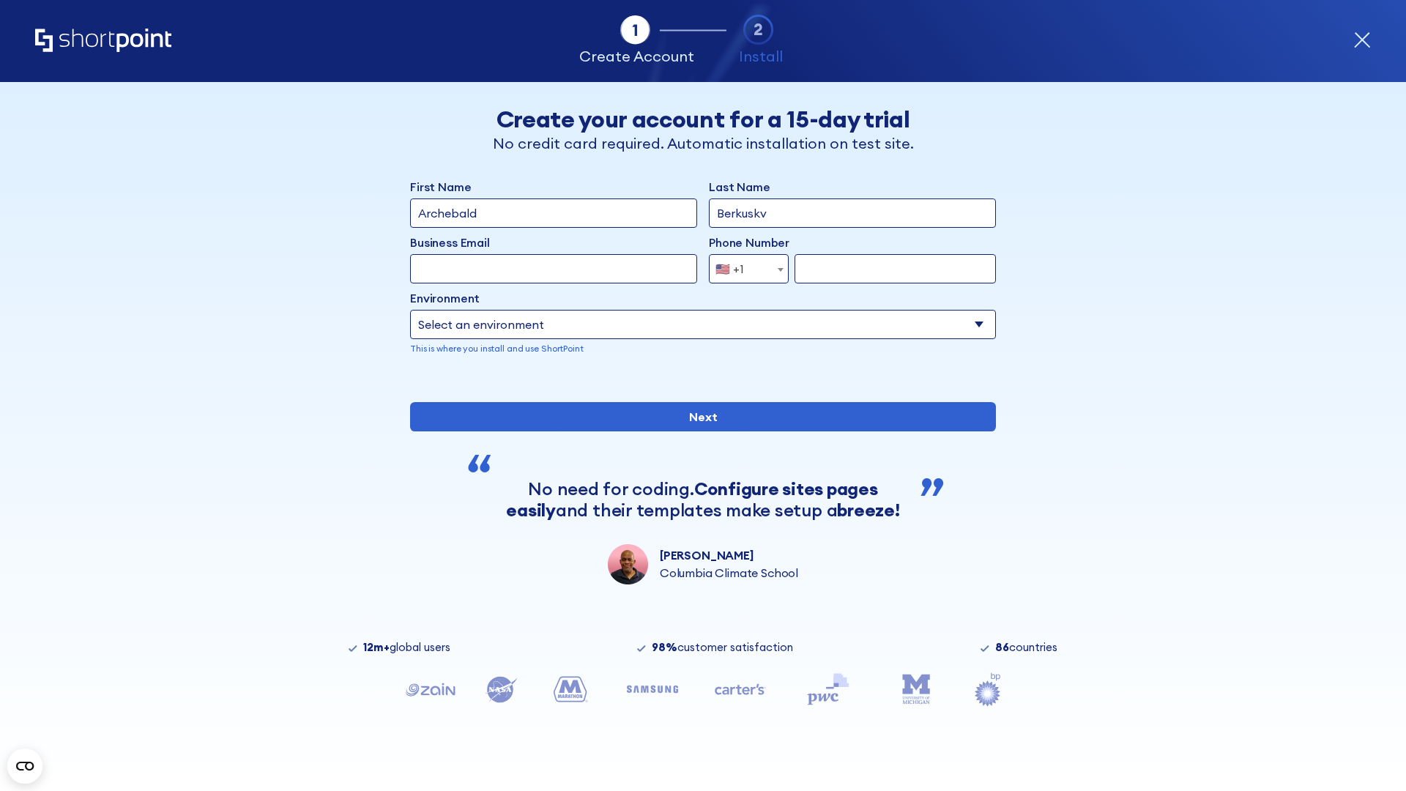
type input "Berkuskv"
type input "[EMAIL_ADDRESS][DOMAIN_NAME]"
type input "2125556789"
select select "SharePoint 2019 (On-Premise)"
type input "2125556789"
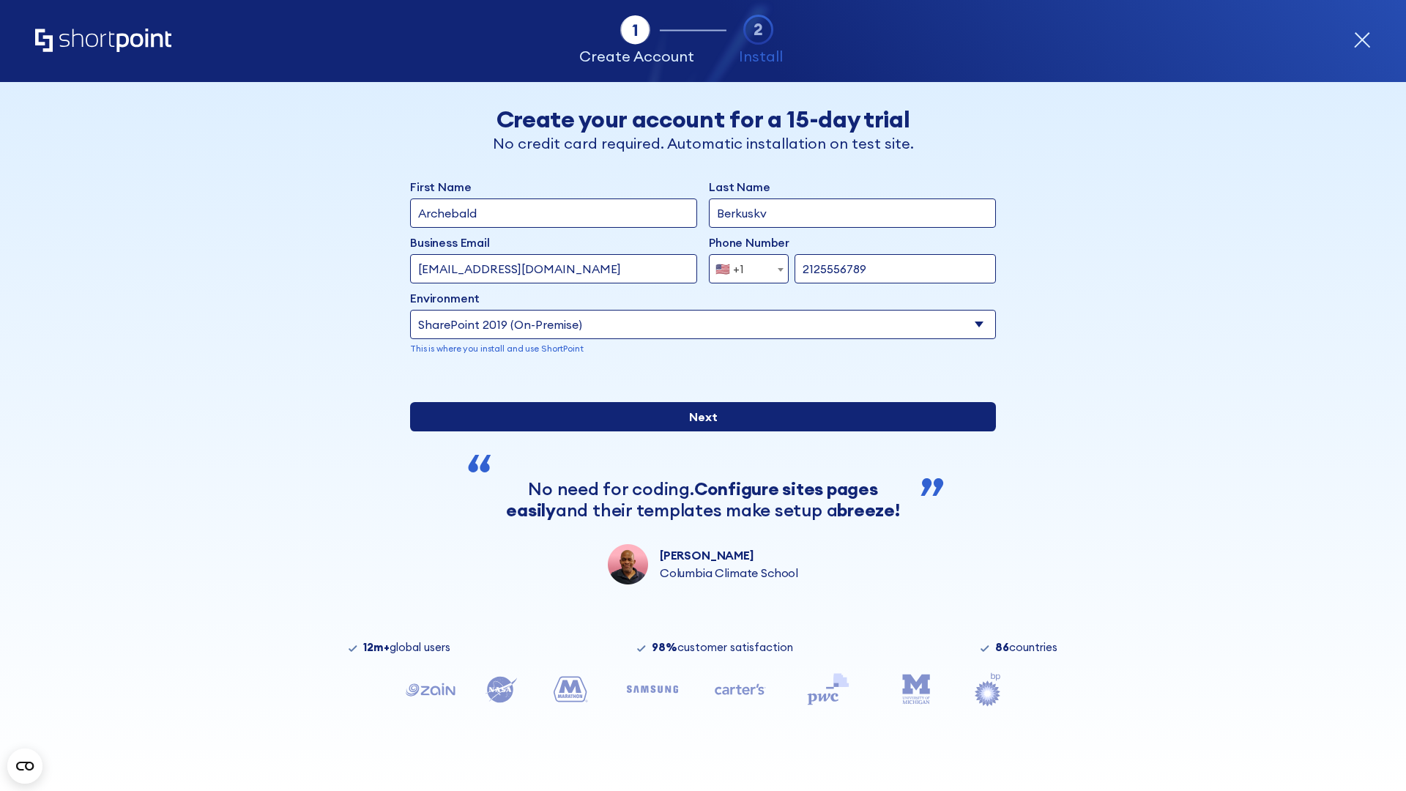
type input "https://intranet.sharepoint.de"
click at [697, 496] on div "First Name Archebald Last Name Berkuskv Business Email Invalid Email Address te…" at bounding box center [703, 381] width 586 height 406
click at [697, 431] on input "Next" at bounding box center [703, 416] width 586 height 29
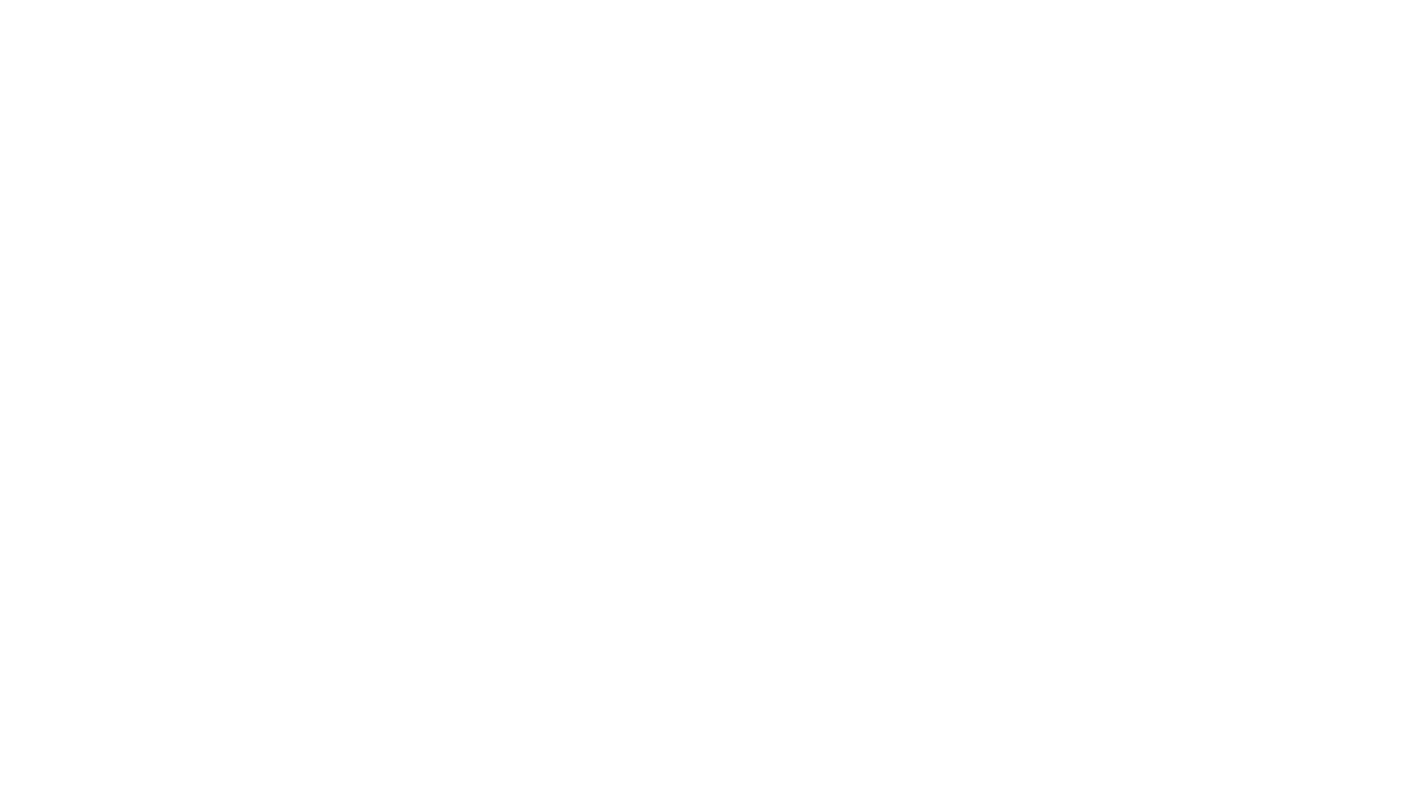
type input "Archebald"
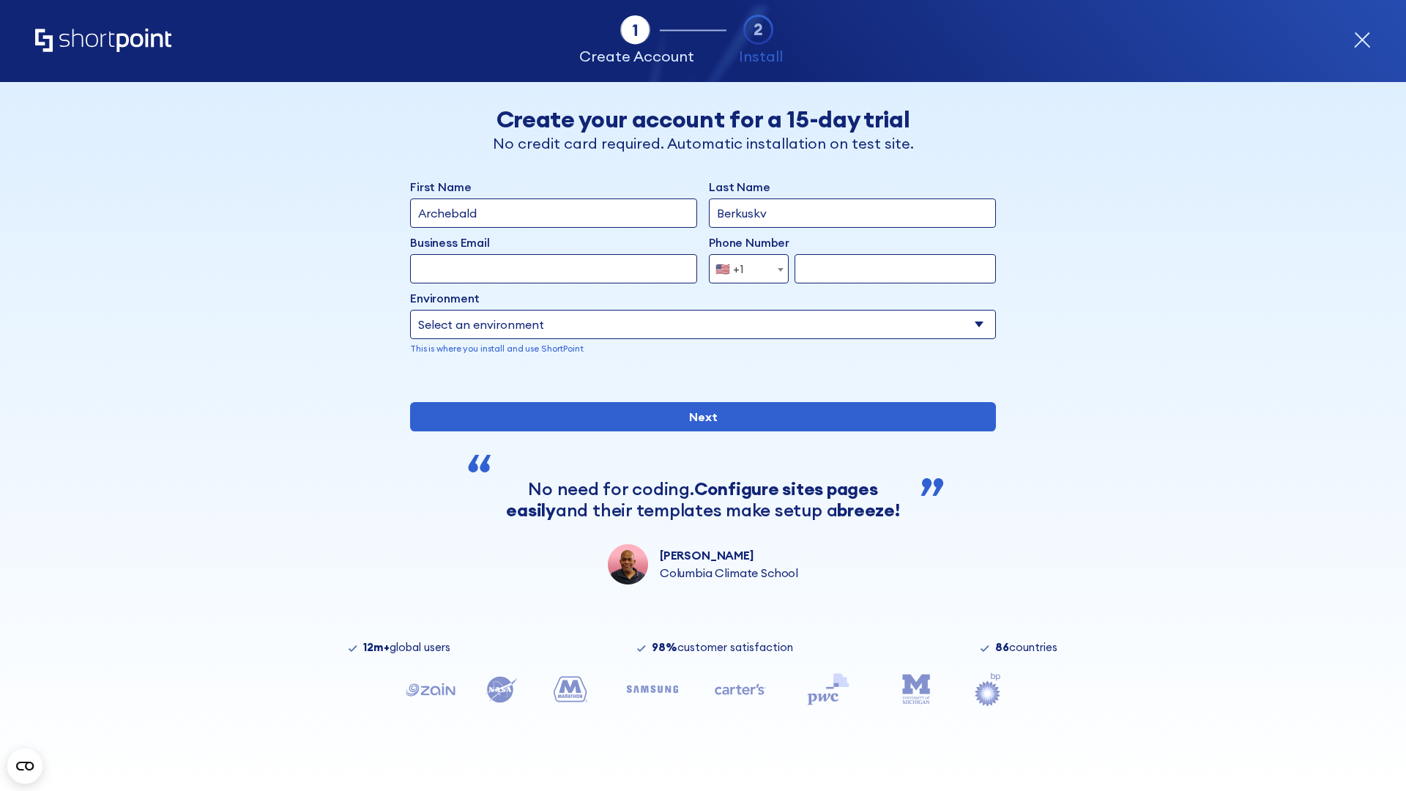
type input "Berkuskv"
type input "[EMAIL_ADDRESS][DOMAIN_NAME]"
type input "2125556789"
select select "SharePoint 2019 (On-Premise)"
type input "2125556789"
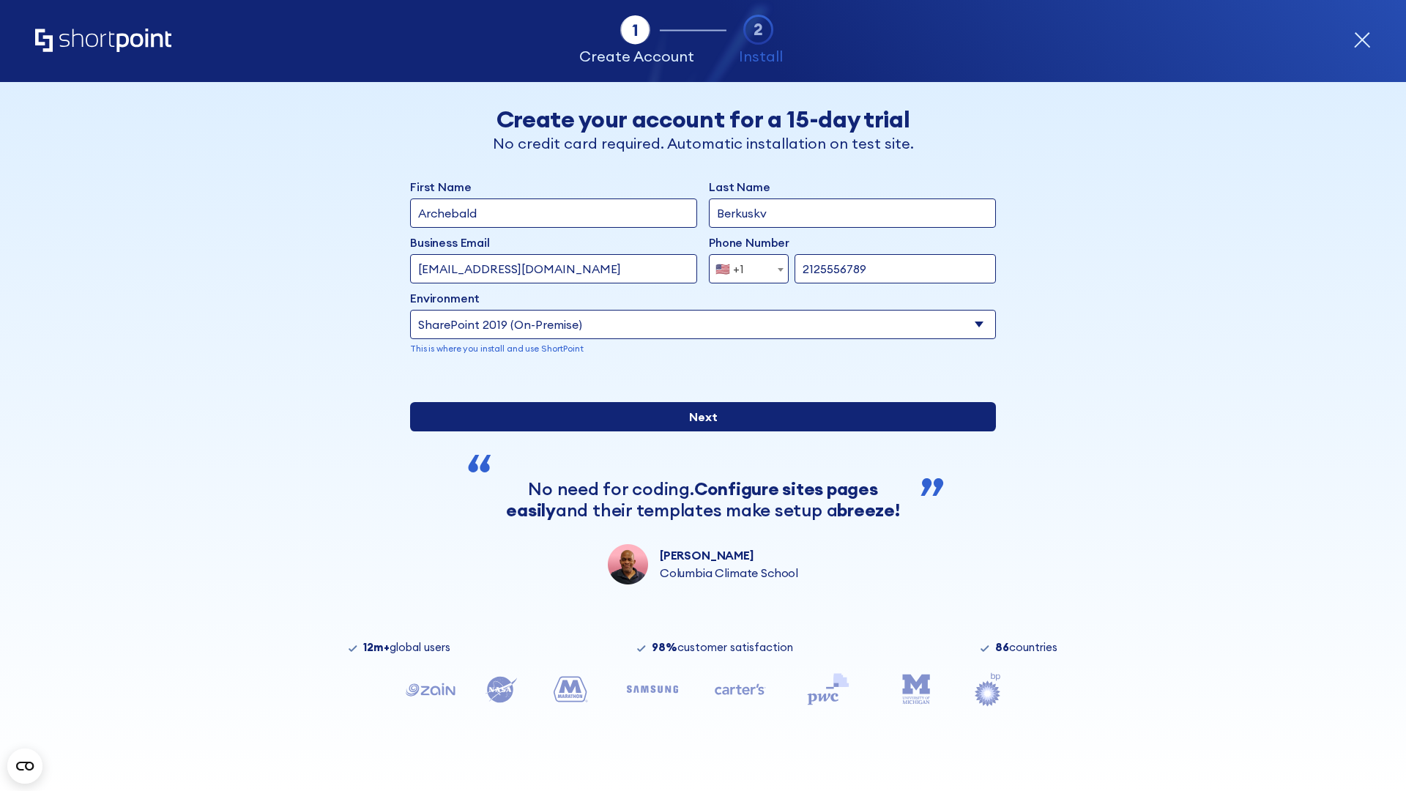
type input "https://secure.sharepoint.us"
click at [697, 488] on div "First Name Archebald Last Name Berkuskv Business Email Invalid Email Address [E…" at bounding box center [703, 381] width 586 height 406
click at [697, 431] on input "Next" at bounding box center [703, 416] width 586 height 29
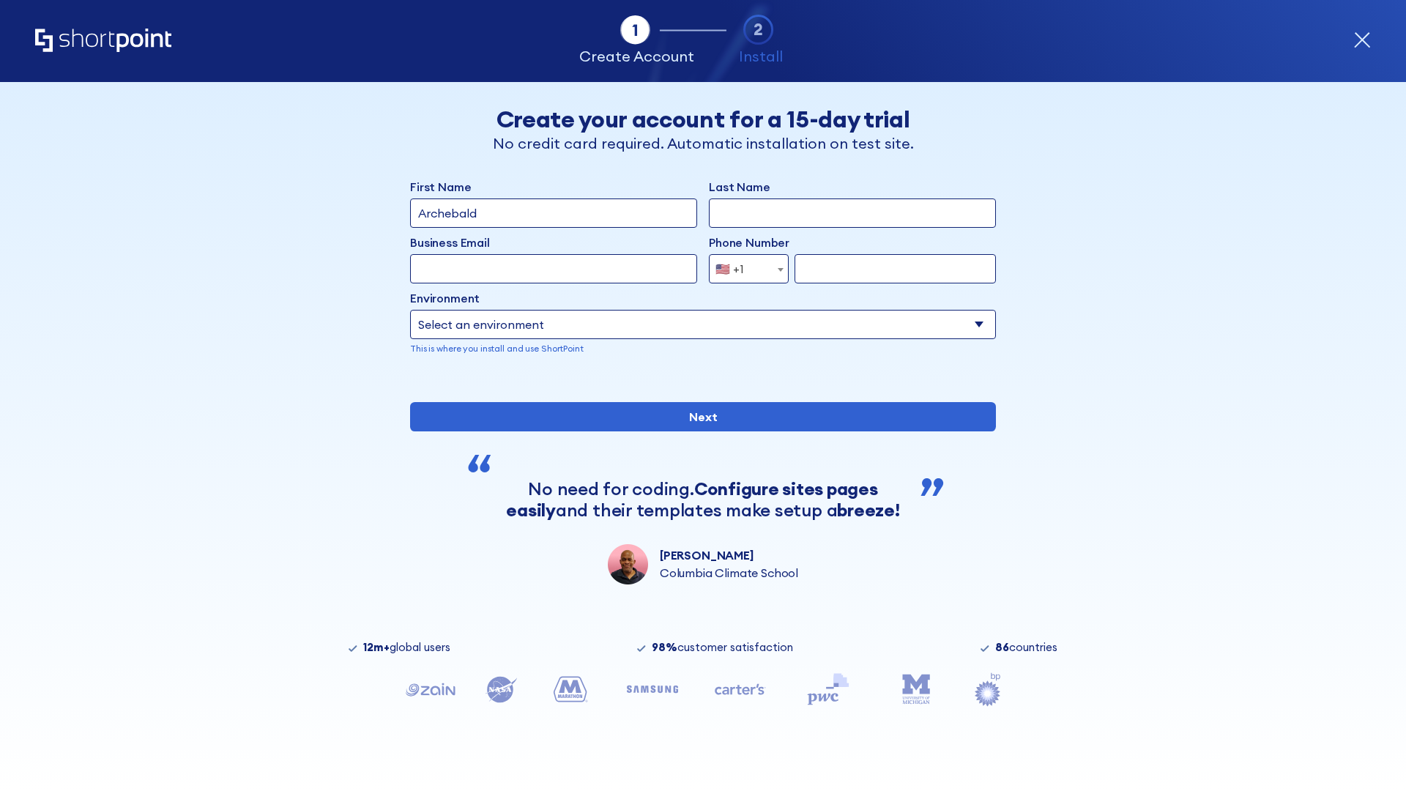
type input "Archebald"
type input "Berkuskv"
type input "[EMAIL_ADDRESS][DOMAIN_NAME]"
type input "2125556789"
select select "SharePoint 2019 (On-Premise)"
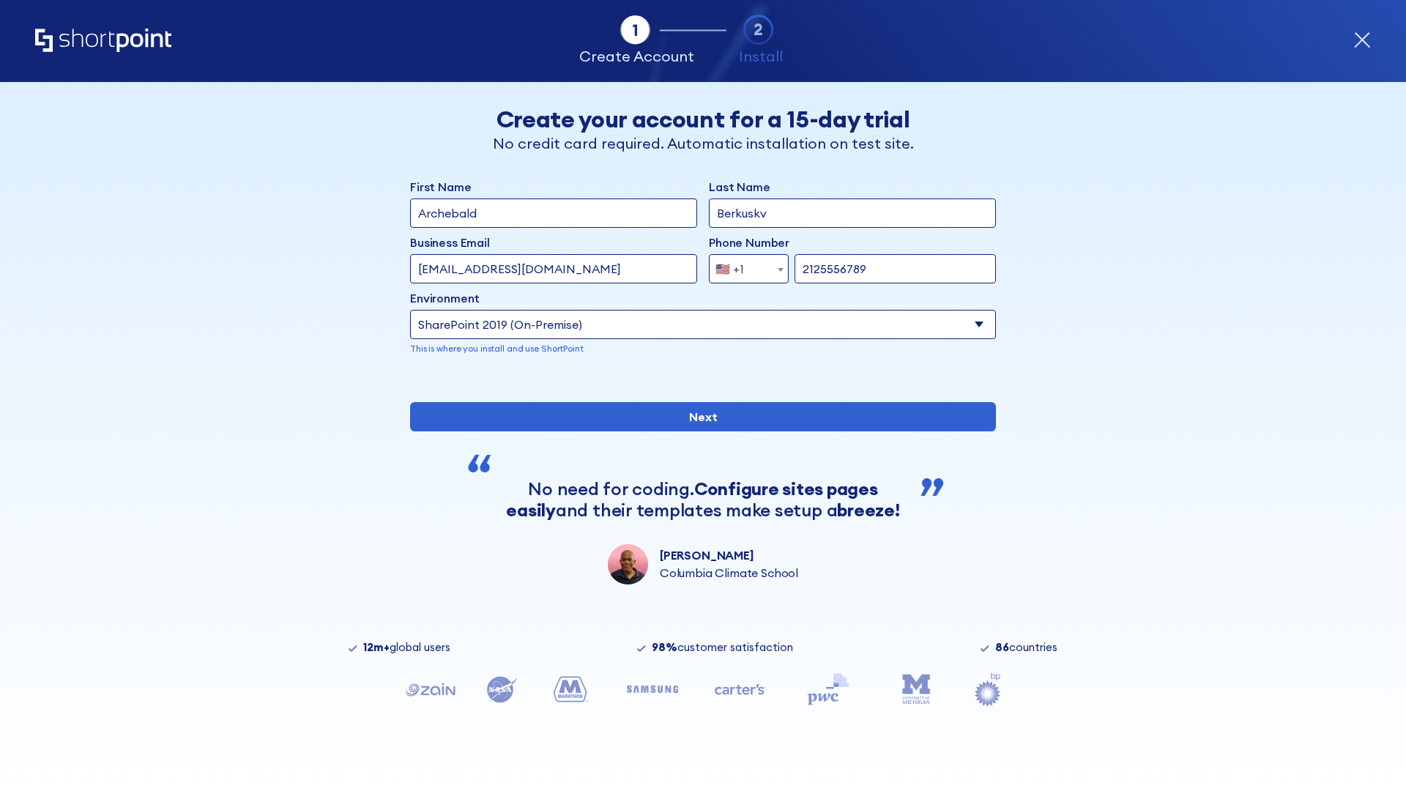
type input "2125556789"
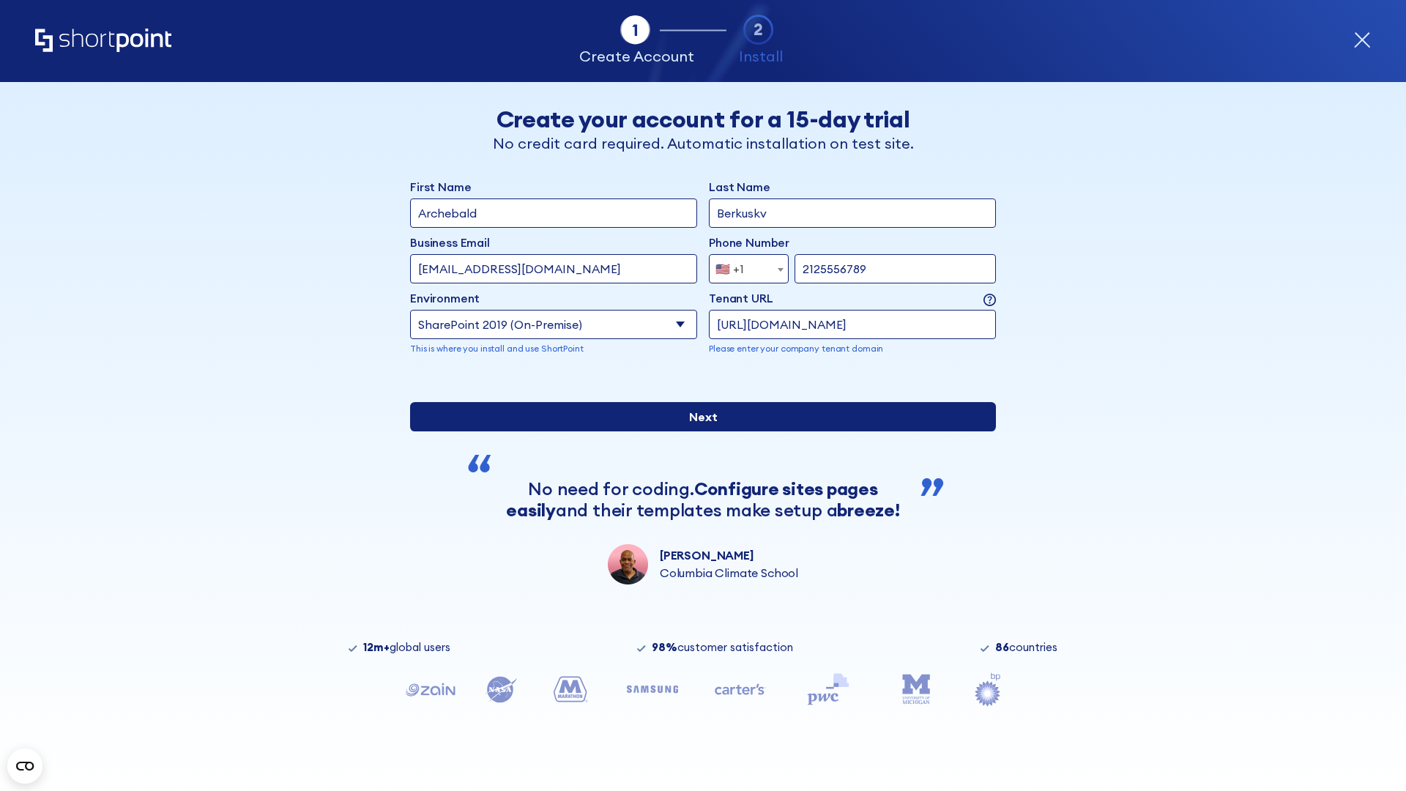
type input "[URL][DOMAIN_NAME]"
click at [697, 506] on div "First Name Archebald Last Name Berkuskv Business Email Invalid Email Address te…" at bounding box center [703, 381] width 586 height 406
click at [697, 431] on input "Next" at bounding box center [703, 416] width 586 height 29
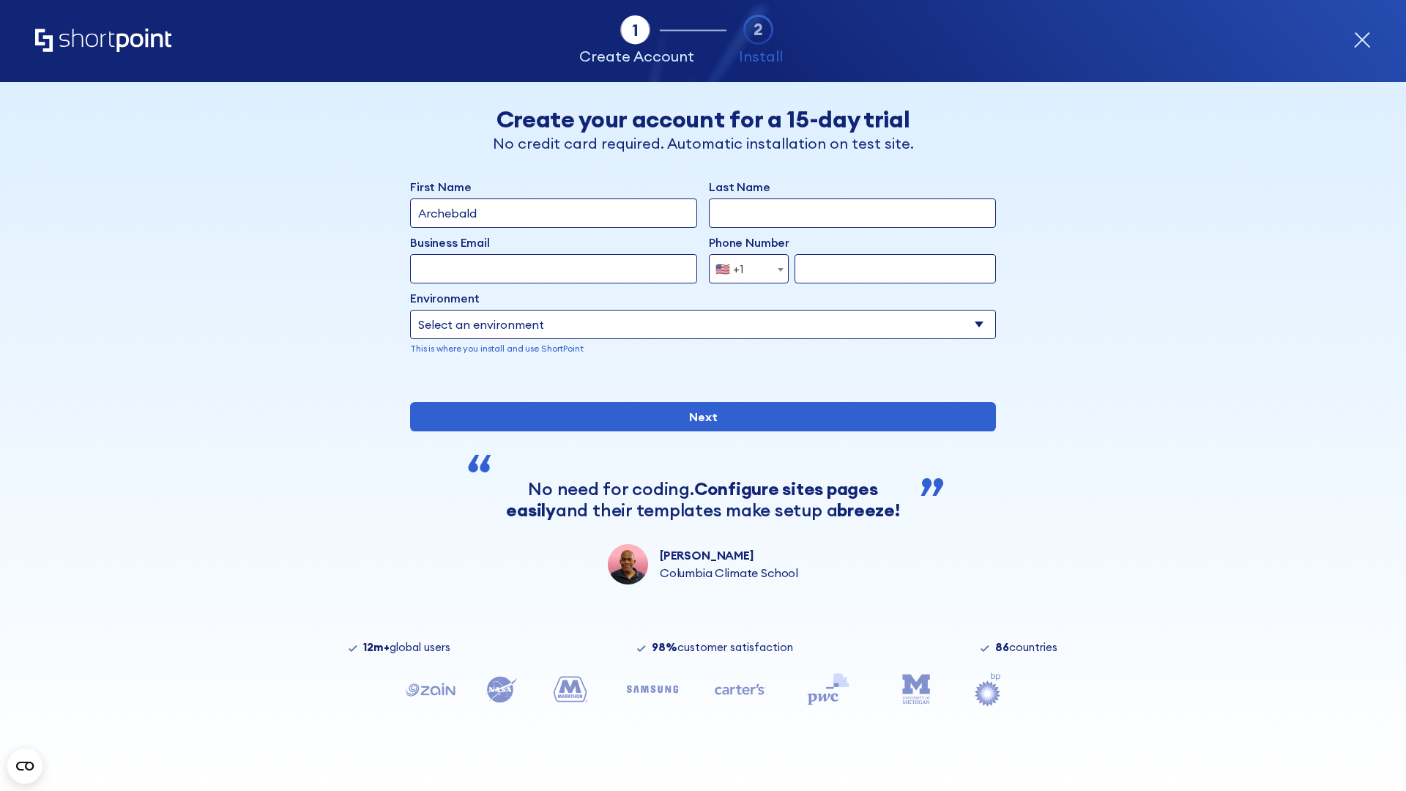
type input "Archebald"
type input "Berkuskv"
type input "[EMAIL_ADDRESS][DOMAIN_NAME]"
type input "2125556789"
select select "SharePoint 2019 (On-Premise)"
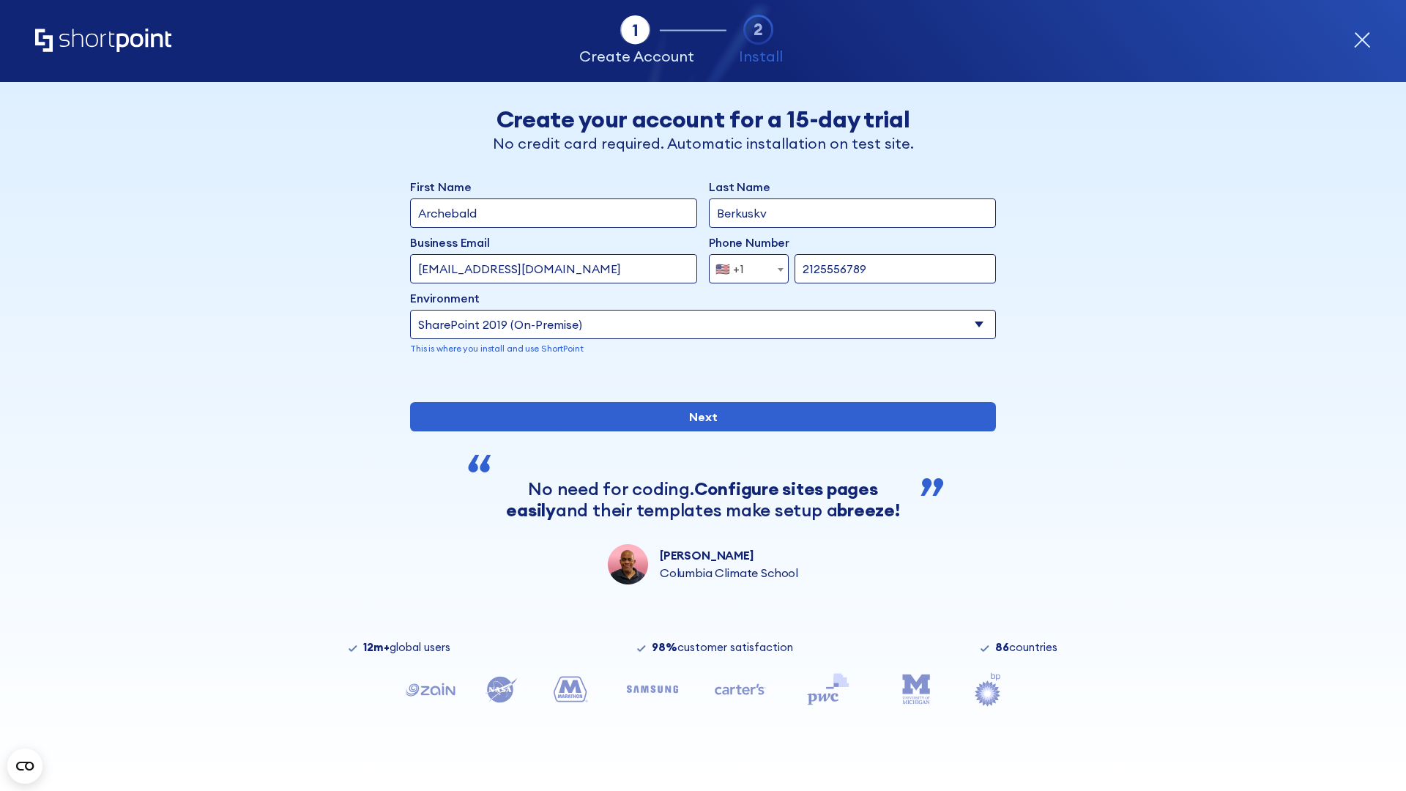
type input "2125556789"
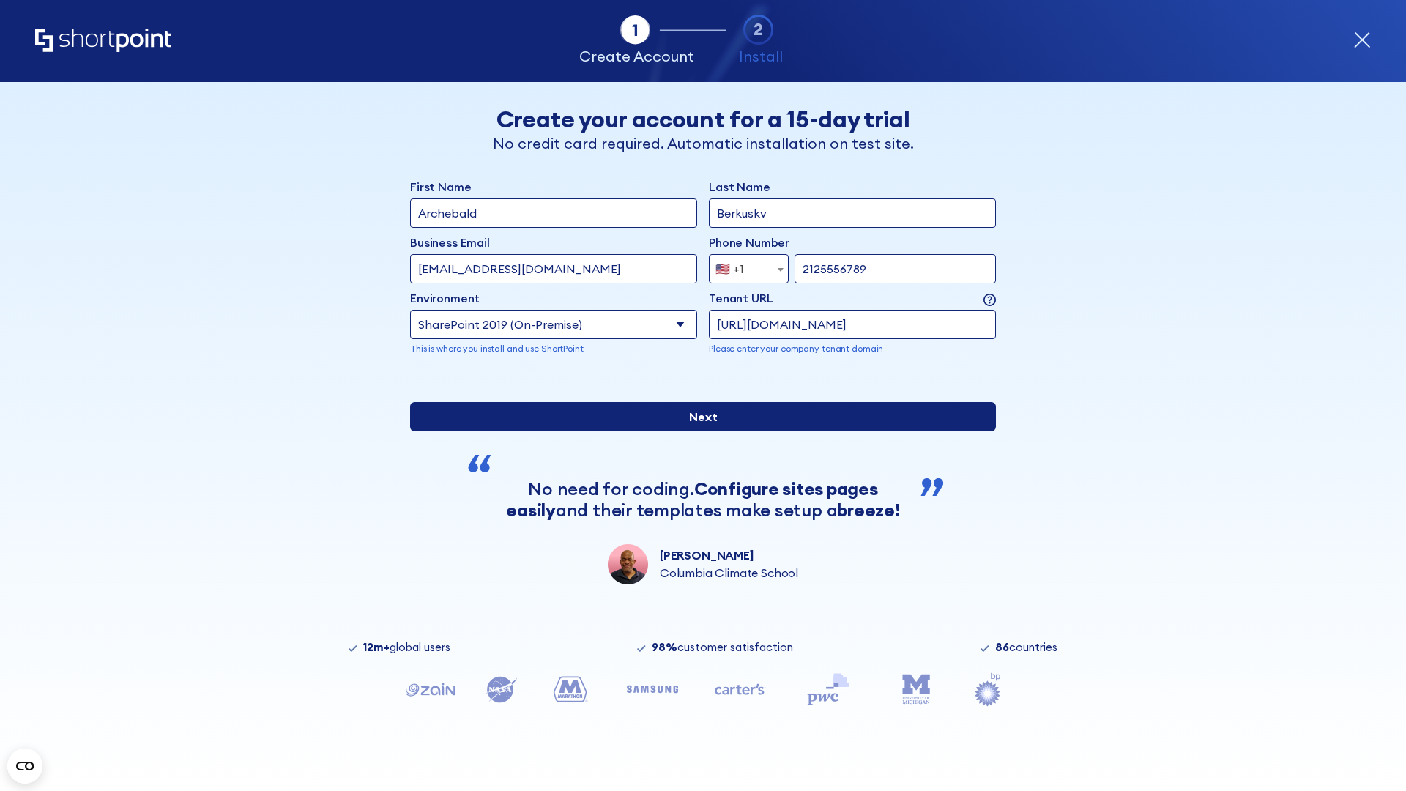
type input "https://team.dps.mil"
click at [697, 431] on input "Next" at bounding box center [703, 416] width 586 height 29
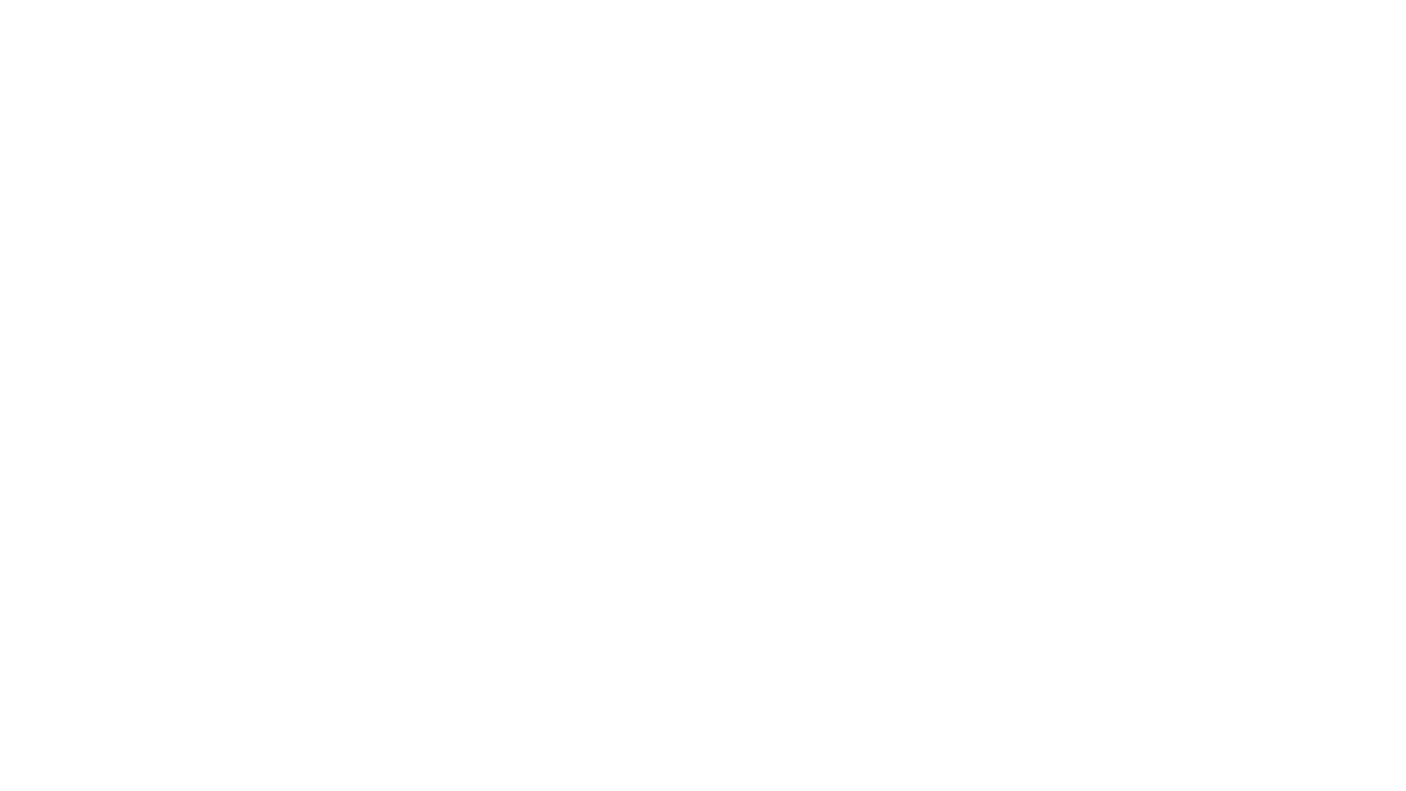
type input "Archebald"
type input "Berkuskv"
type input "[EMAIL_ADDRESS][DOMAIN_NAME]"
type input "2125556789"
select select "SharePoint 2016 (On-Premise)"
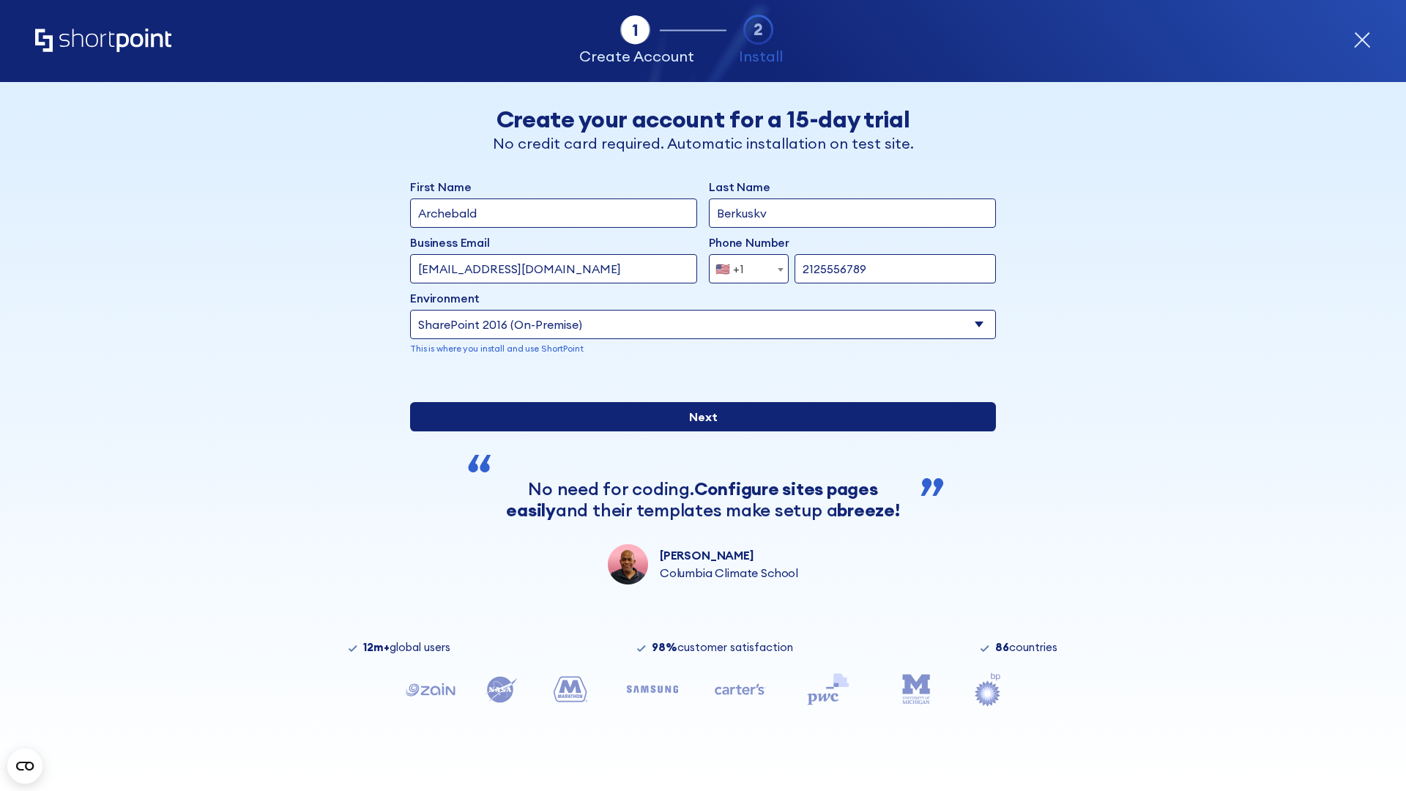
type input "2125556789"
click at [697, 431] on input "Next" at bounding box center [703, 416] width 586 height 29
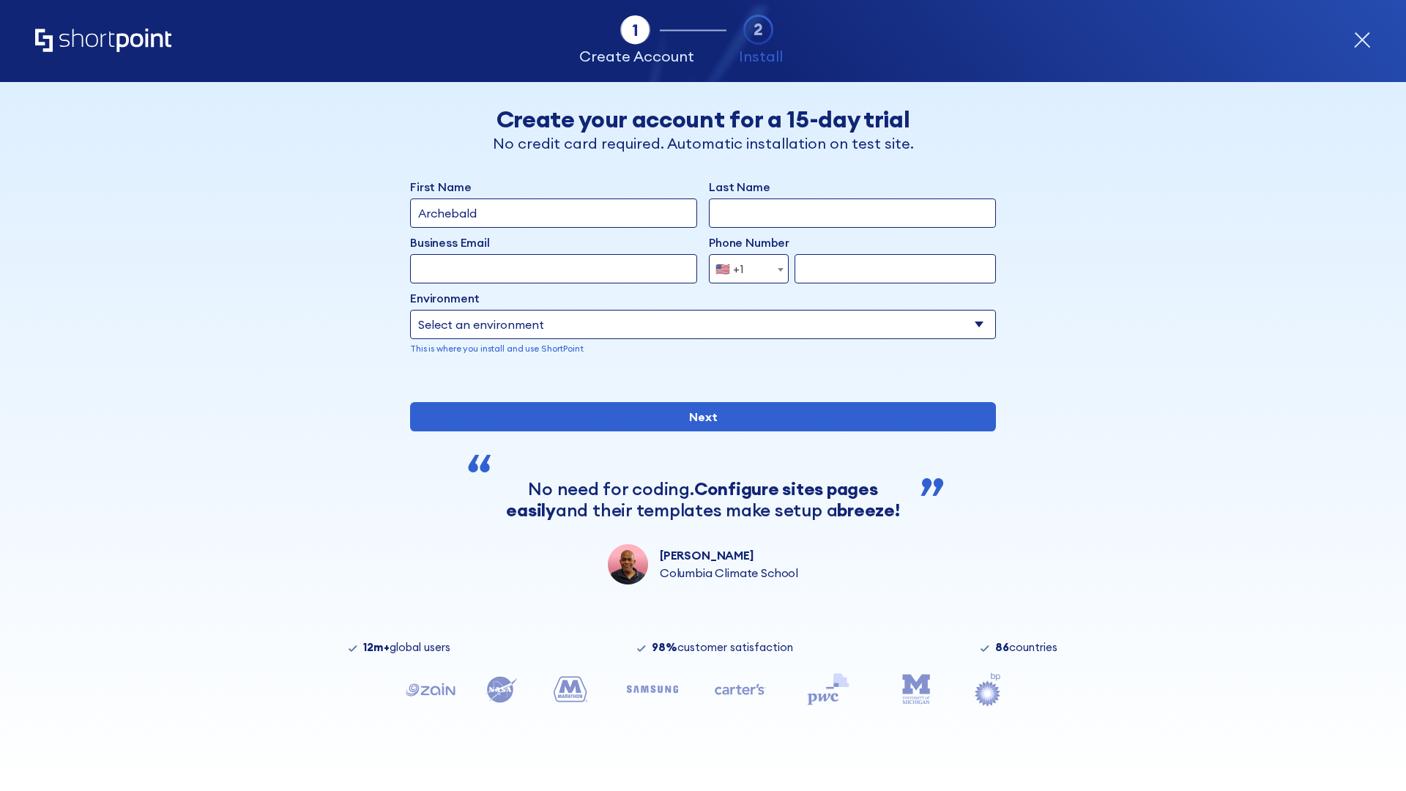
type input "Archebald"
type input "Berkuskv"
type input "[EMAIL_ADDRESS][DOMAIN_NAME]"
type input "2125556789"
select select "SharePoint 2013 (On-Premise)"
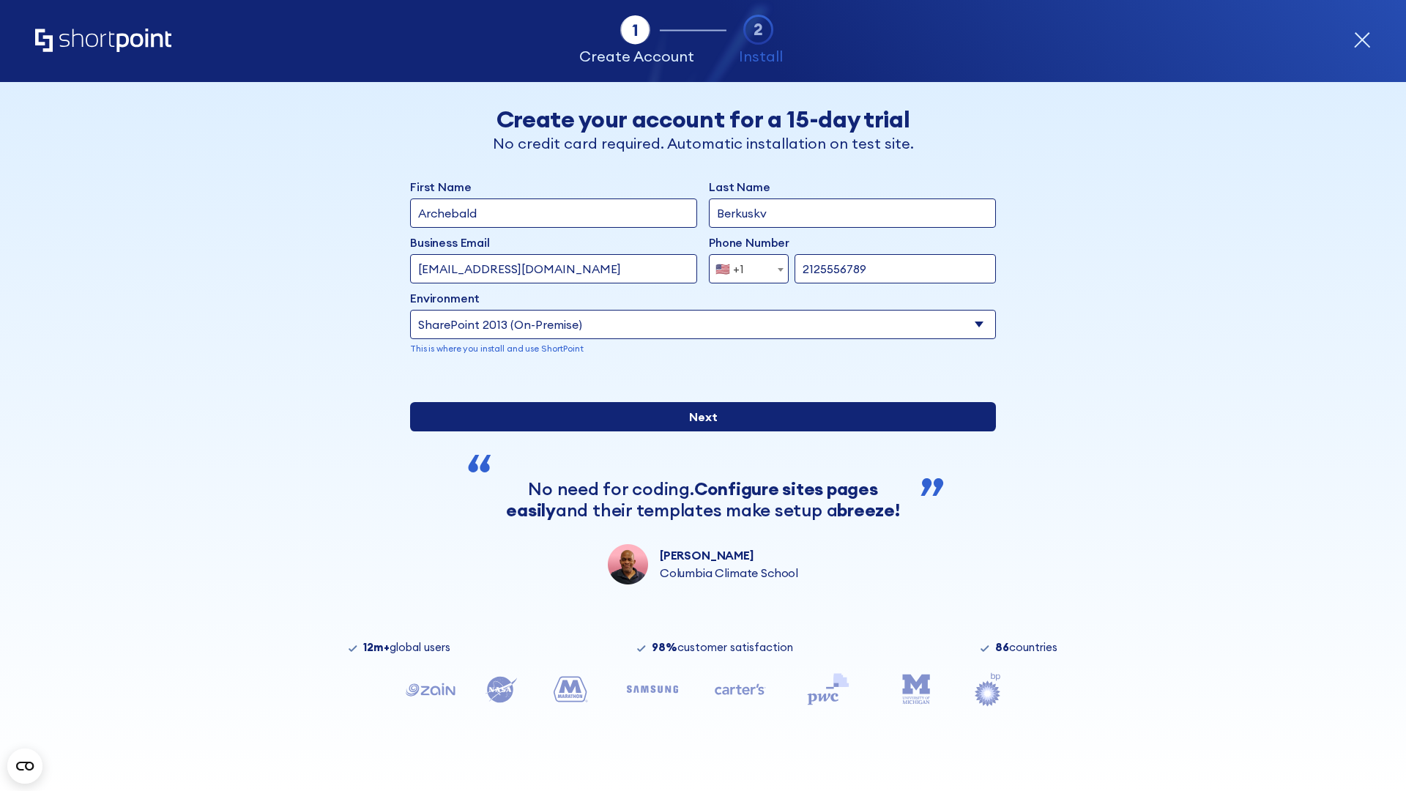
type input "2125556789"
click at [697, 481] on div "First Name Archebald Last Name Berkuskv Business Email Invalid Email Address te…" at bounding box center [703, 381] width 586 height 406
click at [697, 431] on input "Next" at bounding box center [703, 416] width 586 height 29
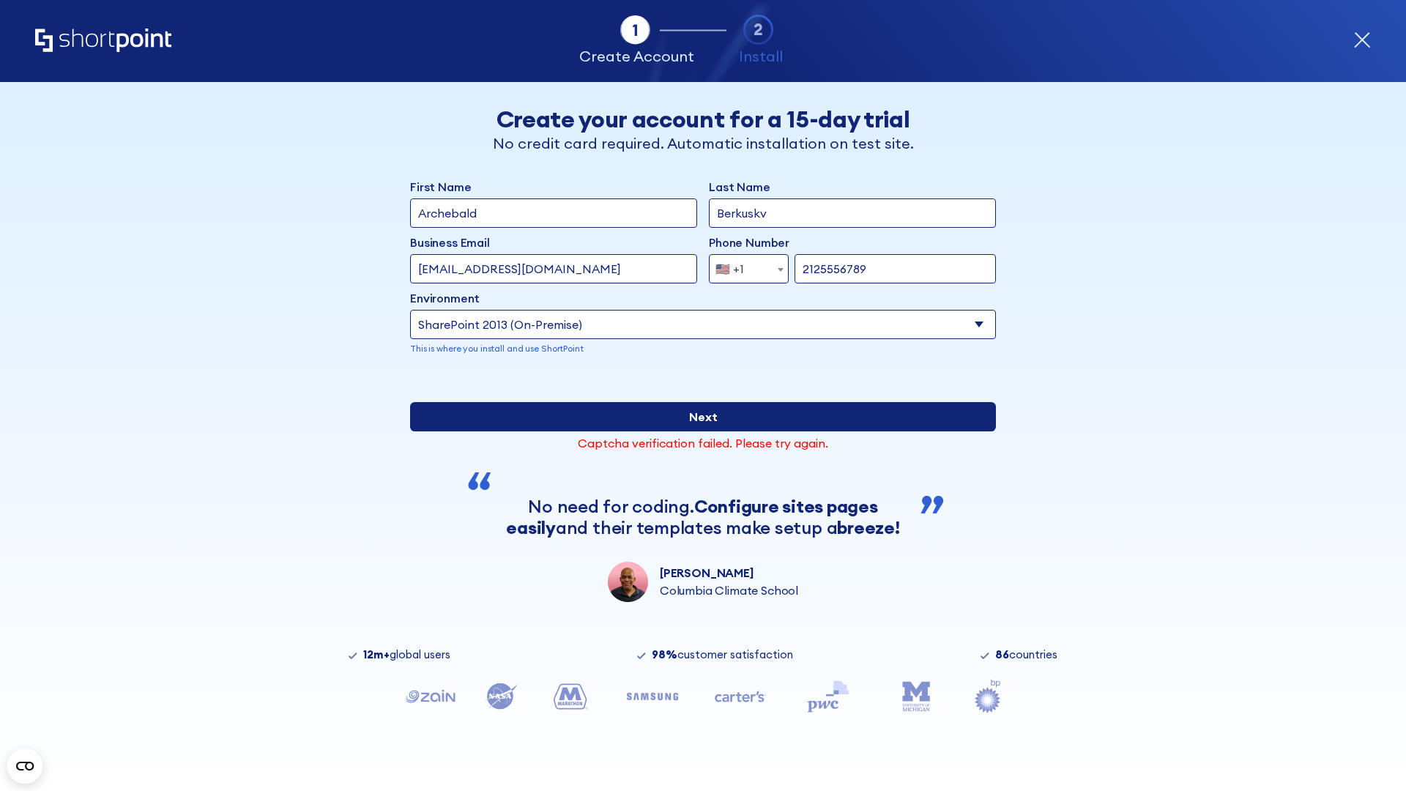
click at [697, 431] on input "Next" at bounding box center [703, 416] width 586 height 29
